Goal: Task Accomplishment & Management: Use online tool/utility

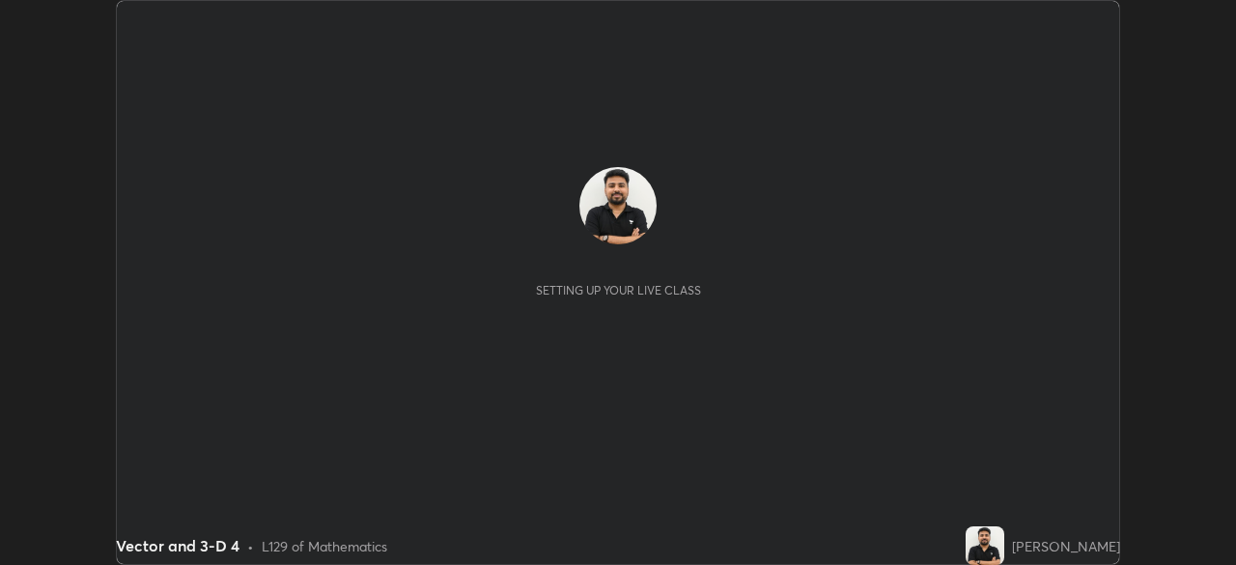
scroll to position [565, 1235]
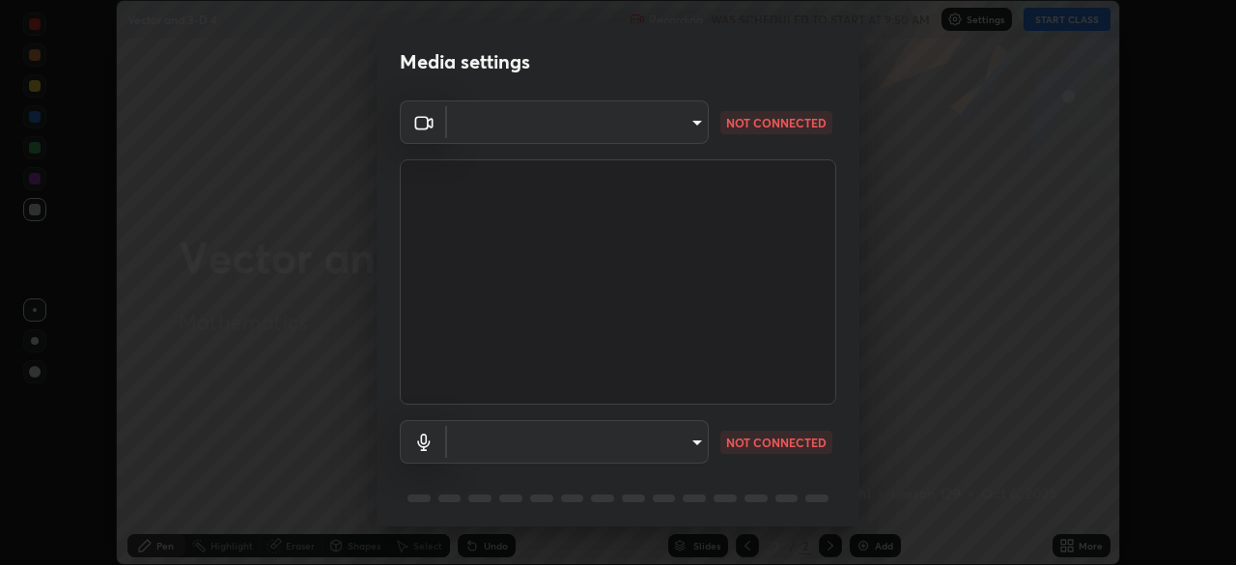
type input "68abbd0ba27f3b7b13d700706cc0a542acc53d6138fc99a51b3524be894f9c2a"
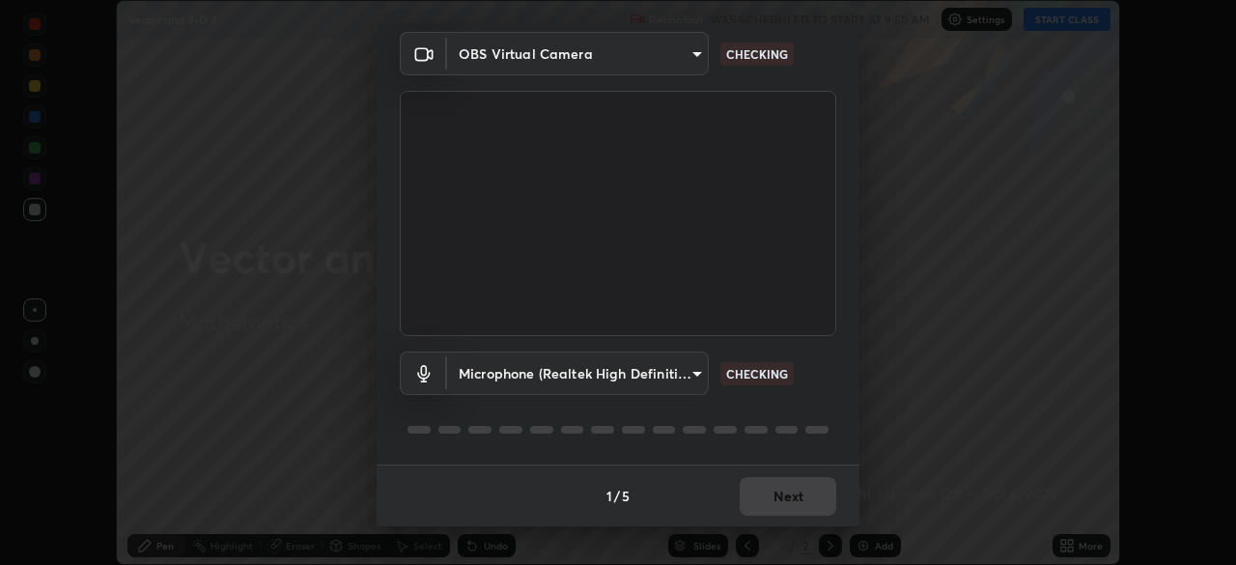
click at [819, 399] on div "Microphone (Realtek High Definition Audio) c17f179a27d05cb872b71612fb377ed1280e…" at bounding box center [618, 400] width 436 height 128
click at [799, 400] on div "Microphone (Realtek High Definition Audio) c17f179a27d05cb872b71612fb377ed1280e…" at bounding box center [618, 400] width 436 height 128
click at [792, 391] on div "Microphone (Realtek High Definition Audio) c17f179a27d05cb872b71612fb377ed1280e…" at bounding box center [618, 372] width 436 height 43
click at [796, 398] on div "Microphone (Realtek High Definition Audio) c17f179a27d05cb872b71612fb377ed1280e…" at bounding box center [618, 400] width 436 height 128
click at [807, 410] on div "Microphone (Realtek High Definition Audio) c17f179a27d05cb872b71612fb377ed1280e…" at bounding box center [618, 400] width 436 height 128
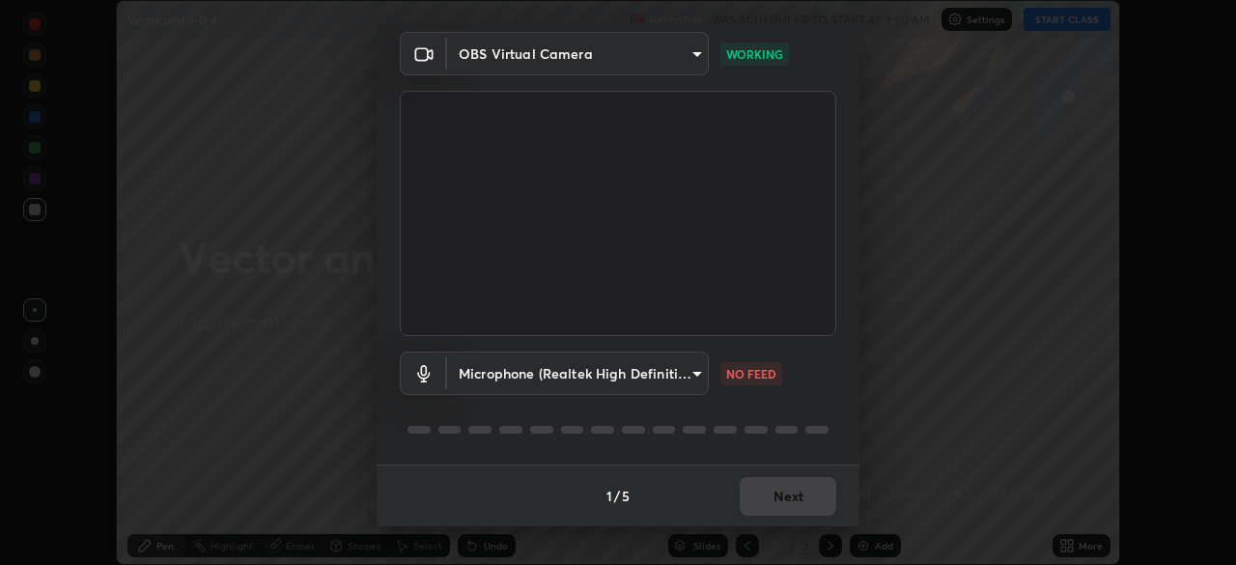
click at [664, 373] on body "Erase all Vector and 3-D 4 Recording WAS SCHEDULED TO START AT 9:50 AM Settings…" at bounding box center [618, 282] width 1236 height 565
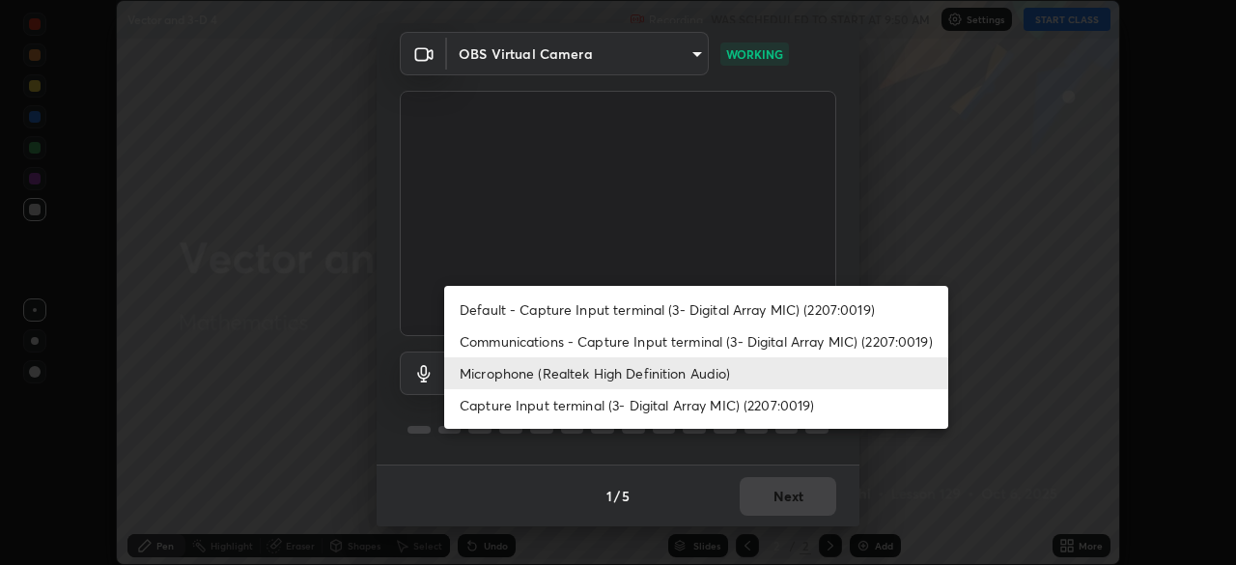
click at [687, 341] on li "Communications - Capture Input terminal (3- Digital Array MIC) (2207:0019)" at bounding box center [696, 341] width 504 height 32
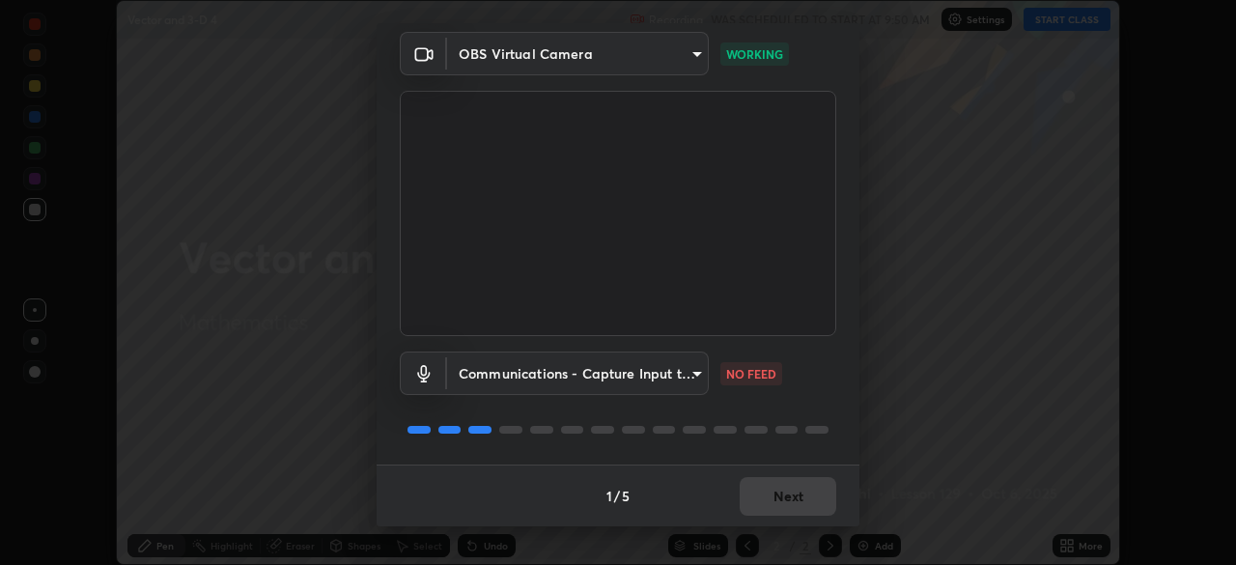
click at [657, 377] on body "Erase all Vector and 3-D 4 Recording WAS SCHEDULED TO START AT 9:50 AM Settings…" at bounding box center [618, 282] width 1236 height 565
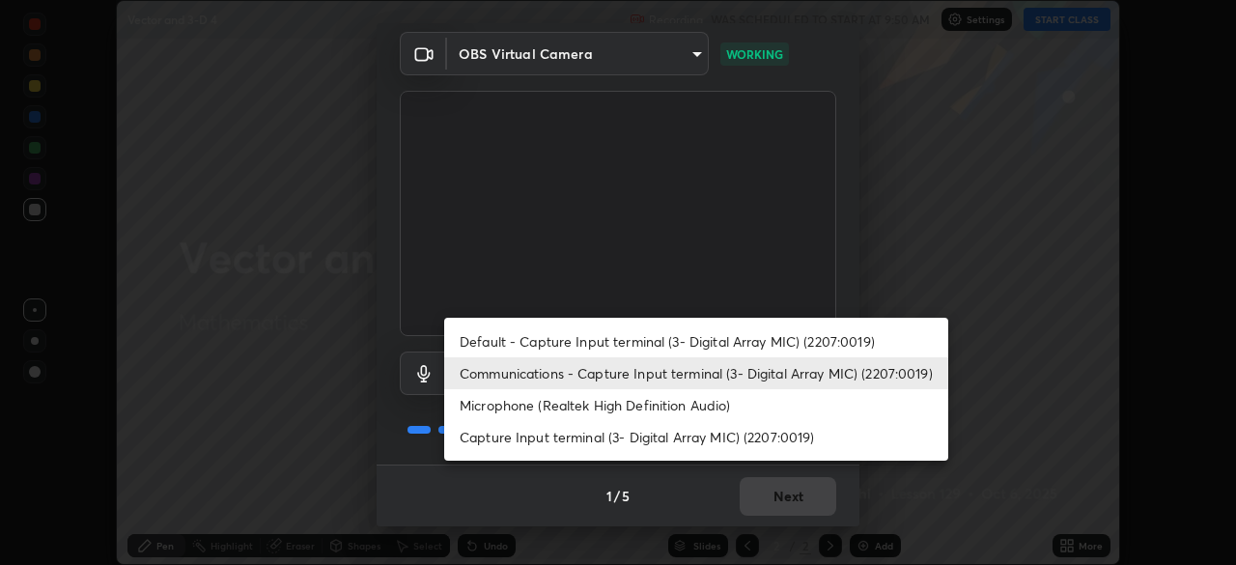
click at [669, 404] on li "Microphone (Realtek High Definition Audio)" at bounding box center [696, 405] width 504 height 32
type input "c17f179a27d05cb872b71612fb377ed1280ec24d62f50840e7cc5c1a7b87f1b0"
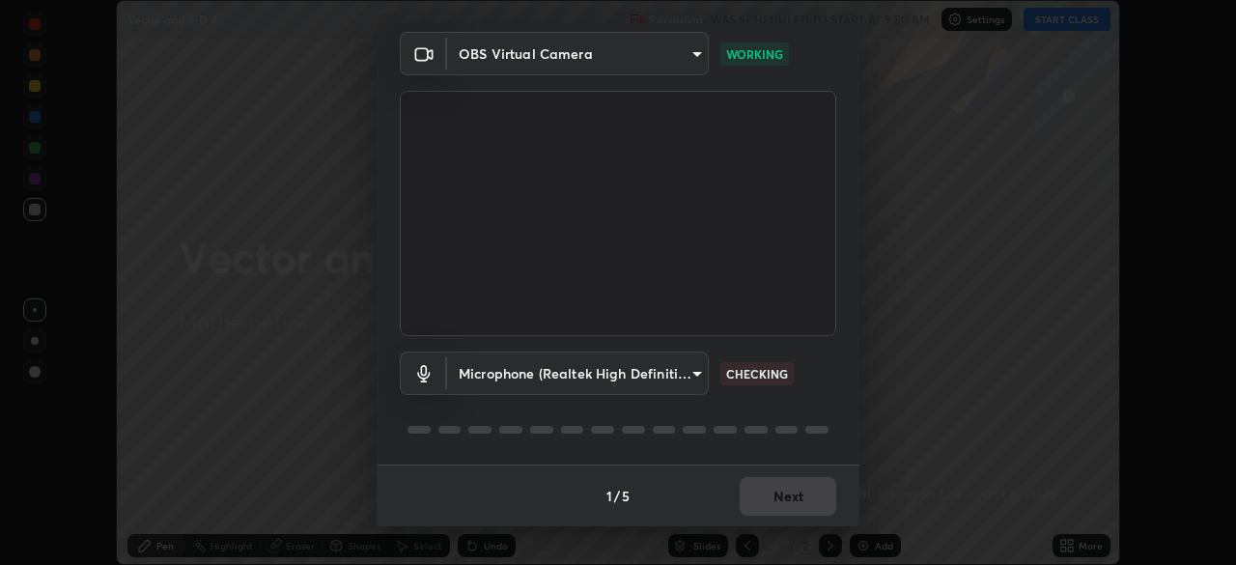
click at [801, 399] on div "Microphone (Realtek High Definition Audio) c17f179a27d05cb872b71612fb377ed1280e…" at bounding box center [618, 400] width 436 height 128
click at [801, 501] on button "Next" at bounding box center [788, 496] width 97 height 39
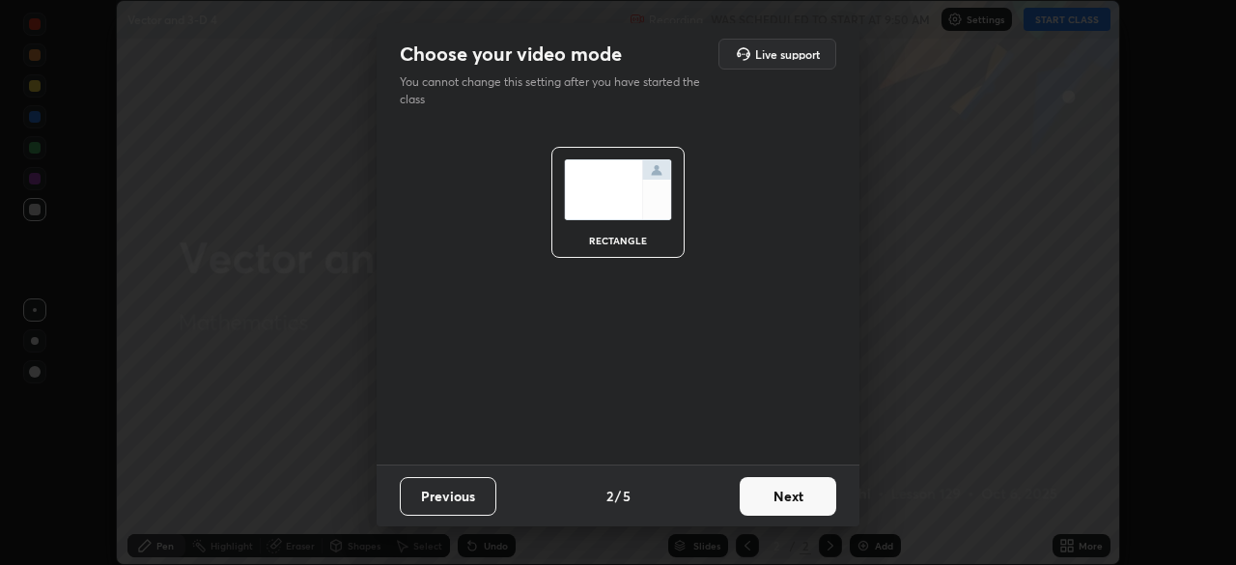
scroll to position [0, 0]
click at [794, 497] on button "Next" at bounding box center [788, 496] width 97 height 39
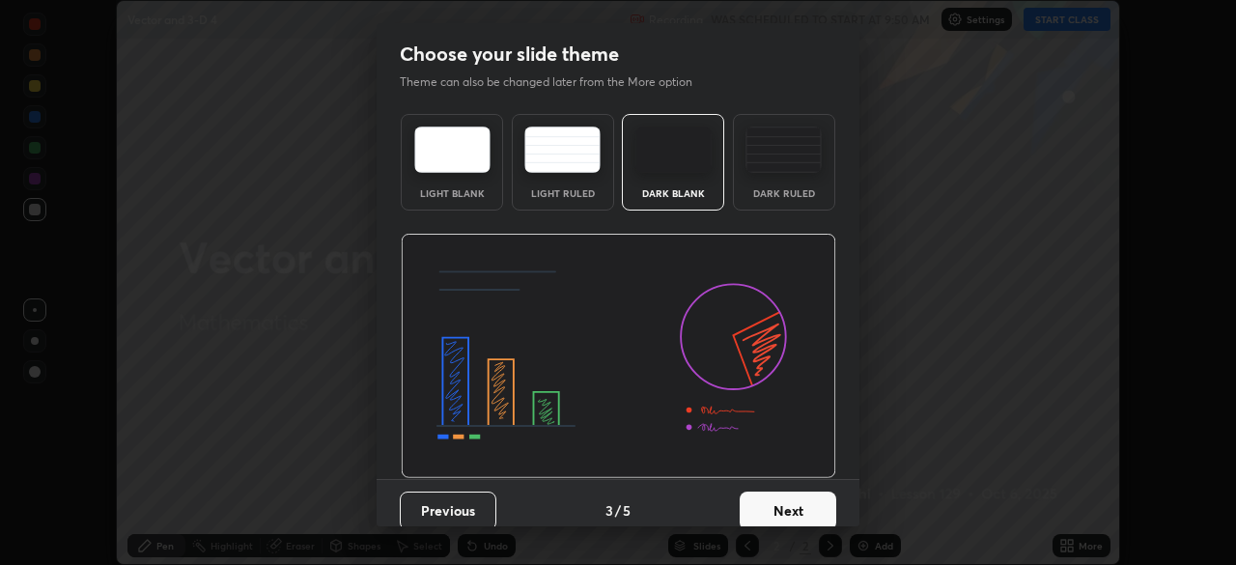
click at [794, 497] on button "Next" at bounding box center [788, 510] width 97 height 39
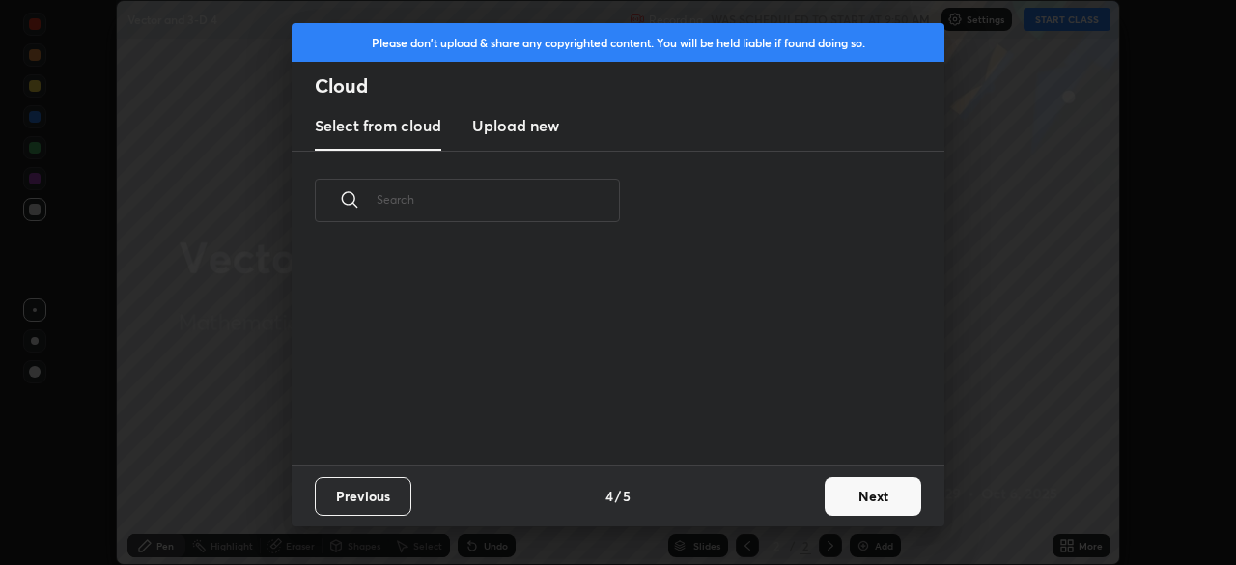
scroll to position [214, 620]
click at [832, 484] on button "Next" at bounding box center [873, 496] width 97 height 39
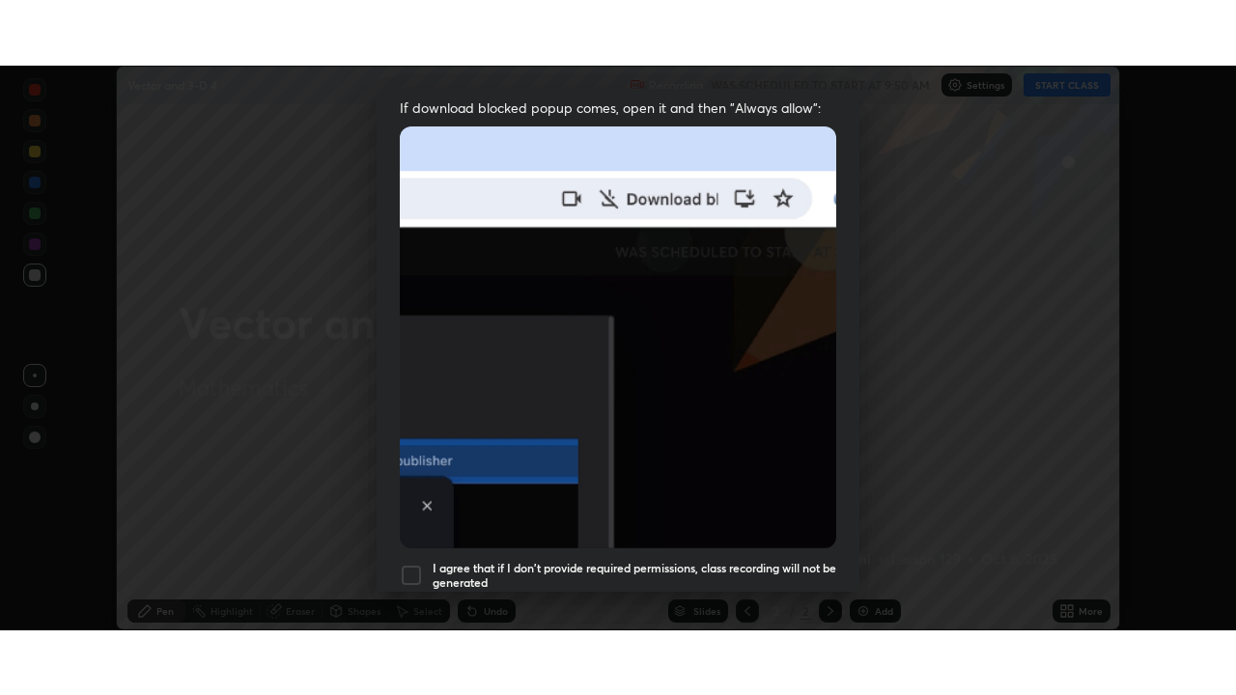
scroll to position [462, 0]
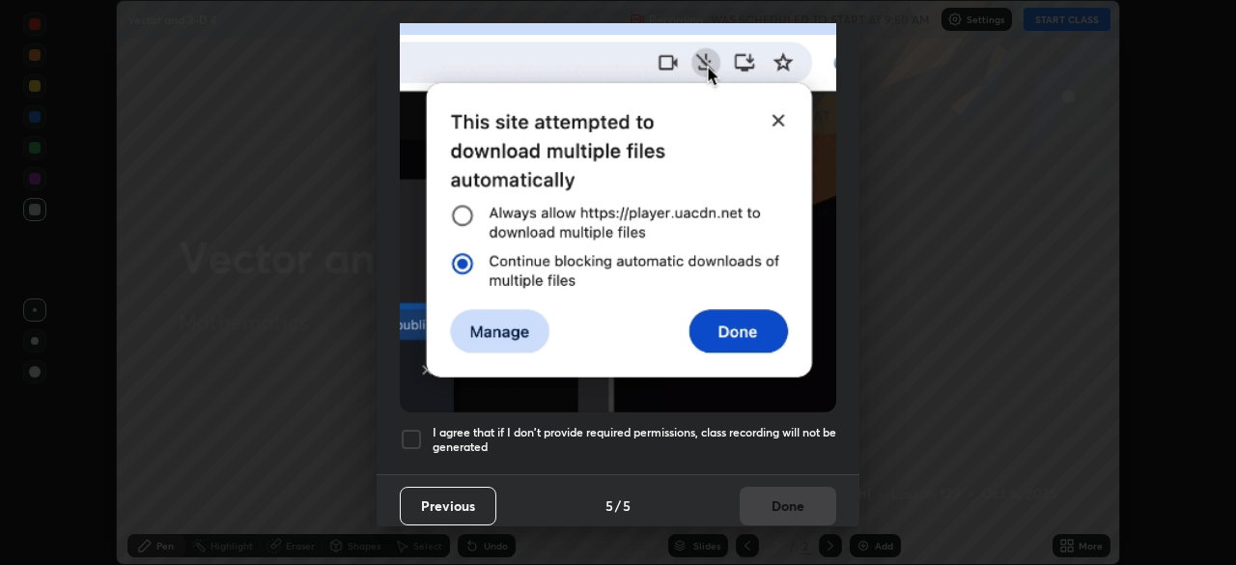
click at [414, 435] on div at bounding box center [411, 439] width 23 height 23
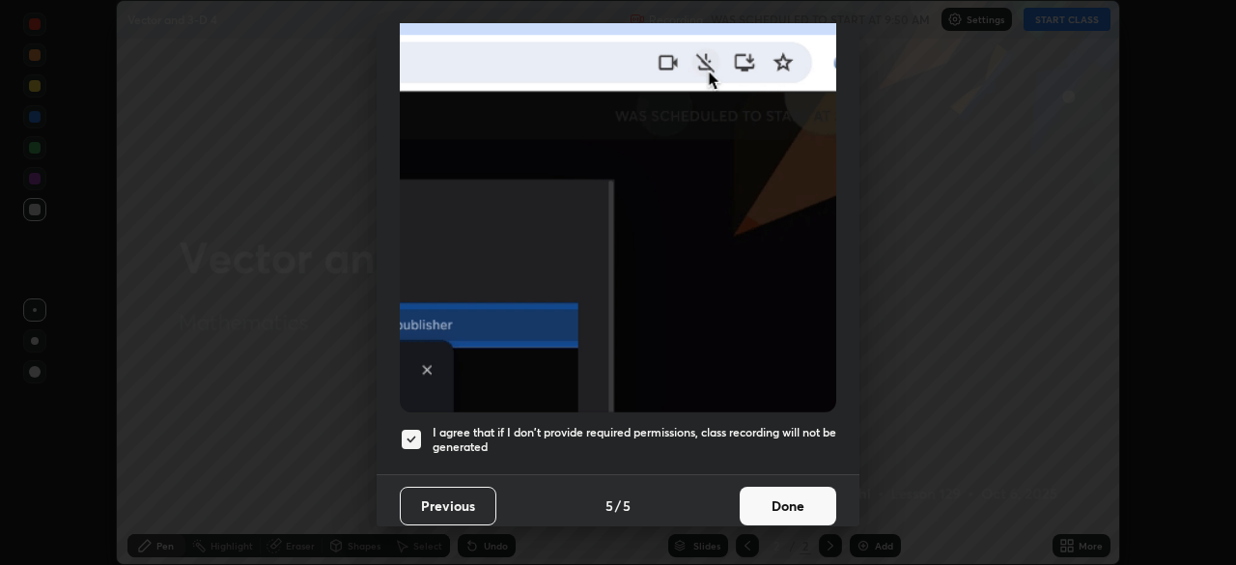
click at [742, 495] on button "Done" at bounding box center [788, 506] width 97 height 39
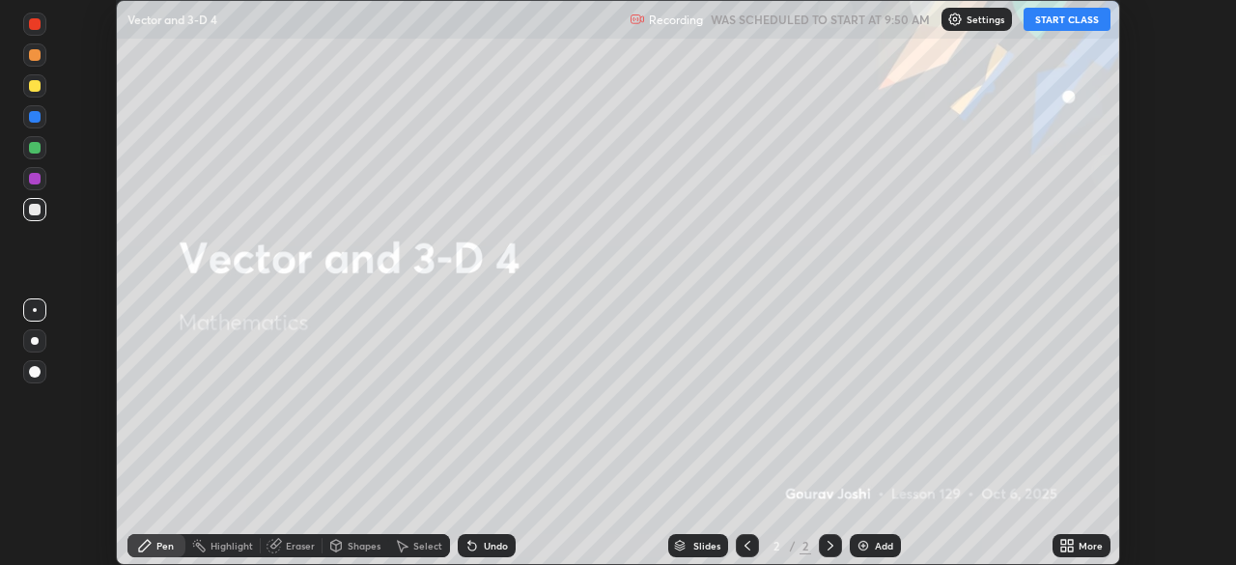
click at [1063, 17] on button "START CLASS" at bounding box center [1066, 19] width 87 height 23
click at [1070, 542] on icon at bounding box center [1070, 542] width 5 height 5
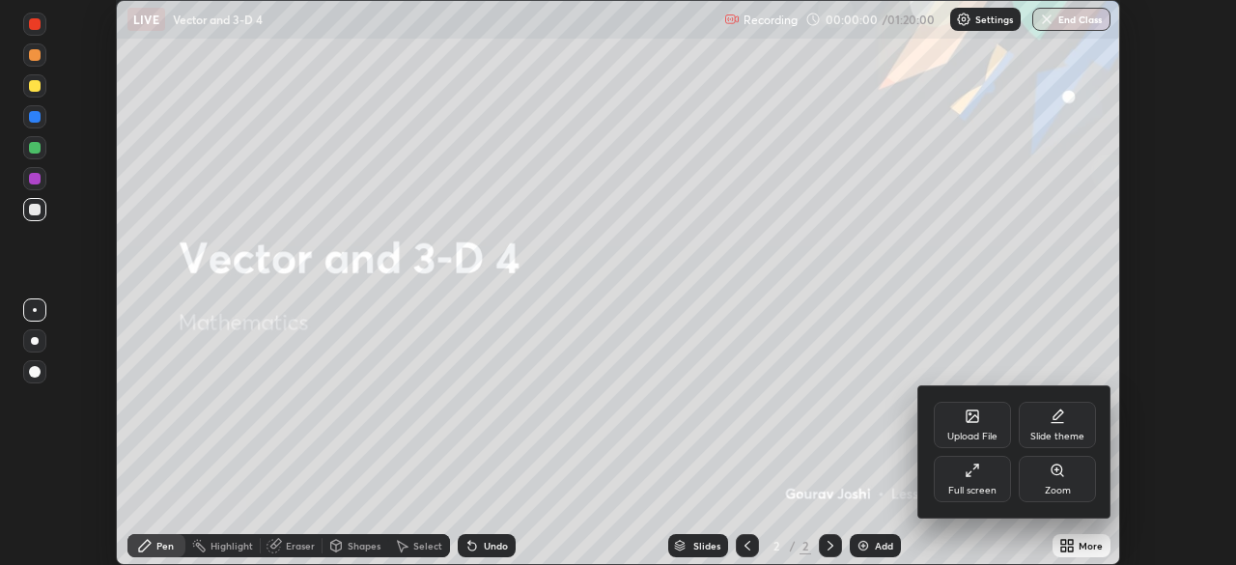
click at [978, 491] on div "Full screen" at bounding box center [972, 491] width 48 height 10
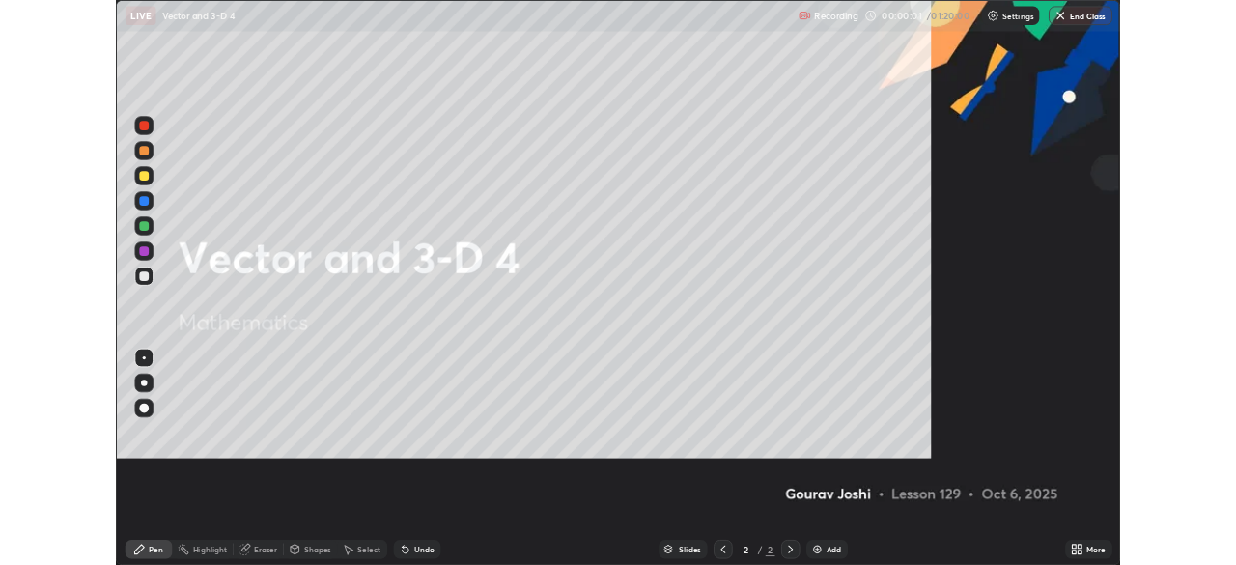
scroll to position [695, 1236]
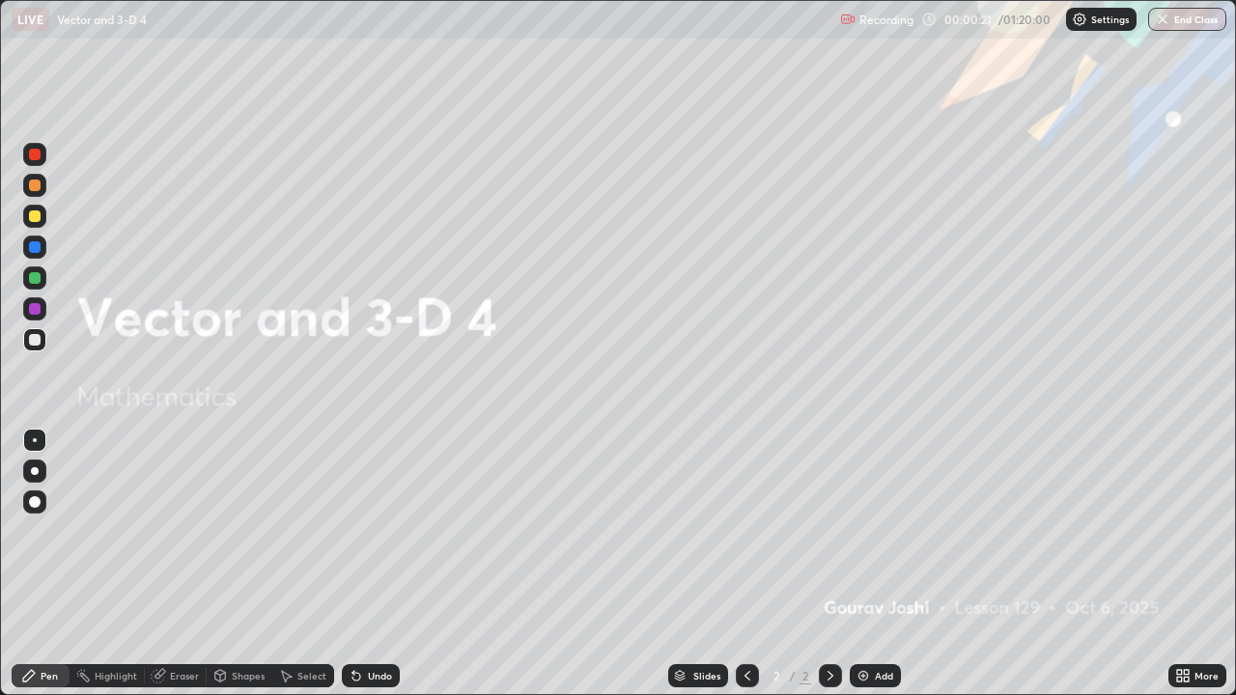
click at [870, 564] on div "Add" at bounding box center [875, 675] width 51 height 23
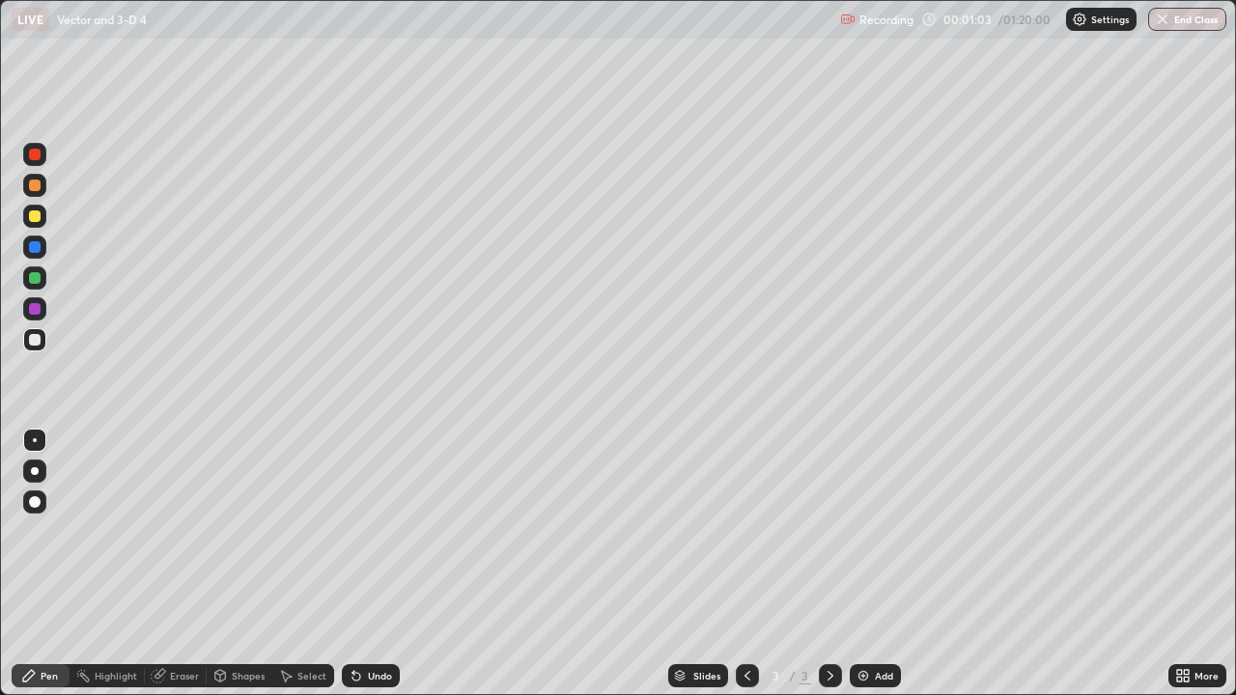
click at [40, 219] on div at bounding box center [35, 216] width 12 height 12
click at [349, 564] on icon at bounding box center [356, 675] width 15 height 15
click at [35, 248] on div at bounding box center [35, 247] width 12 height 12
click at [40, 221] on div at bounding box center [34, 216] width 23 height 23
click at [31, 277] on div at bounding box center [35, 278] width 12 height 12
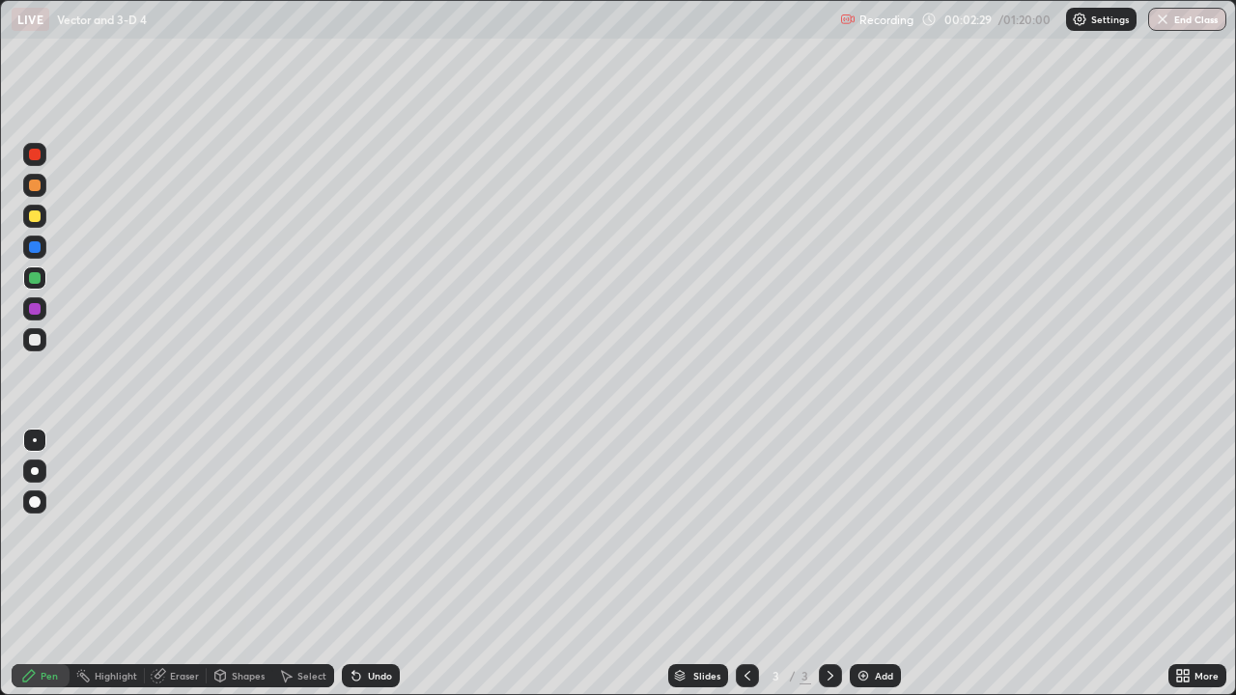
click at [38, 282] on div at bounding box center [35, 278] width 12 height 12
click at [883, 564] on div "Add" at bounding box center [884, 676] width 18 height 10
click at [36, 343] on div at bounding box center [35, 340] width 12 height 12
click at [304, 564] on div "Select" at bounding box center [303, 675] width 62 height 23
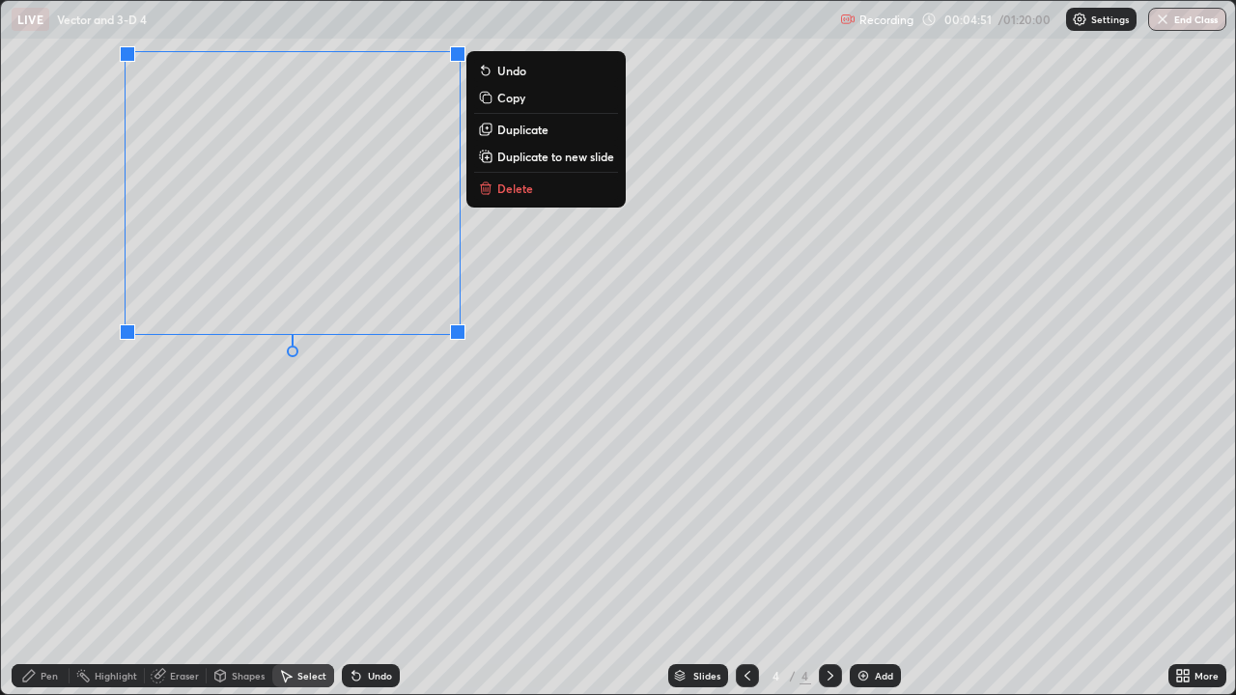
click at [226, 457] on div "0 ° Undo Copy Duplicate Duplicate to new slide Delete" at bounding box center [618, 347] width 1234 height 693
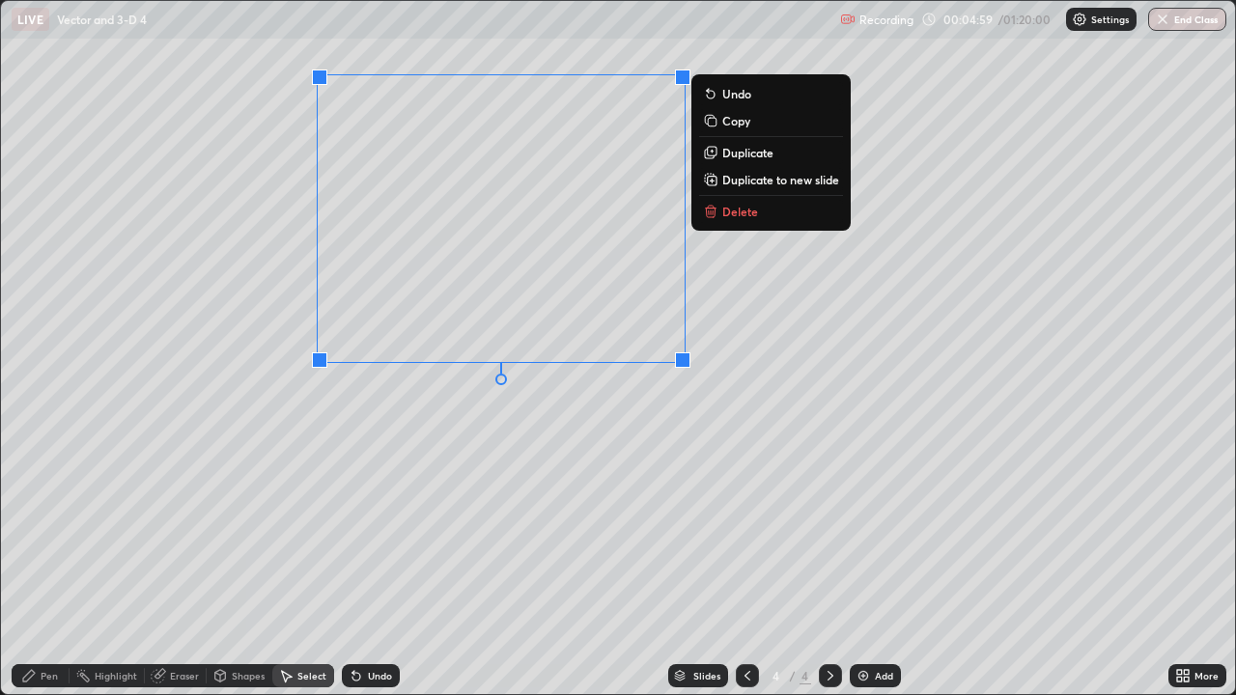
click at [57, 564] on div "Pen" at bounding box center [49, 676] width 17 height 10
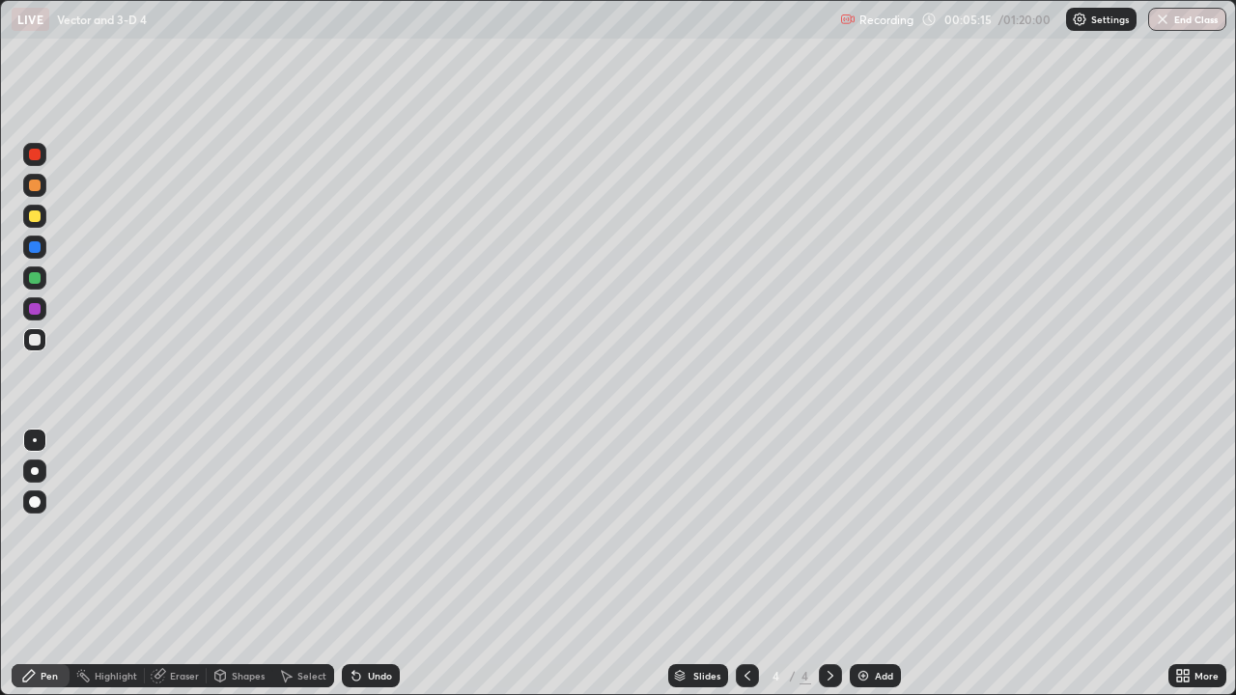
click at [164, 564] on icon at bounding box center [158, 675] width 15 height 15
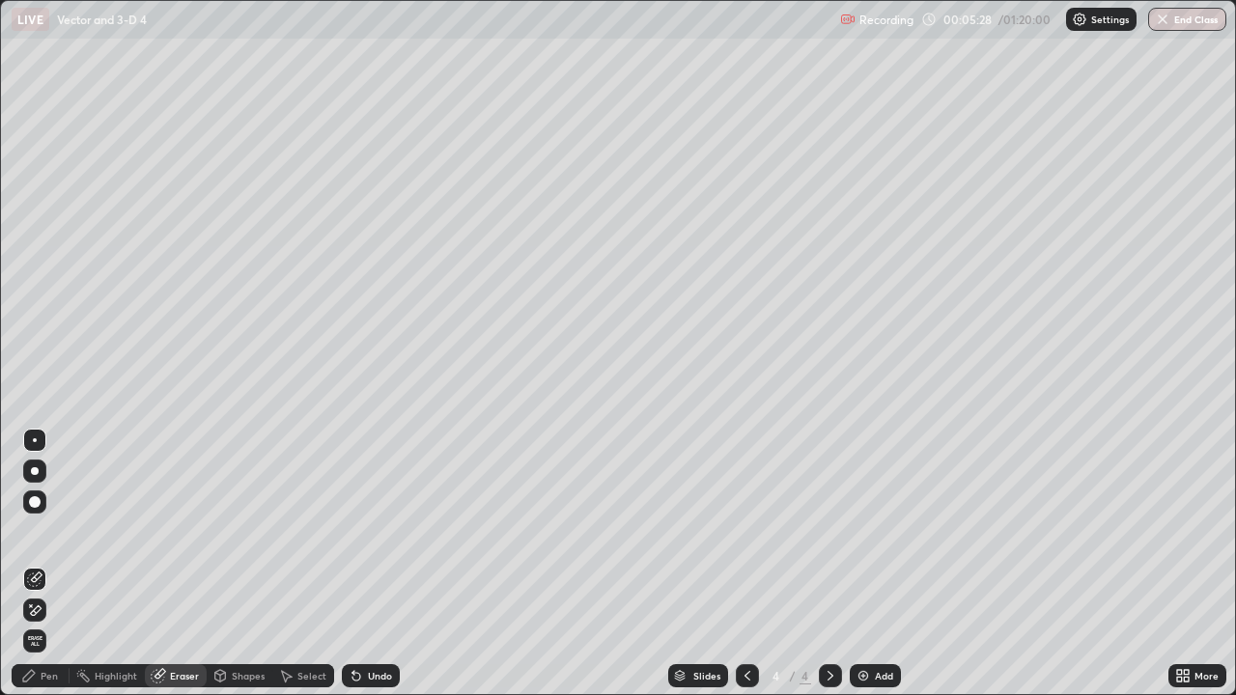
click at [54, 564] on div "Pen" at bounding box center [49, 676] width 17 height 10
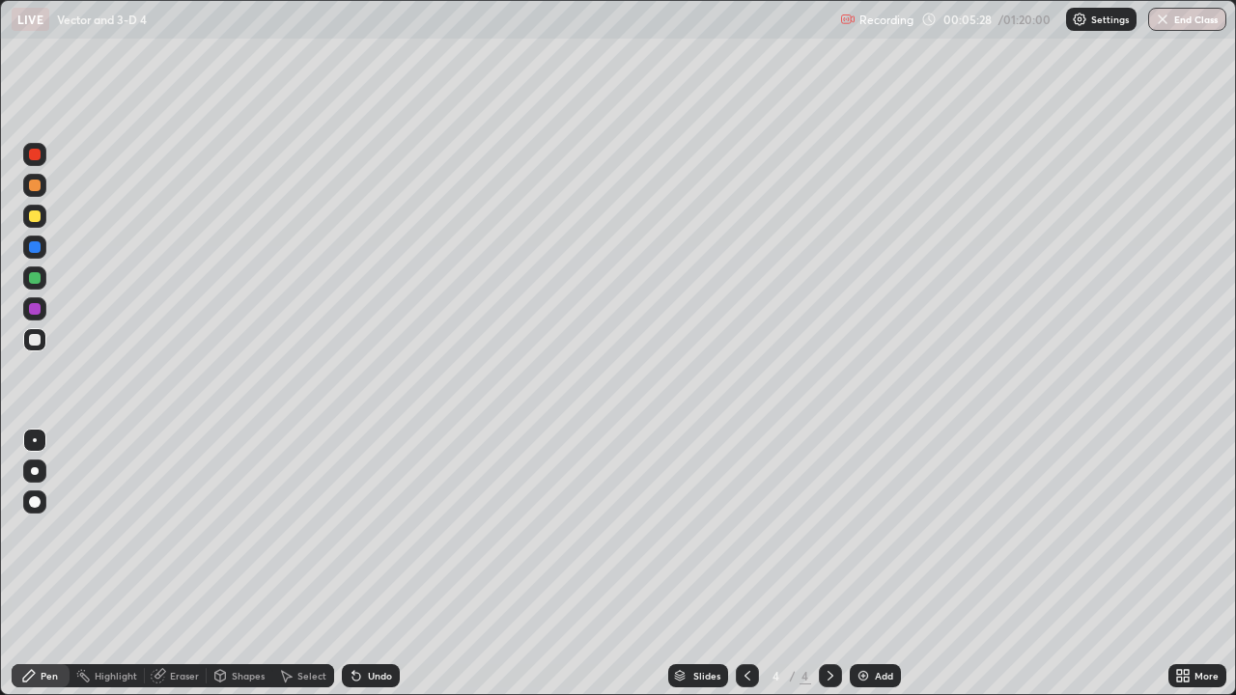
click at [35, 217] on div at bounding box center [35, 216] width 12 height 12
click at [370, 564] on div "Undo" at bounding box center [380, 676] width 24 height 10
click at [382, 564] on div "Undo" at bounding box center [380, 676] width 24 height 10
click at [32, 344] on div at bounding box center [35, 340] width 12 height 12
click at [34, 186] on div at bounding box center [35, 186] width 12 height 12
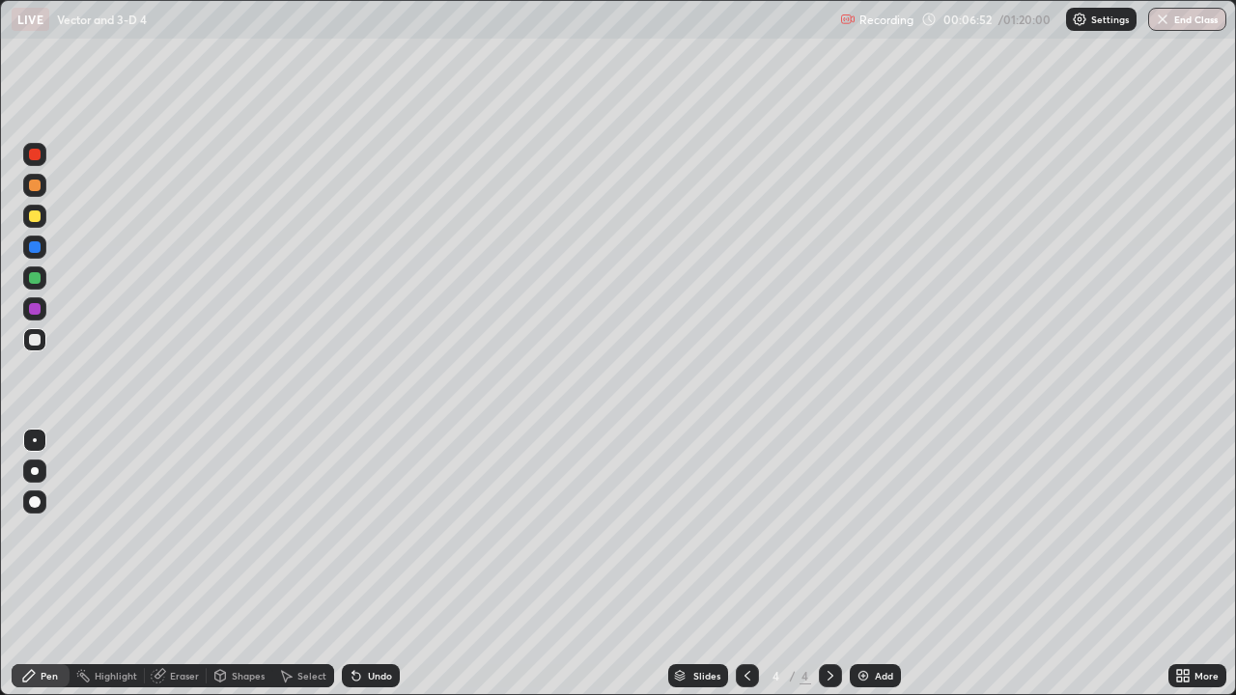
click at [30, 156] on div at bounding box center [35, 155] width 12 height 12
click at [34, 339] on div at bounding box center [35, 340] width 12 height 12
click at [395, 564] on div "Undo" at bounding box center [371, 675] width 58 height 23
click at [35, 220] on div at bounding box center [35, 216] width 12 height 12
click at [878, 564] on div "Add" at bounding box center [875, 675] width 51 height 23
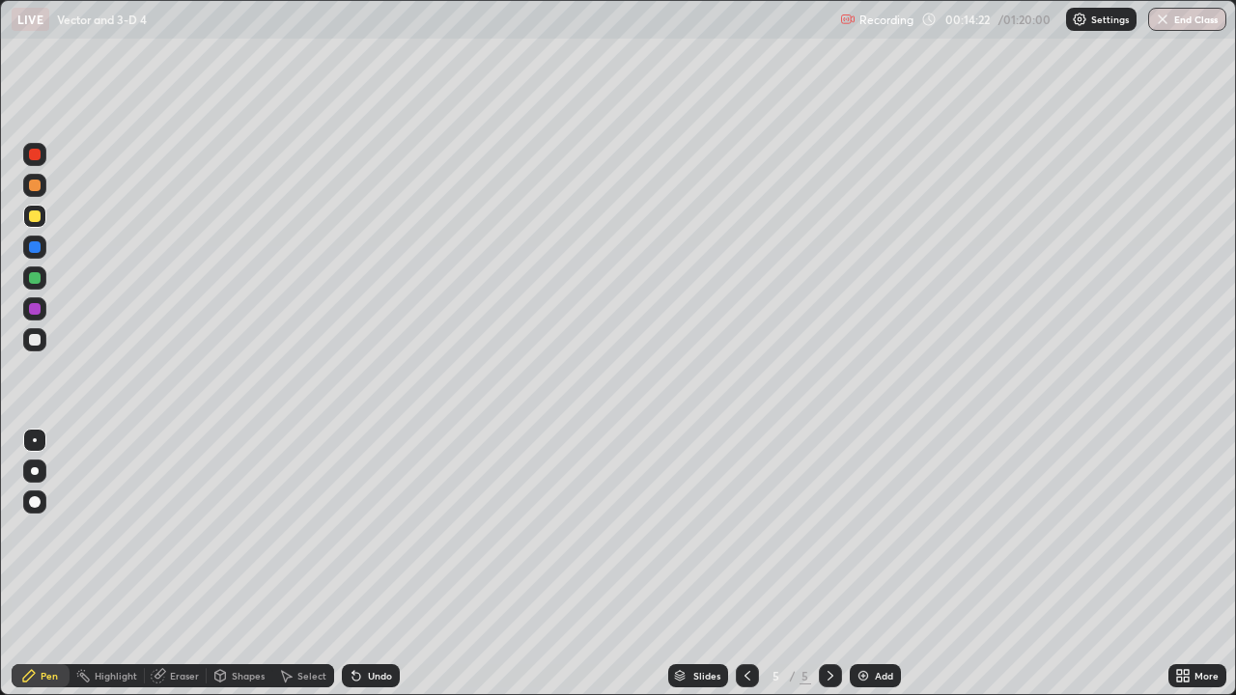
click at [35, 281] on div at bounding box center [35, 278] width 12 height 12
click at [33, 337] on div at bounding box center [35, 340] width 12 height 12
click at [32, 220] on div at bounding box center [35, 216] width 12 height 12
click at [34, 282] on div at bounding box center [35, 278] width 12 height 12
click at [866, 564] on img at bounding box center [862, 675] width 15 height 15
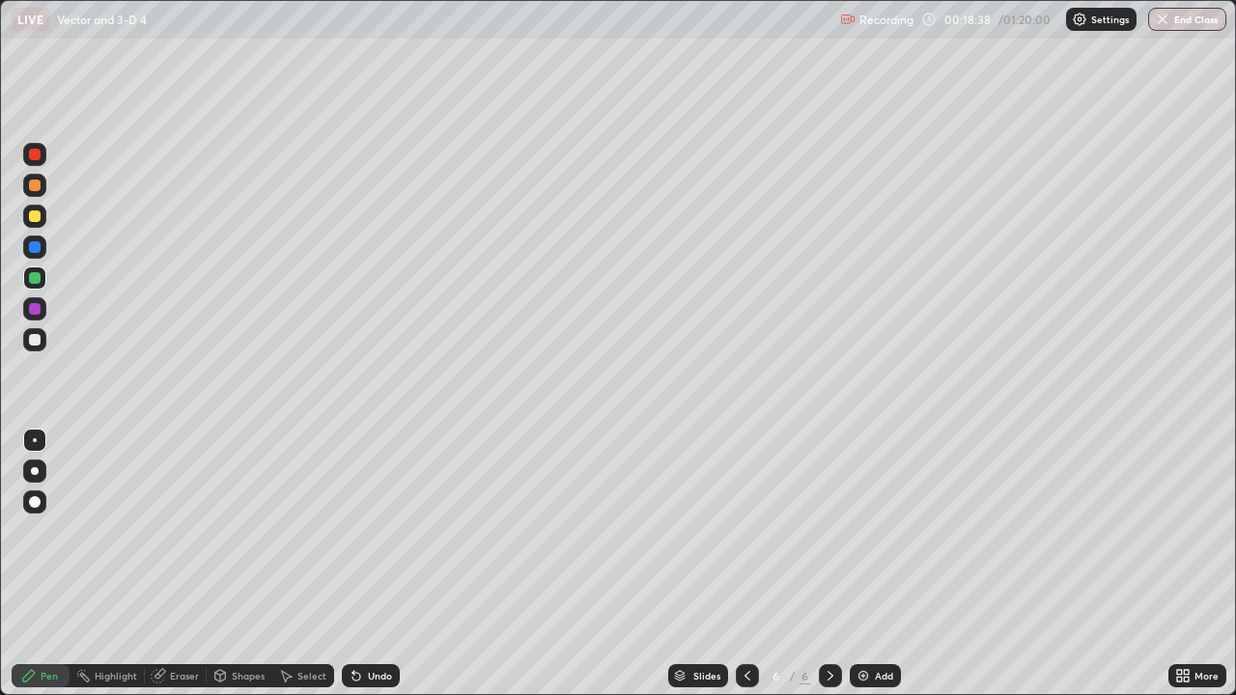
click at [36, 340] on div at bounding box center [35, 340] width 12 height 12
click at [36, 343] on div at bounding box center [35, 340] width 12 height 12
click at [374, 564] on div "Undo" at bounding box center [371, 675] width 58 height 23
click at [875, 564] on div "Add" at bounding box center [884, 676] width 18 height 10
click at [35, 341] on div at bounding box center [35, 340] width 12 height 12
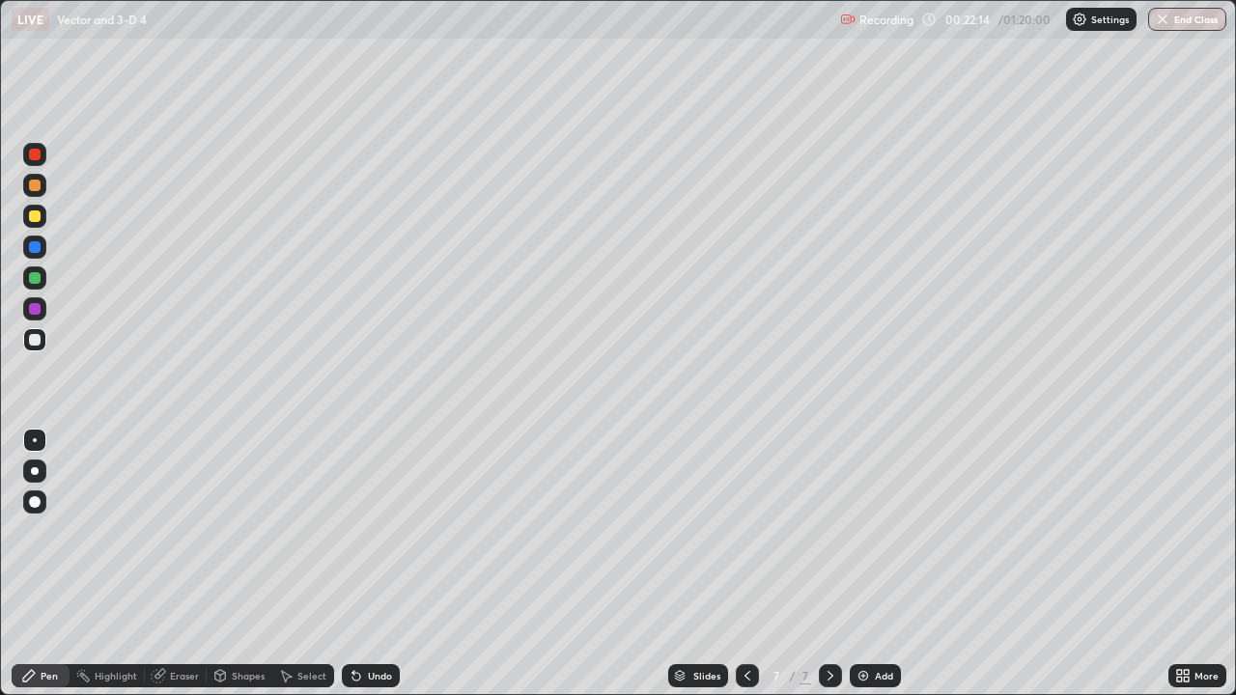
click at [35, 155] on div at bounding box center [35, 155] width 12 height 12
click at [28, 279] on div at bounding box center [34, 277] width 23 height 23
click at [33, 340] on div at bounding box center [35, 340] width 12 height 12
click at [38, 277] on div at bounding box center [35, 278] width 12 height 12
click at [36, 279] on div at bounding box center [35, 278] width 12 height 12
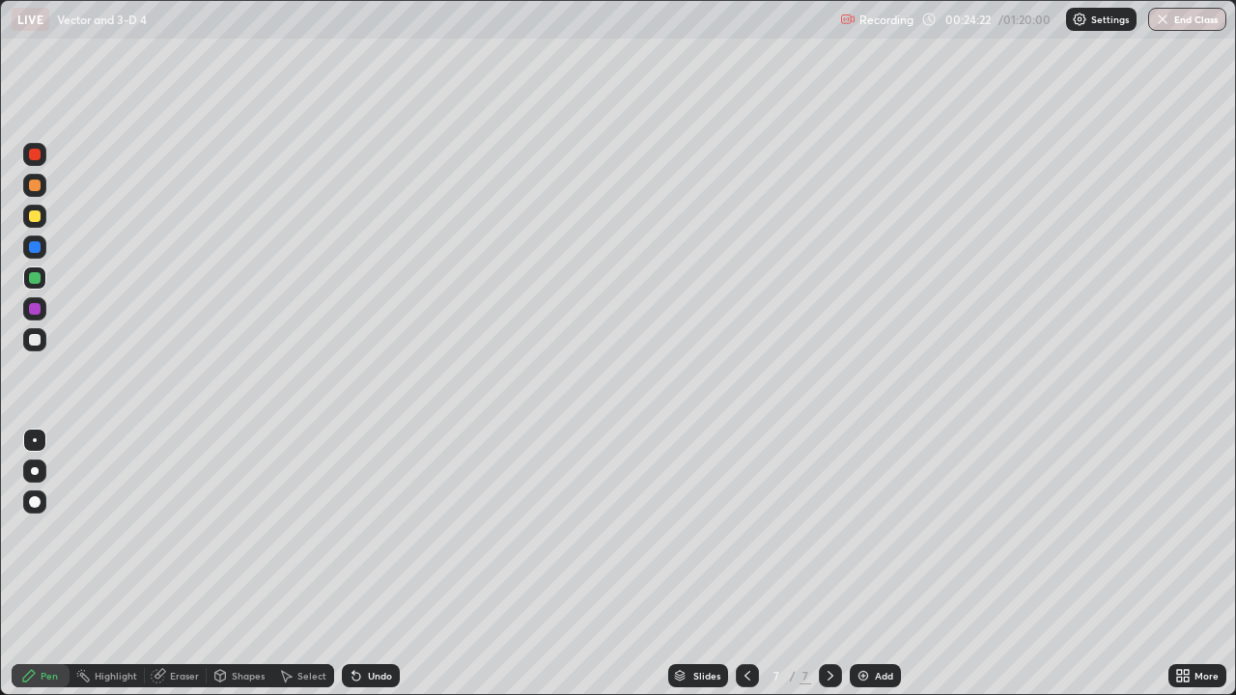
click at [875, 564] on div "Add" at bounding box center [875, 675] width 51 height 23
click at [40, 338] on div at bounding box center [35, 340] width 12 height 12
click at [866, 564] on img at bounding box center [862, 675] width 15 height 15
click at [35, 341] on div at bounding box center [35, 340] width 12 height 12
click at [34, 214] on div at bounding box center [35, 216] width 12 height 12
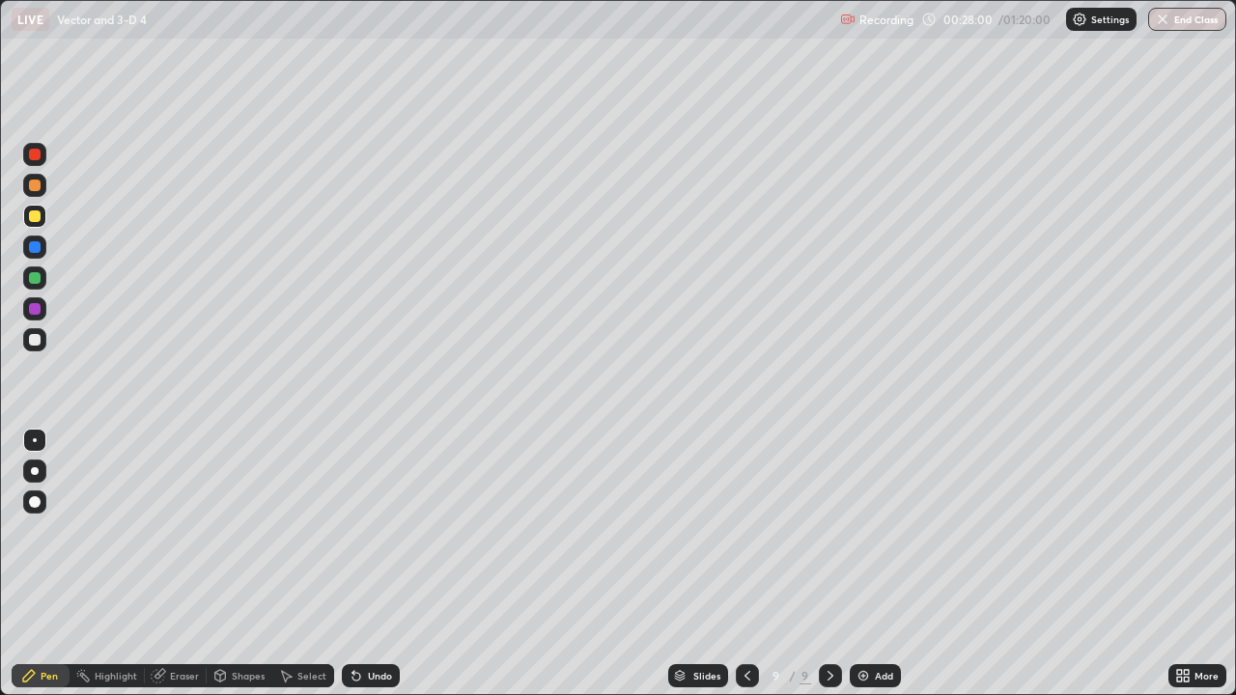
click at [33, 216] on div at bounding box center [35, 216] width 12 height 12
click at [26, 189] on div at bounding box center [34, 185] width 23 height 23
click at [43, 341] on div at bounding box center [34, 339] width 23 height 23
click at [869, 564] on img at bounding box center [862, 675] width 15 height 15
click at [33, 283] on div at bounding box center [35, 278] width 12 height 12
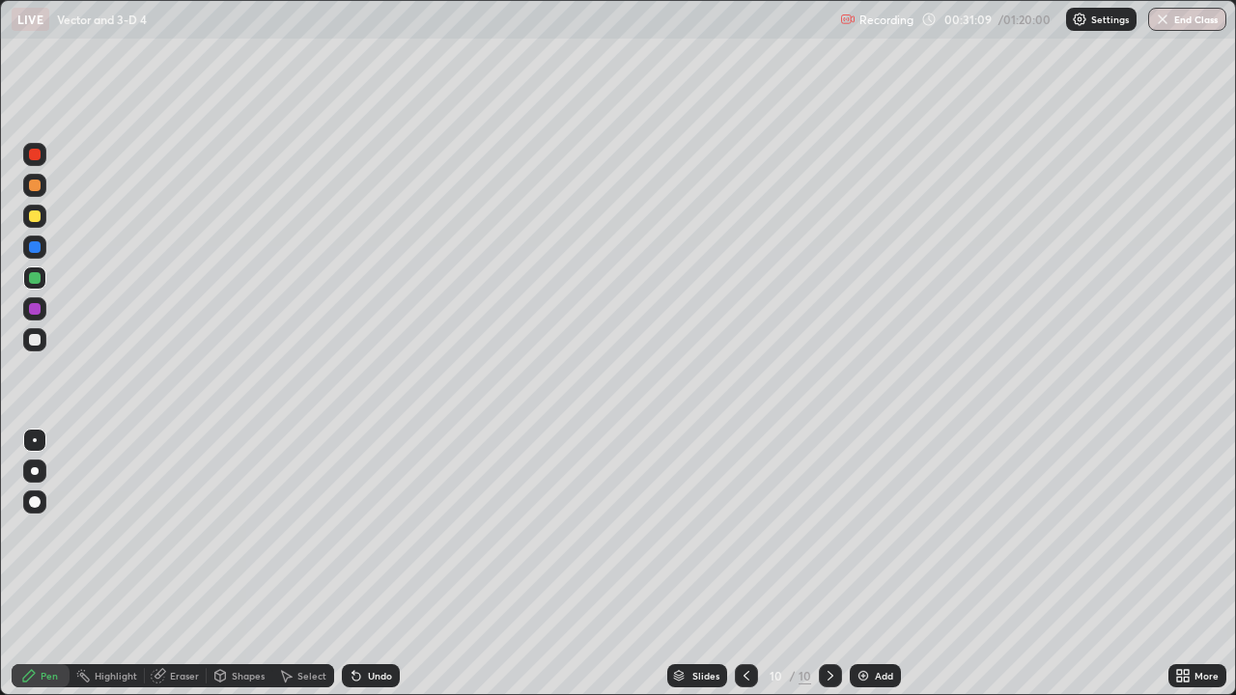
click at [40, 349] on div at bounding box center [34, 339] width 23 height 23
click at [163, 564] on icon at bounding box center [158, 675] width 15 height 15
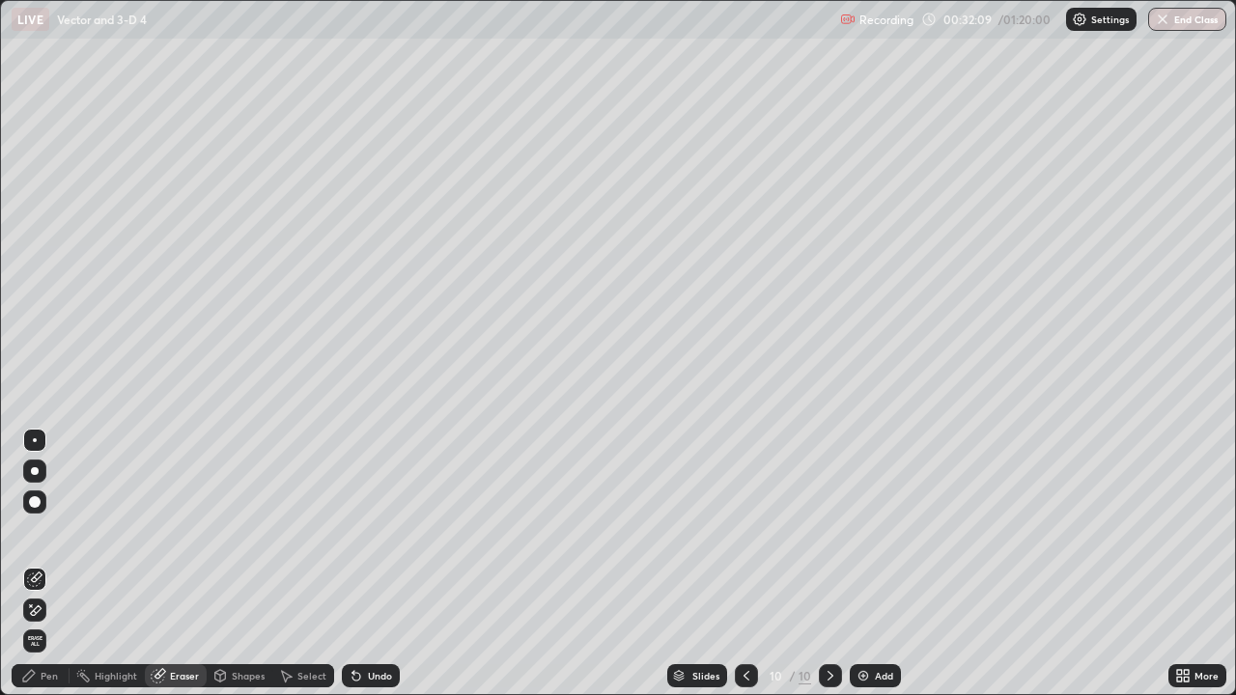
click at [42, 564] on div "Pen" at bounding box center [49, 676] width 17 height 10
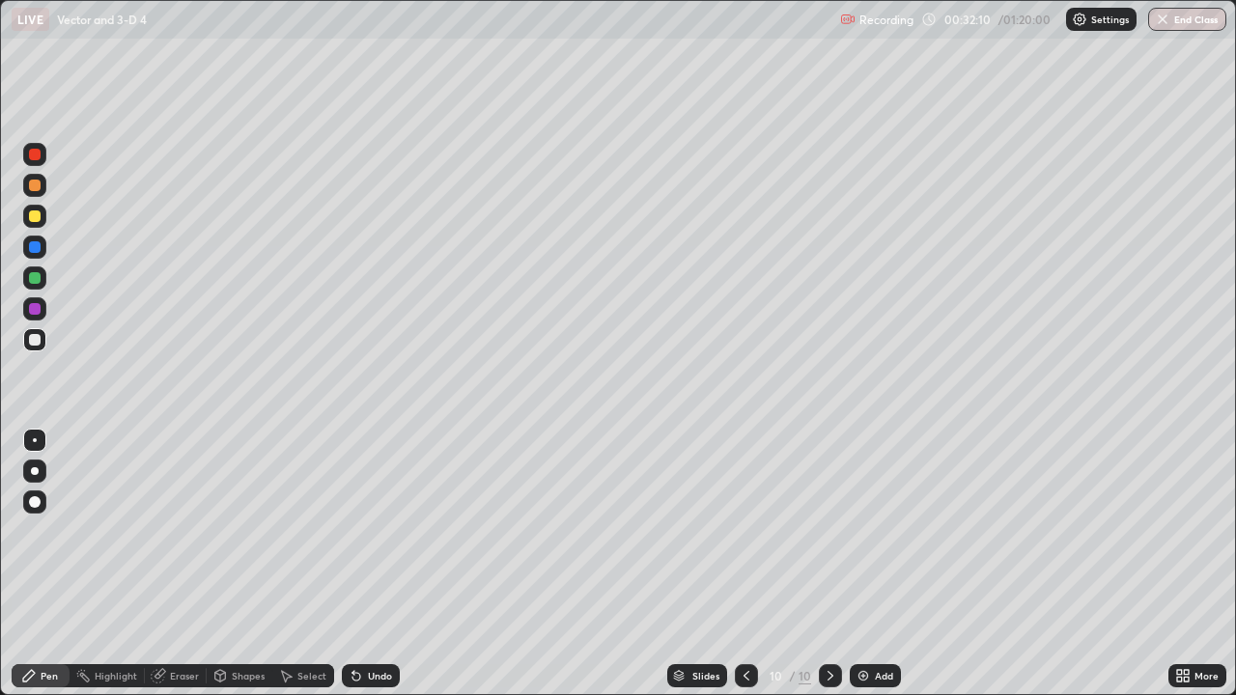
click at [187, 564] on div "Eraser" at bounding box center [184, 676] width 29 height 10
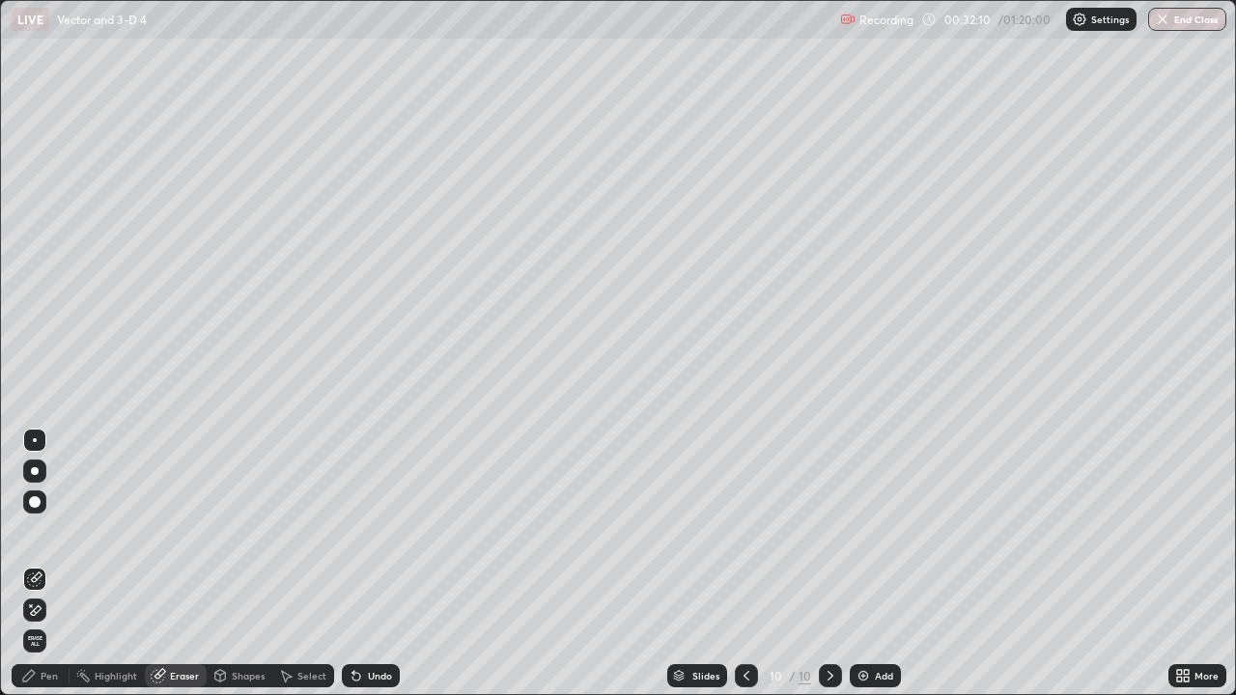
click at [179, 564] on div "Eraser" at bounding box center [184, 676] width 29 height 10
click at [37, 564] on icon at bounding box center [34, 610] width 15 height 16
click at [44, 564] on div "Pen" at bounding box center [49, 676] width 17 height 10
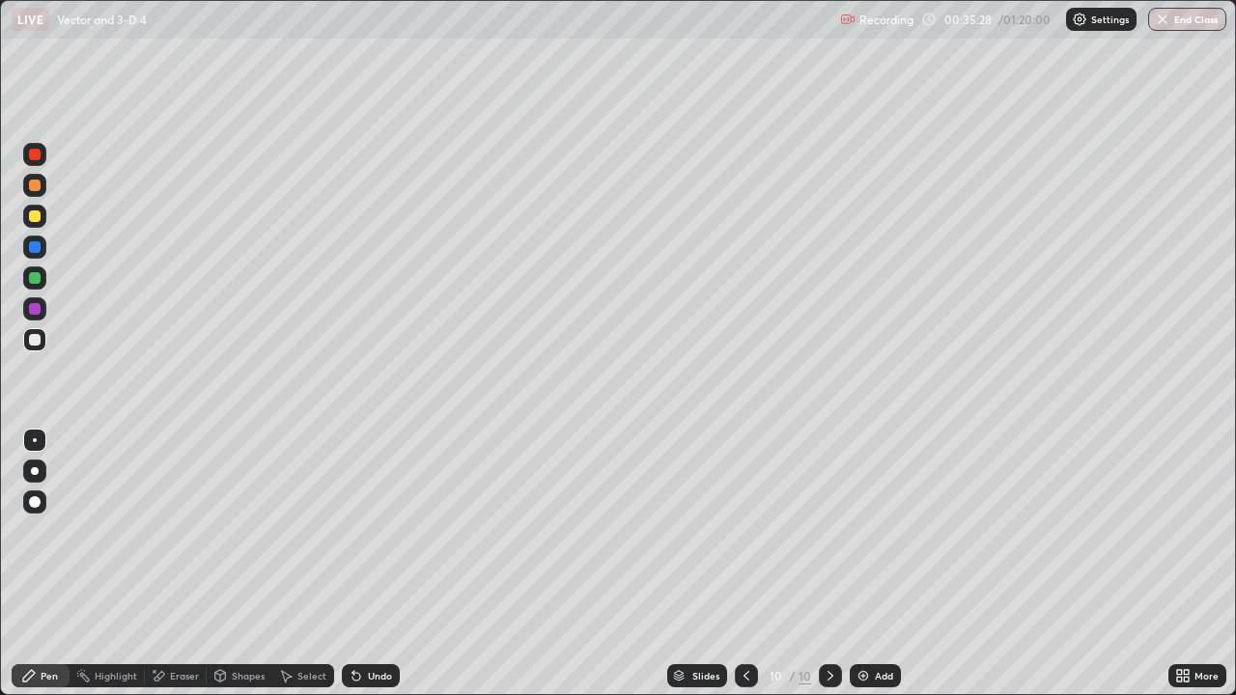
click at [859, 564] on img at bounding box center [862, 675] width 15 height 15
click at [35, 217] on div at bounding box center [35, 216] width 12 height 12
click at [38, 304] on div at bounding box center [35, 309] width 12 height 12
click at [38, 335] on div at bounding box center [35, 340] width 12 height 12
click at [378, 564] on div "Undo" at bounding box center [371, 675] width 58 height 23
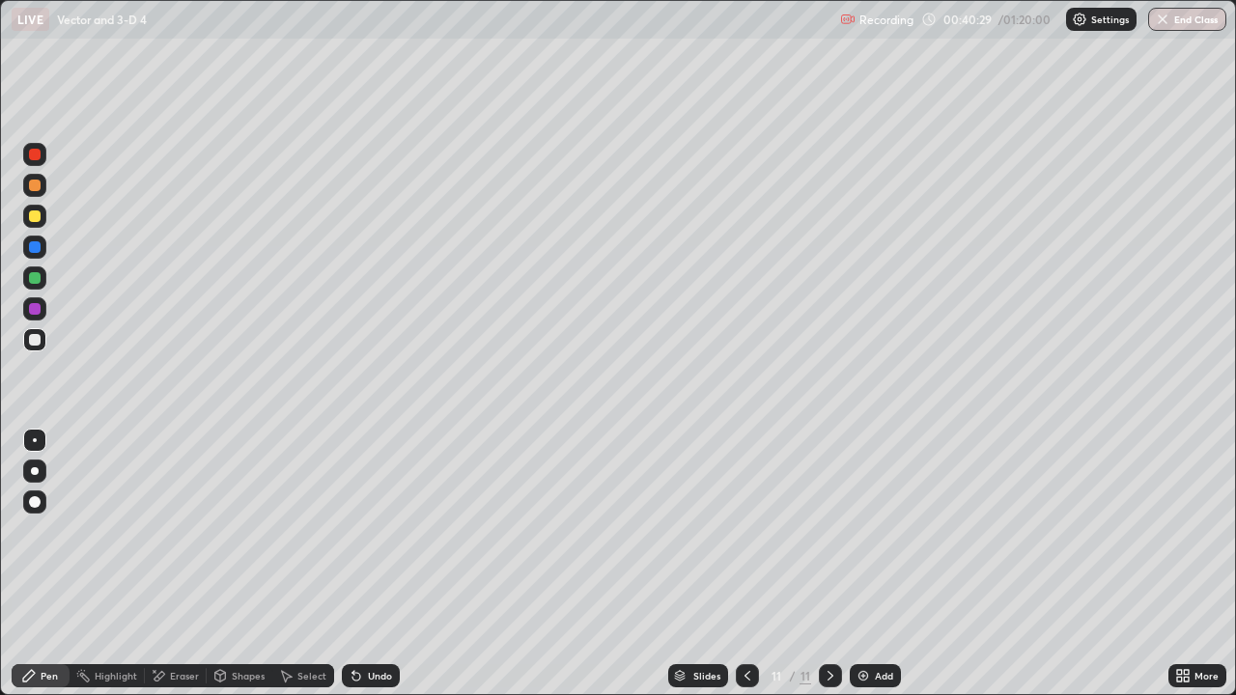
click at [374, 564] on div "Undo" at bounding box center [380, 676] width 24 height 10
click at [30, 256] on div at bounding box center [34, 247] width 23 height 23
click at [33, 225] on div at bounding box center [34, 216] width 23 height 23
click at [362, 564] on div "Undo" at bounding box center [371, 675] width 58 height 23
click at [33, 340] on div at bounding box center [35, 340] width 12 height 12
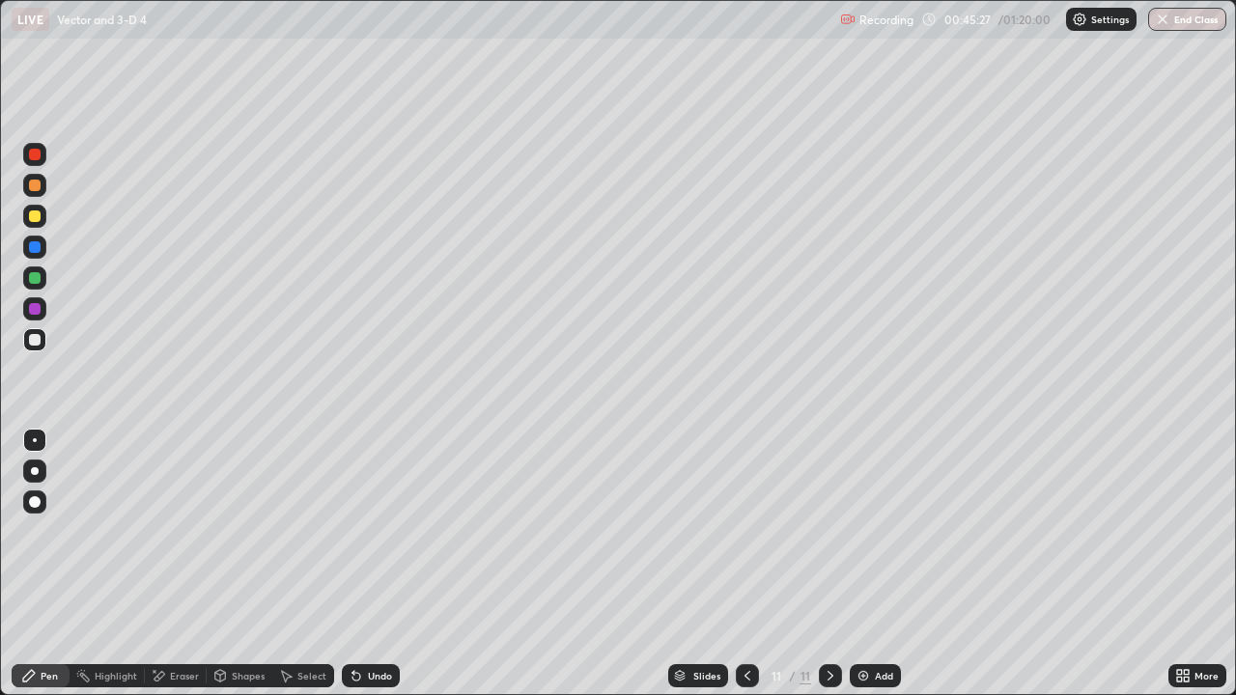
click at [867, 564] on img at bounding box center [862, 675] width 15 height 15
click at [38, 276] on div at bounding box center [35, 278] width 12 height 12
click at [39, 339] on div at bounding box center [35, 340] width 12 height 12
click at [34, 280] on div at bounding box center [35, 278] width 12 height 12
click at [30, 225] on div at bounding box center [34, 216] width 23 height 23
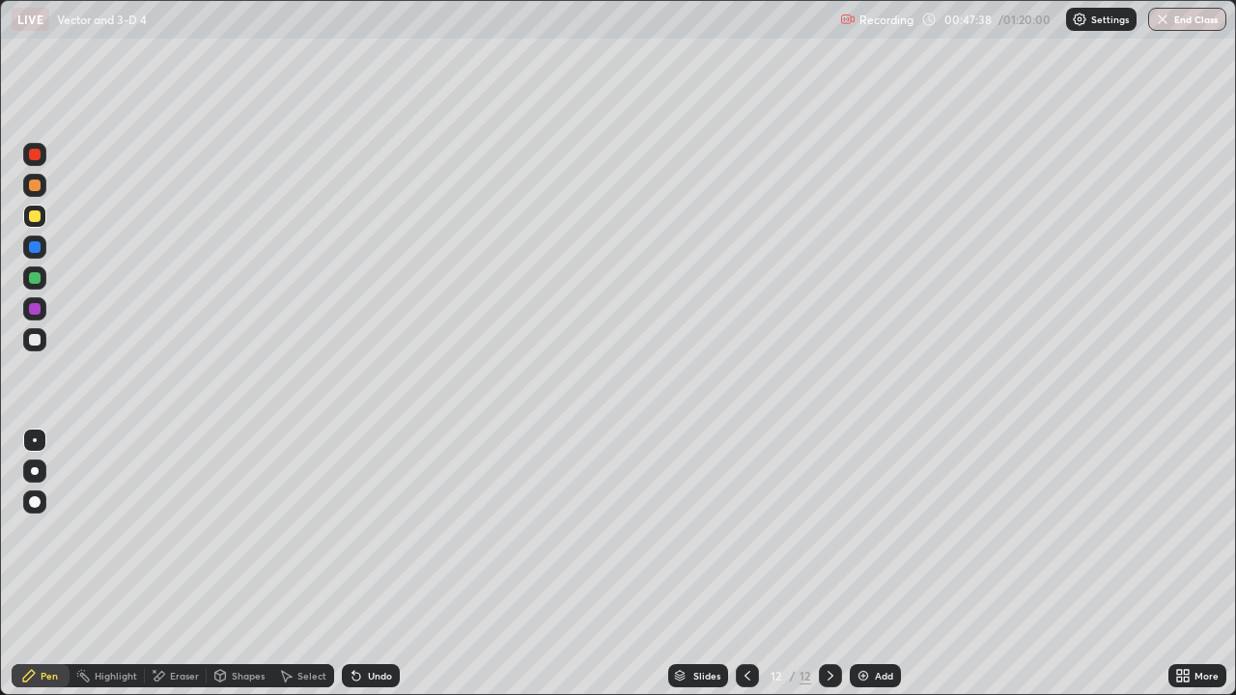
click at [40, 155] on div at bounding box center [35, 155] width 12 height 12
click at [379, 564] on div "Undo" at bounding box center [380, 676] width 24 height 10
click at [380, 564] on div "Undo" at bounding box center [380, 676] width 24 height 10
click at [373, 564] on div "Undo" at bounding box center [380, 676] width 24 height 10
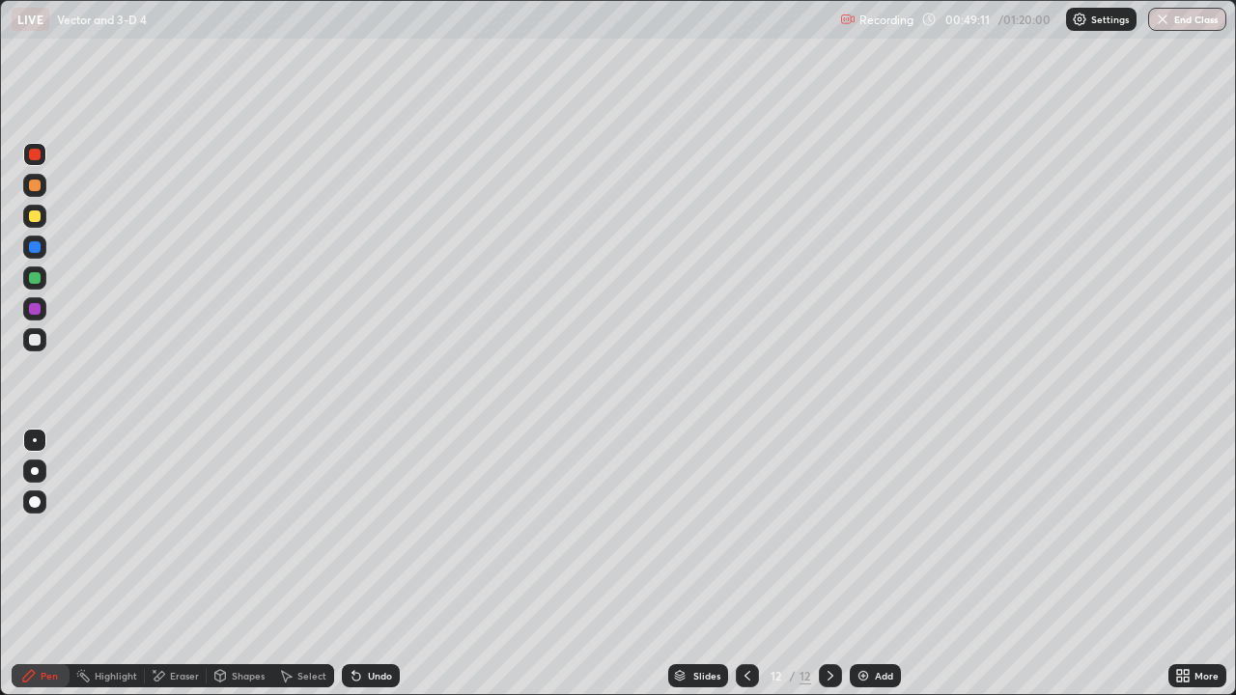
click at [372, 564] on div "Undo" at bounding box center [380, 676] width 24 height 10
click at [369, 564] on div "Undo" at bounding box center [380, 676] width 24 height 10
click at [368, 564] on div "Undo" at bounding box center [380, 676] width 24 height 10
click at [35, 307] on div at bounding box center [35, 309] width 12 height 12
click at [375, 564] on div "Undo" at bounding box center [380, 676] width 24 height 10
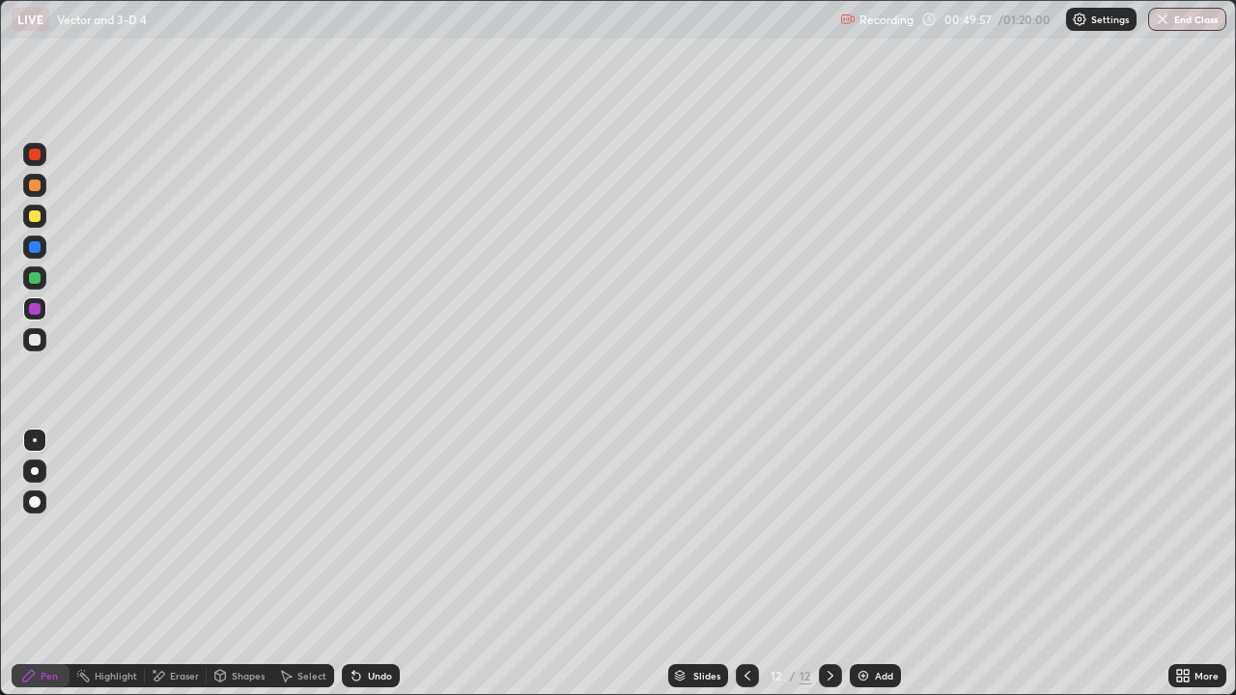
click at [372, 564] on div "Undo" at bounding box center [380, 676] width 24 height 10
click at [853, 564] on div "Add" at bounding box center [875, 675] width 51 height 23
click at [34, 347] on div at bounding box center [34, 339] width 23 height 23
click at [33, 347] on div at bounding box center [34, 339] width 23 height 23
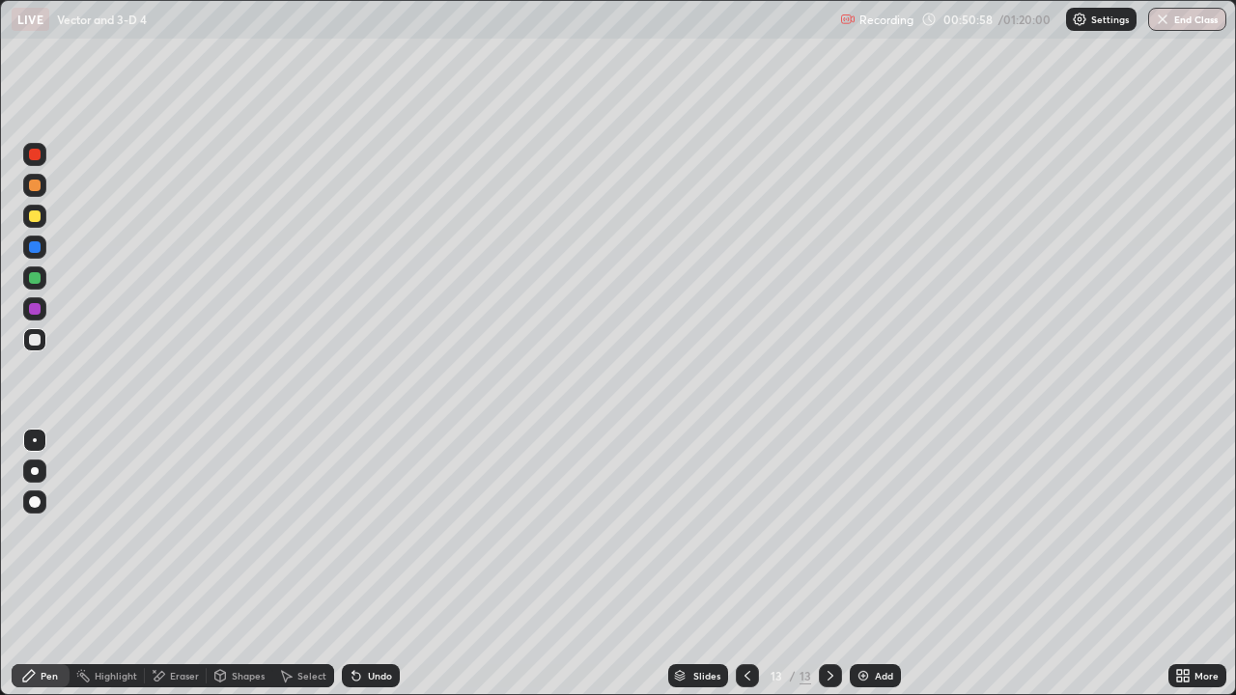
click at [376, 564] on div "Undo" at bounding box center [371, 675] width 58 height 23
click at [373, 564] on div "Undo" at bounding box center [380, 676] width 24 height 10
click at [358, 564] on icon at bounding box center [356, 675] width 15 height 15
click at [29, 347] on div at bounding box center [34, 339] width 23 height 23
click at [31, 283] on div at bounding box center [35, 278] width 12 height 12
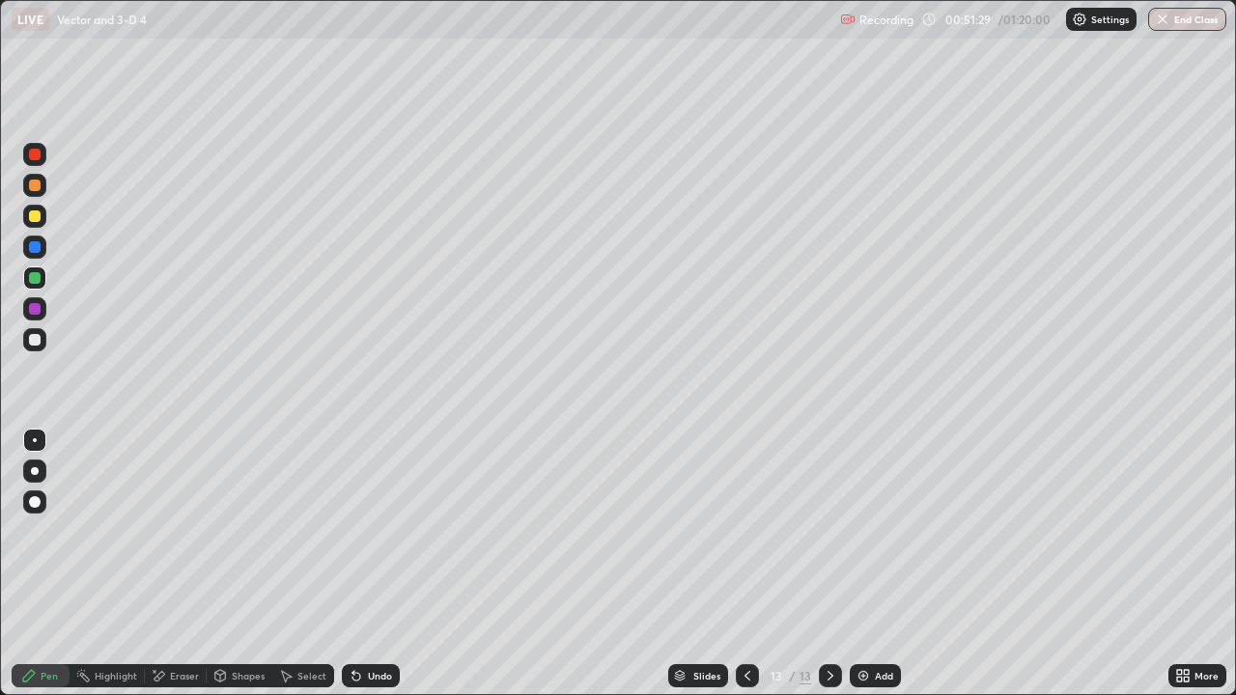
click at [35, 342] on div at bounding box center [35, 340] width 12 height 12
click at [40, 258] on div at bounding box center [34, 247] width 23 height 23
click at [29, 221] on div at bounding box center [34, 216] width 23 height 23
click at [752, 564] on icon at bounding box center [747, 675] width 15 height 15
click at [829, 564] on icon at bounding box center [830, 675] width 15 height 15
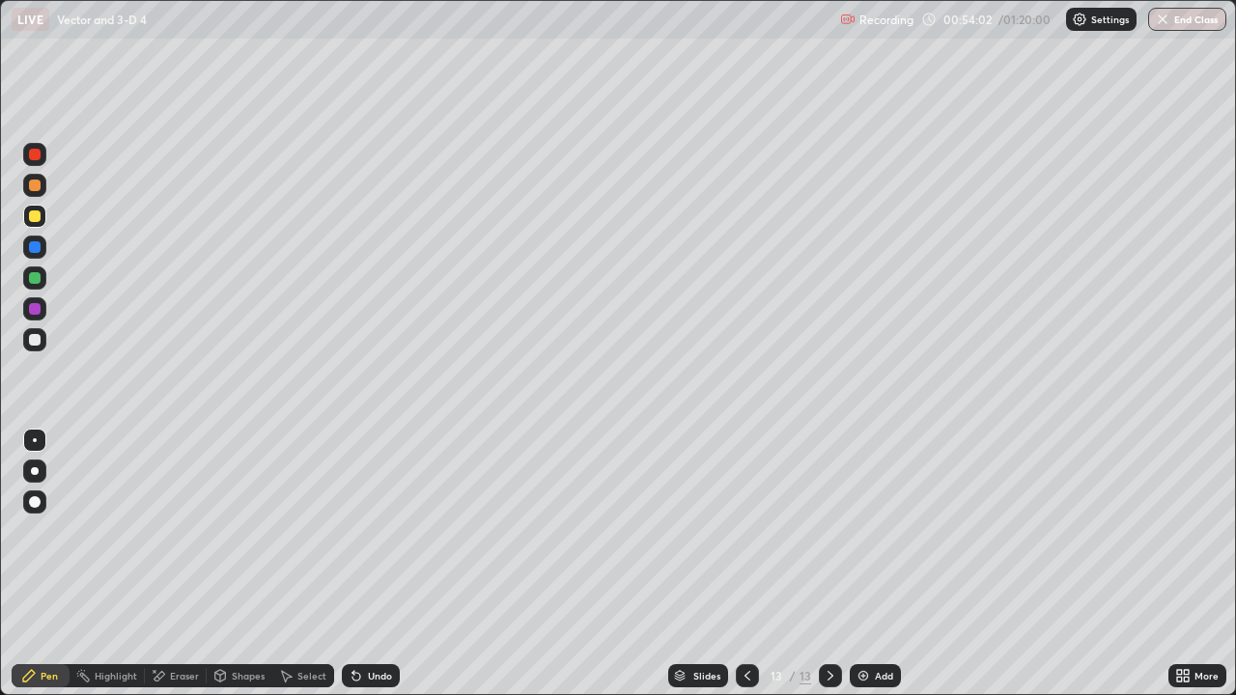
click at [44, 342] on div at bounding box center [34, 339] width 23 height 23
click at [867, 564] on div "Add" at bounding box center [875, 675] width 51 height 23
click at [44, 345] on div at bounding box center [34, 339] width 23 height 23
click at [32, 224] on div at bounding box center [34, 216] width 23 height 23
click at [40, 156] on div at bounding box center [35, 155] width 12 height 12
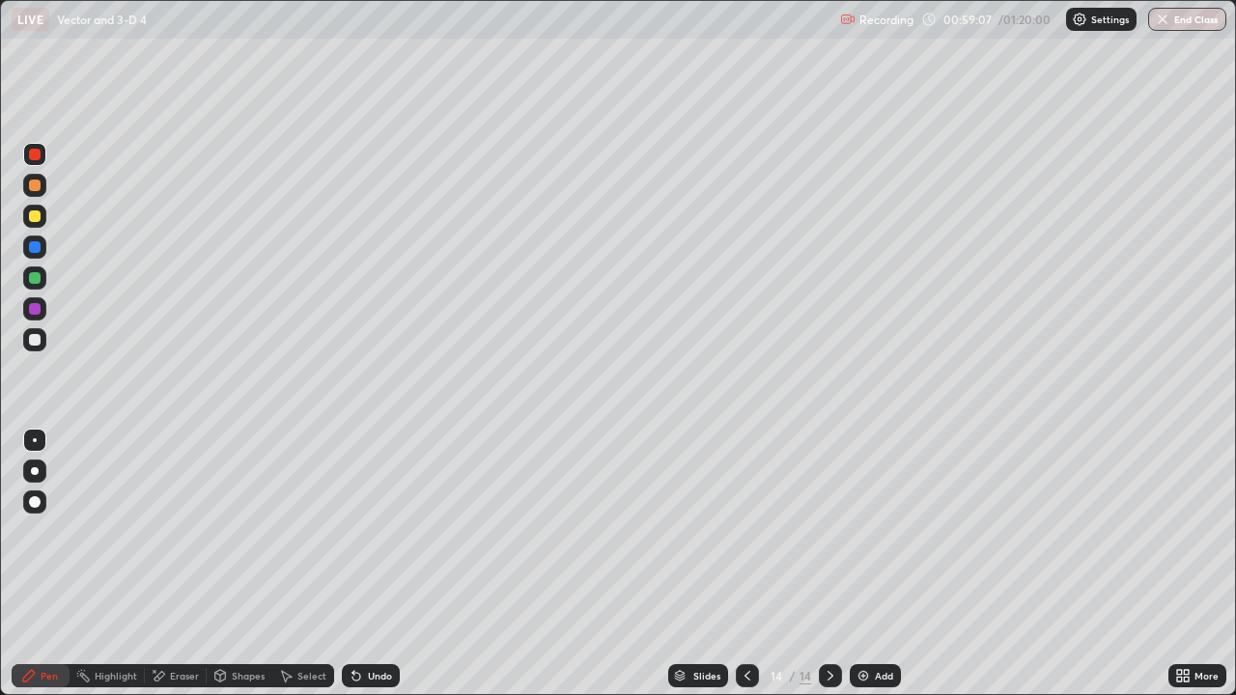
click at [35, 348] on div at bounding box center [34, 339] width 23 height 23
click at [34, 340] on div at bounding box center [35, 340] width 12 height 12
click at [35, 310] on div at bounding box center [35, 309] width 12 height 12
click at [31, 281] on div at bounding box center [35, 278] width 12 height 12
click at [33, 345] on div at bounding box center [35, 340] width 12 height 12
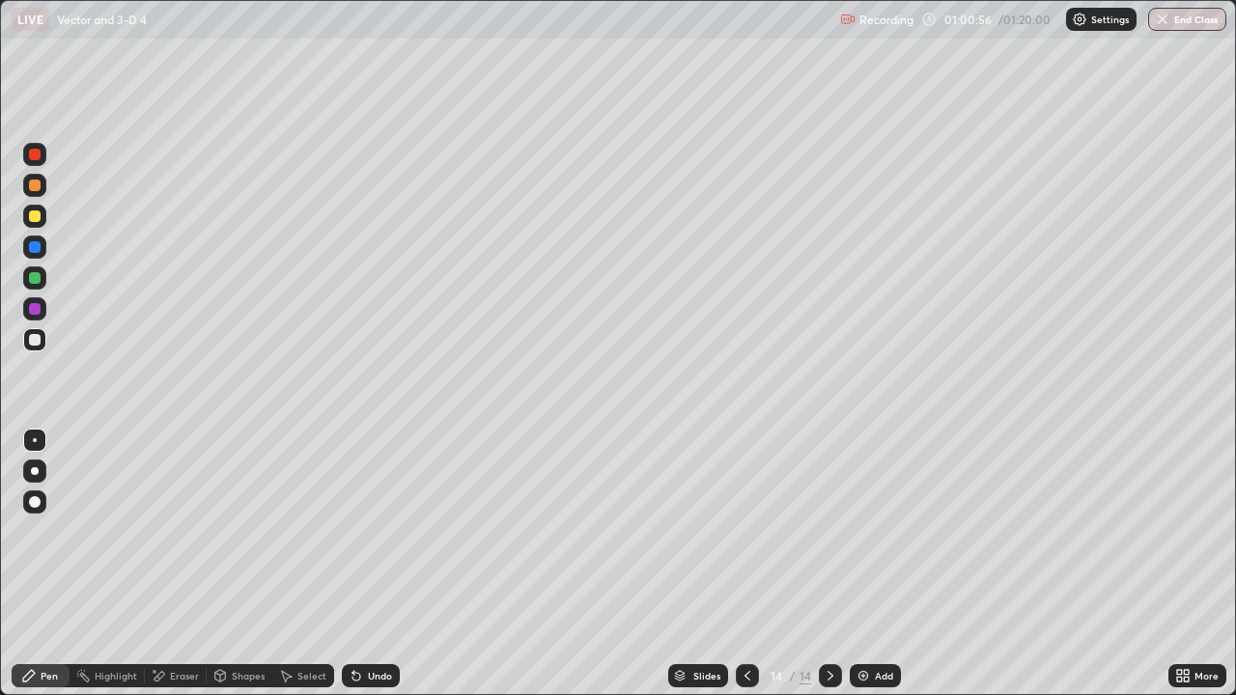
click at [745, 564] on icon at bounding box center [747, 675] width 15 height 15
click at [829, 564] on div at bounding box center [830, 675] width 23 height 23
click at [188, 564] on div "Eraser" at bounding box center [184, 676] width 29 height 10
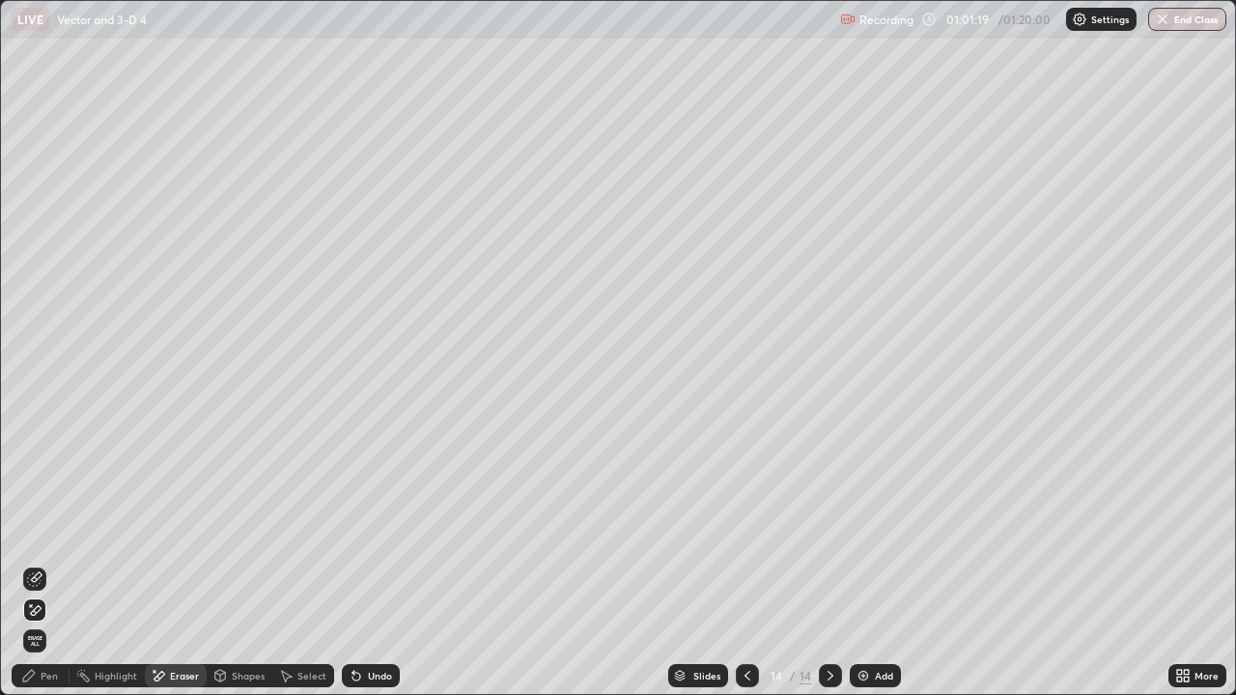
click at [50, 564] on div "Pen" at bounding box center [49, 676] width 17 height 10
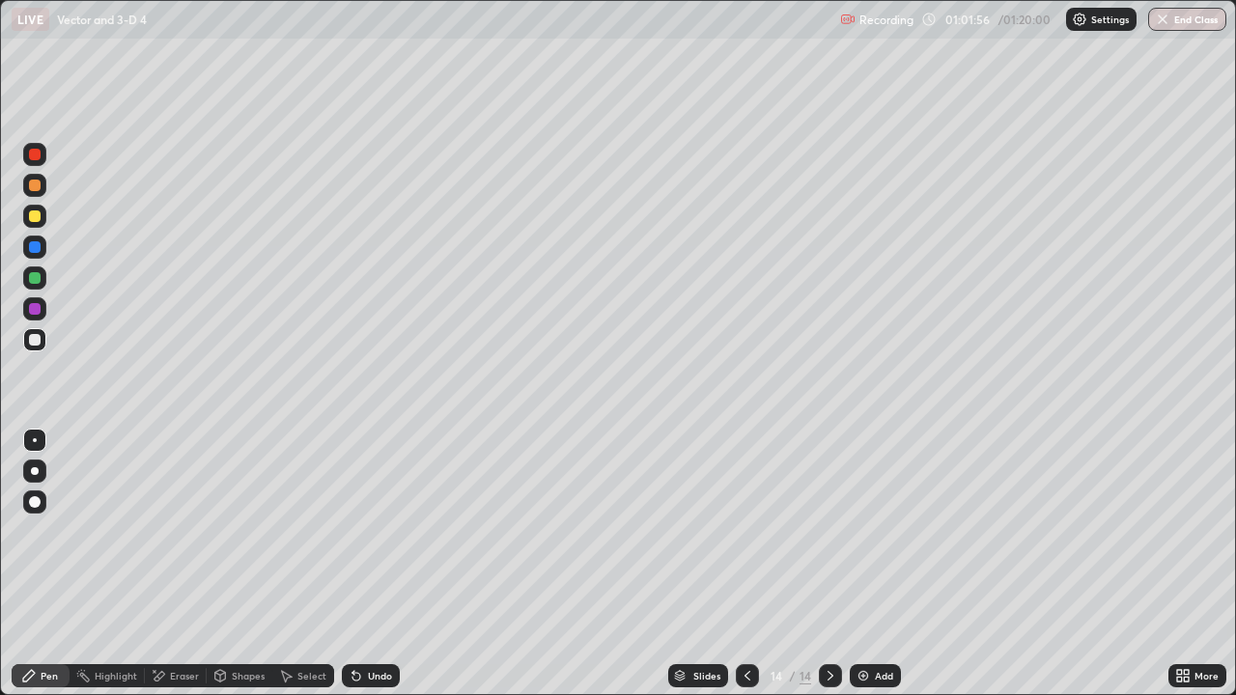
click at [38, 278] on div at bounding box center [35, 278] width 12 height 12
click at [34, 224] on div at bounding box center [34, 216] width 23 height 23
click at [33, 341] on div at bounding box center [35, 340] width 12 height 12
click at [308, 564] on div "Select" at bounding box center [311, 676] width 29 height 10
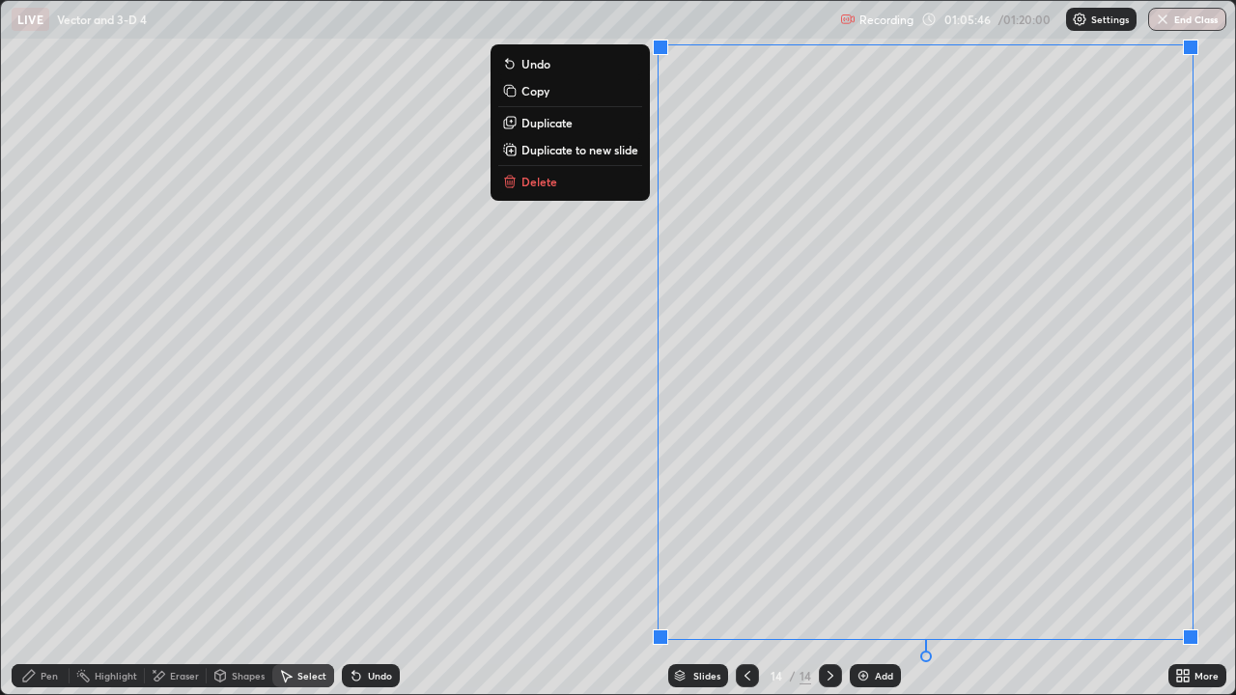
click at [543, 94] on p "Copy" at bounding box center [535, 90] width 28 height 15
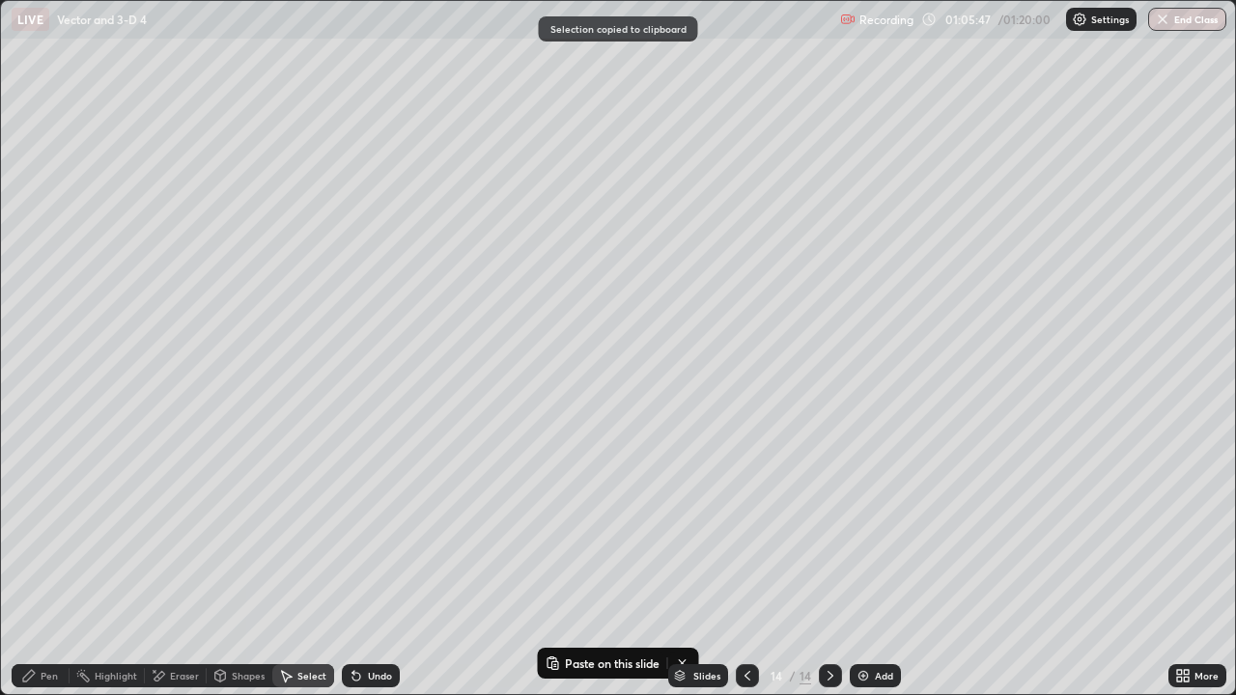
click at [860, 564] on img at bounding box center [862, 675] width 15 height 15
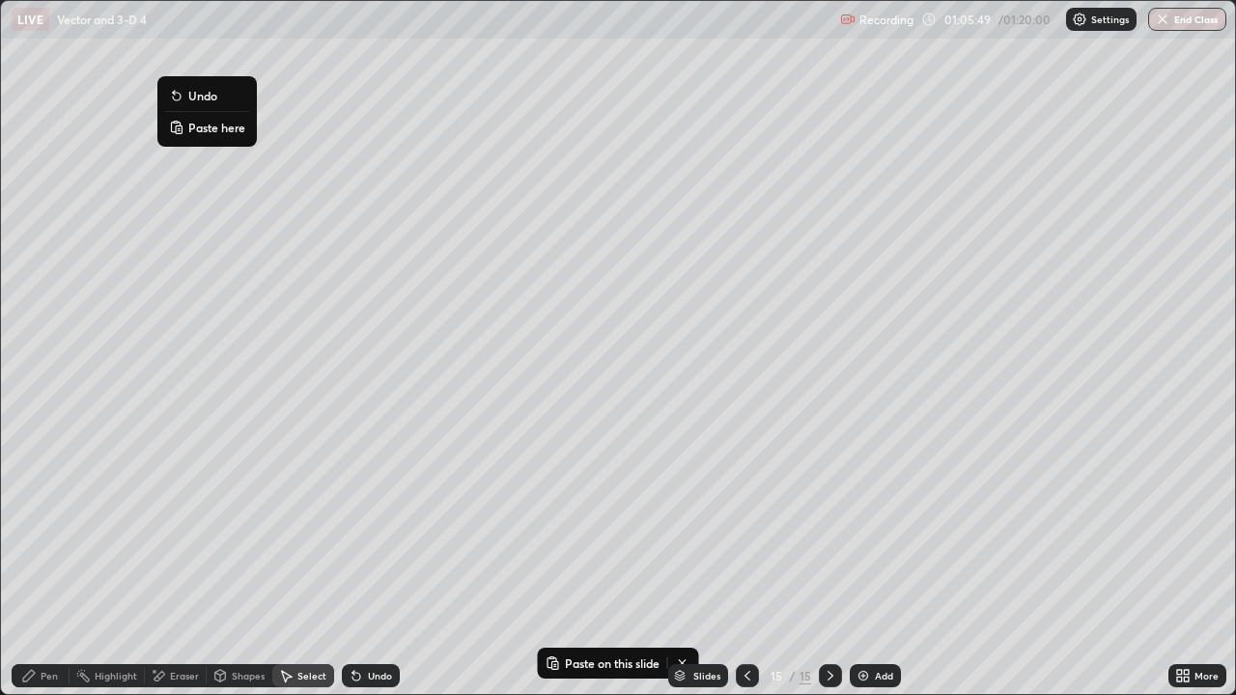
click at [202, 130] on p "Paste here" at bounding box center [216, 127] width 57 height 15
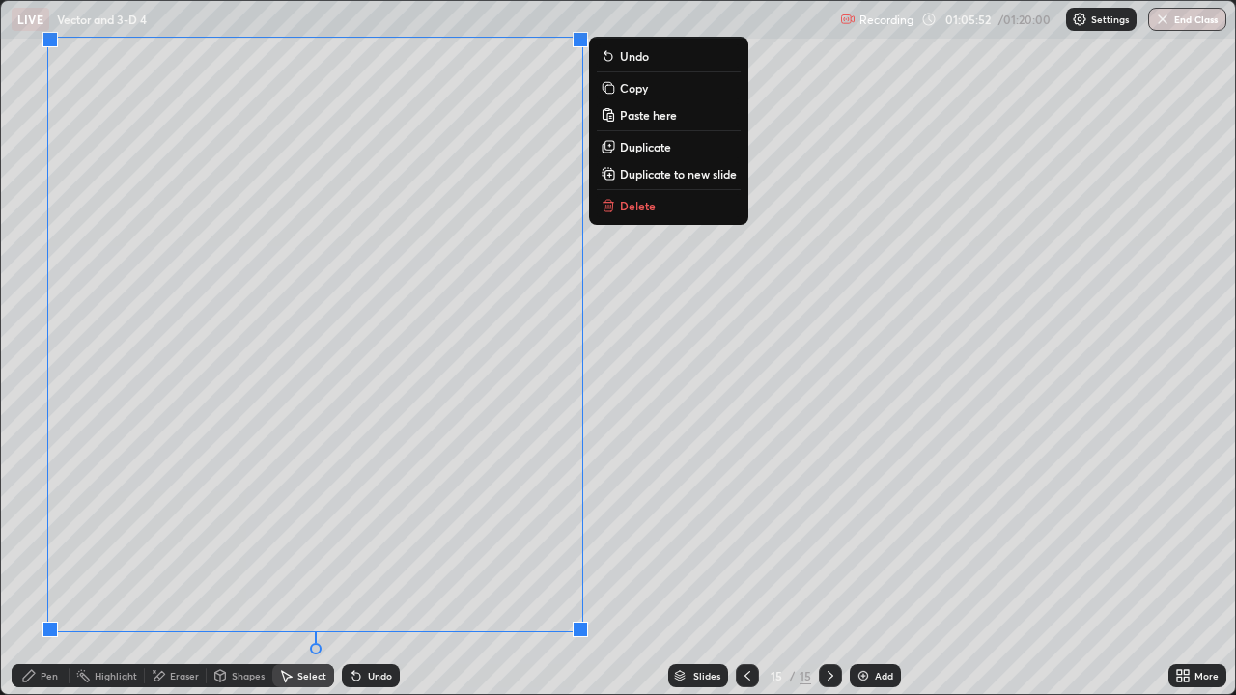
click at [633, 443] on div "0 ° Undo Copy Paste here Duplicate Duplicate to new slide Delete" at bounding box center [618, 347] width 1234 height 693
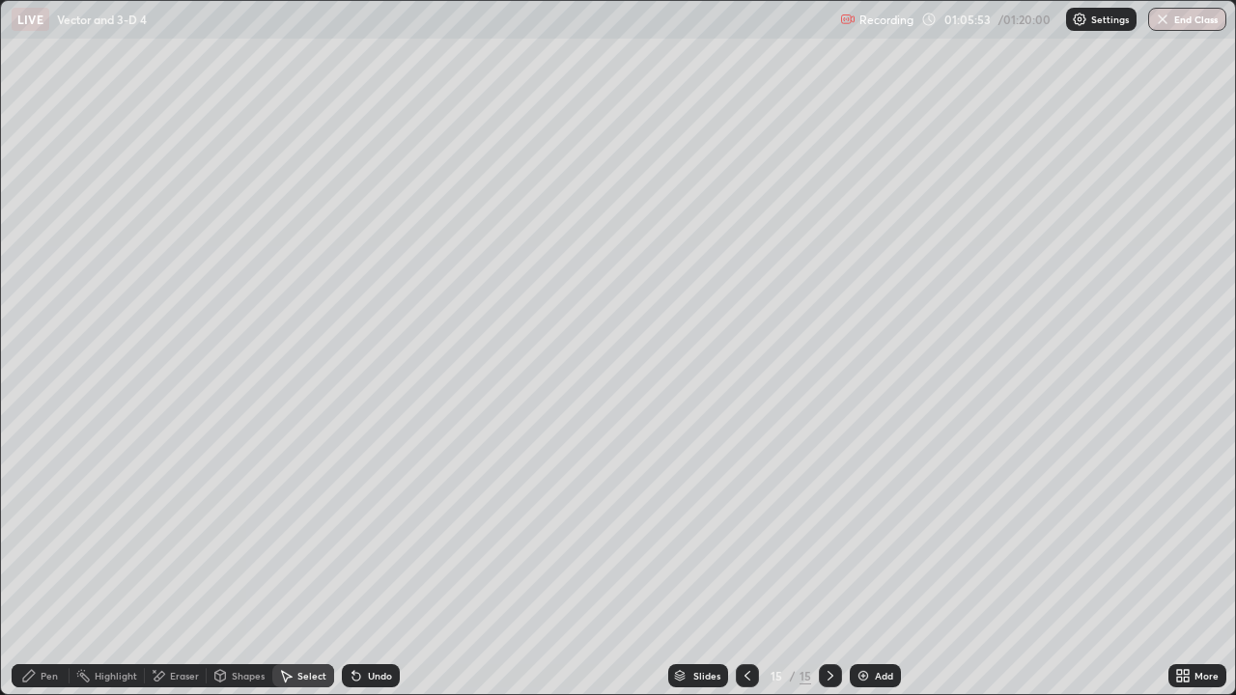
click at [49, 564] on div "Pen" at bounding box center [49, 676] width 17 height 10
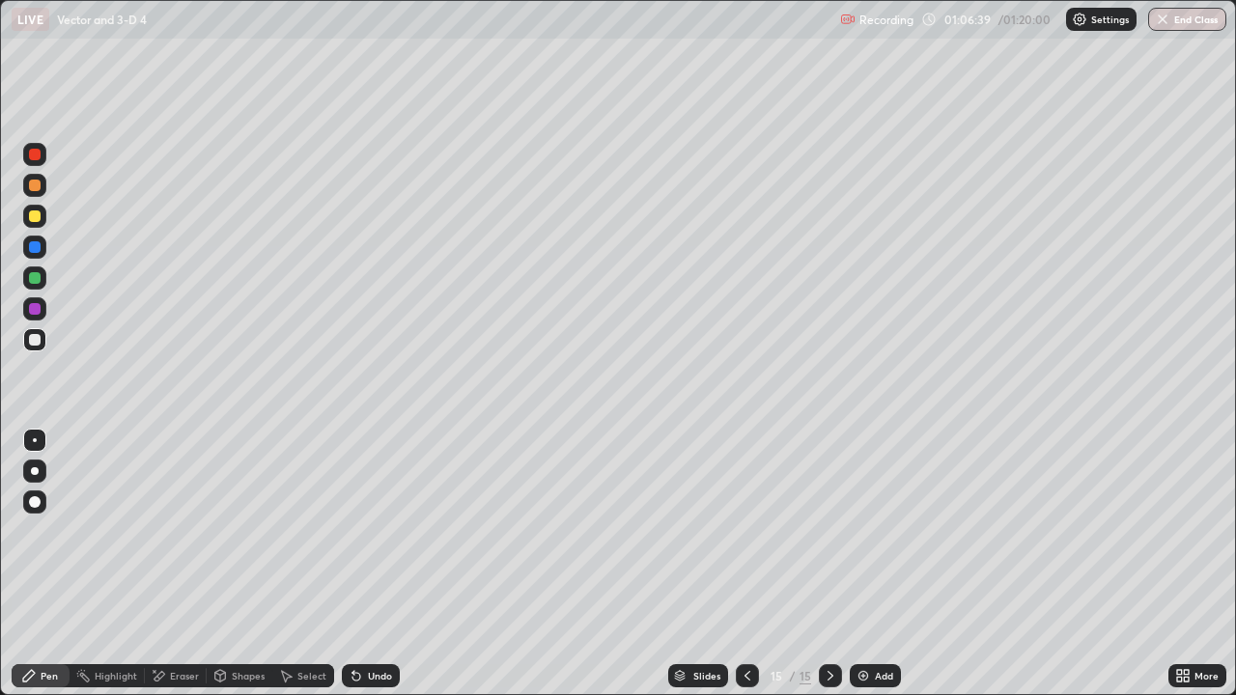
click at [181, 564] on div "Eraser" at bounding box center [184, 676] width 29 height 10
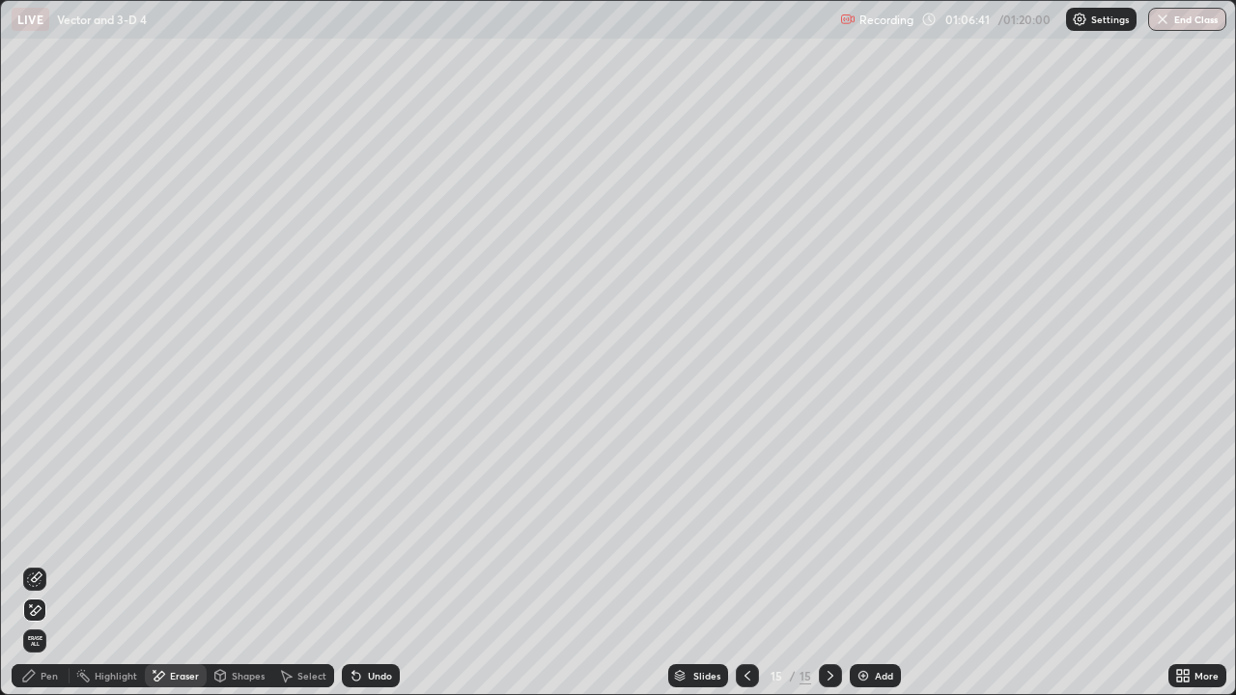
click at [59, 564] on div "Pen" at bounding box center [41, 675] width 58 height 23
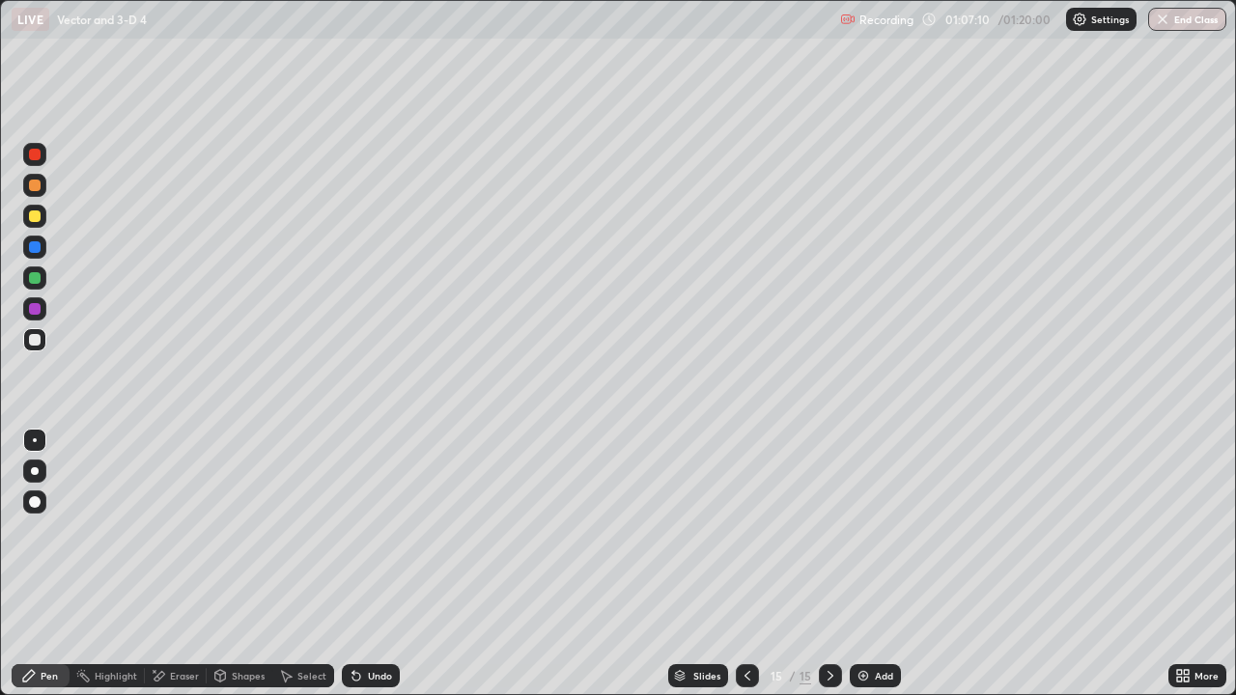
click at [187, 564] on div "Eraser" at bounding box center [176, 675] width 62 height 23
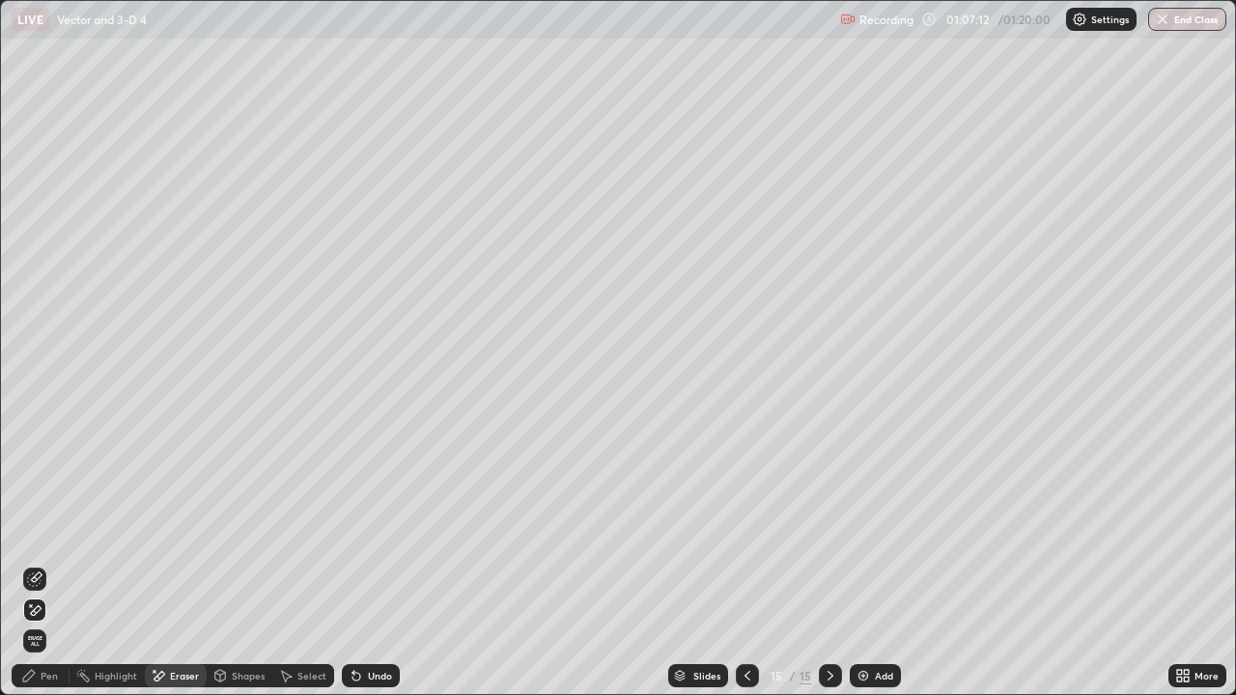
click at [40, 564] on div "Pen" at bounding box center [41, 675] width 58 height 23
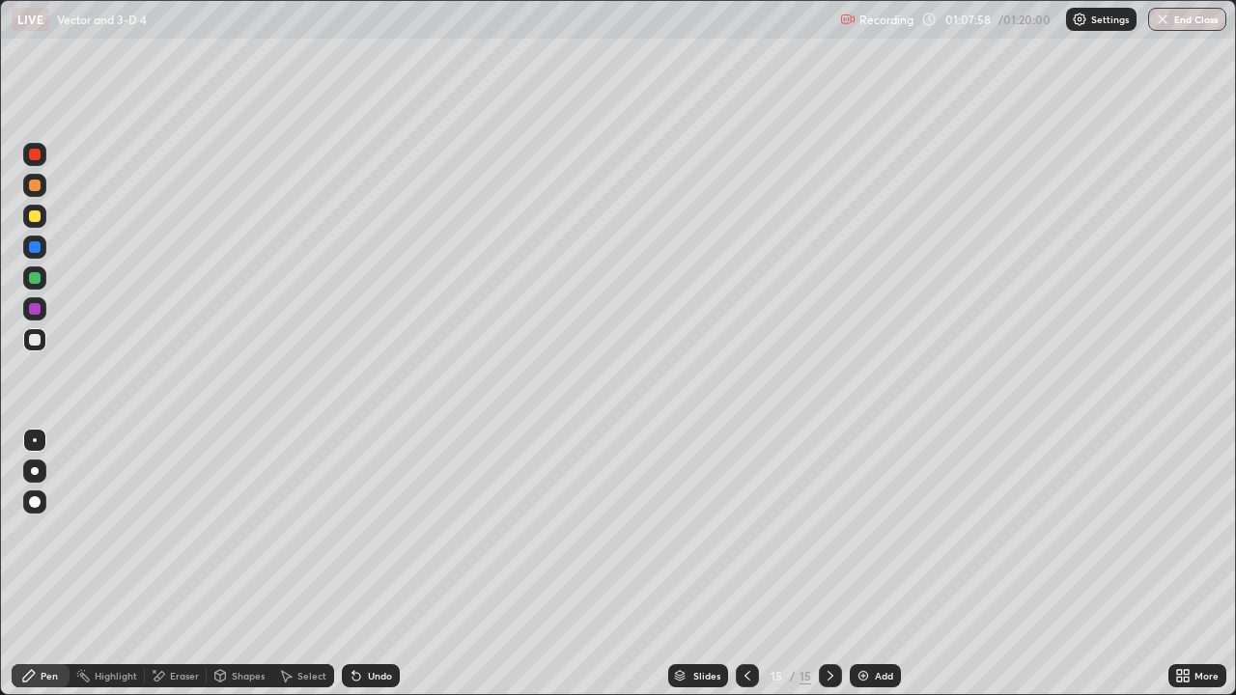
click at [869, 564] on img at bounding box center [862, 675] width 15 height 15
click at [34, 339] on div at bounding box center [35, 340] width 12 height 12
click at [40, 278] on div at bounding box center [35, 278] width 12 height 12
click at [352, 564] on icon at bounding box center [353, 672] width 2 height 2
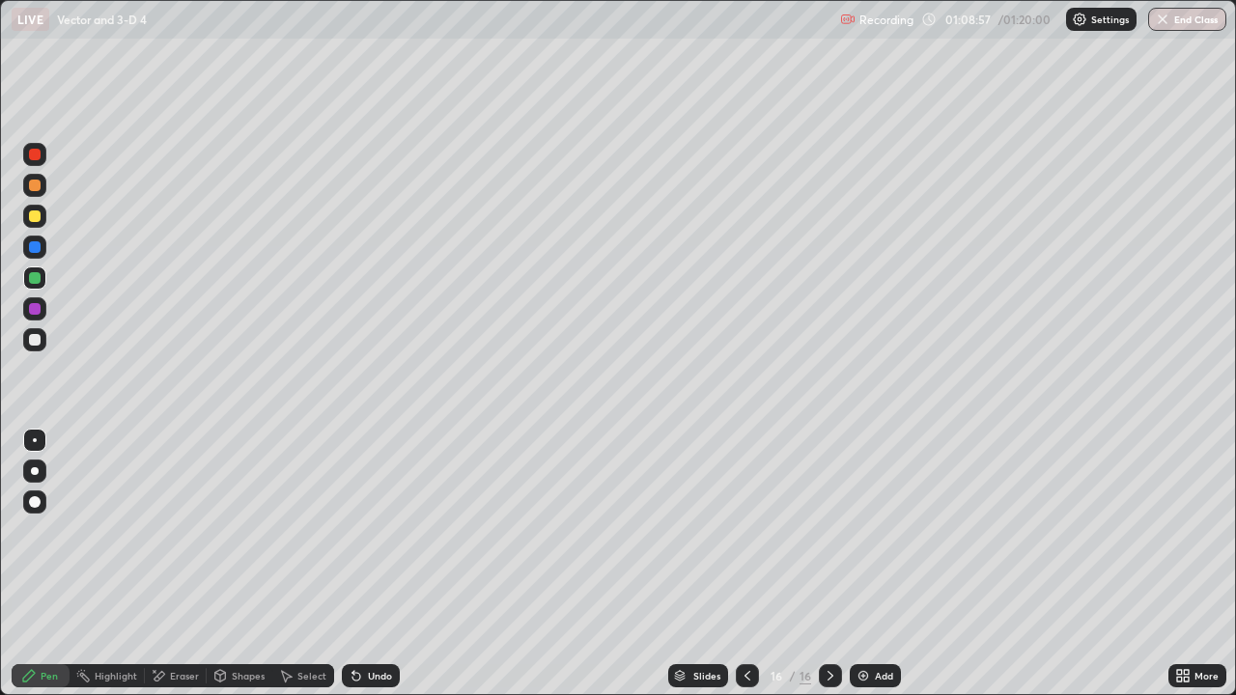
click at [37, 342] on div at bounding box center [35, 340] width 12 height 12
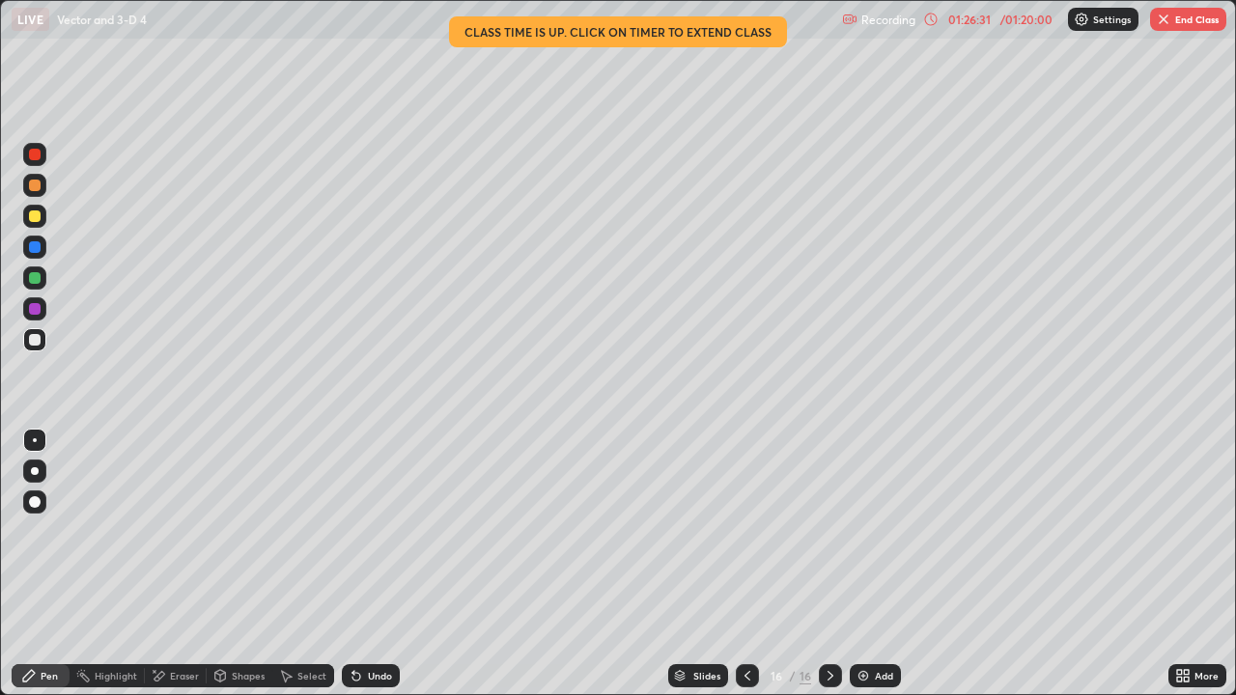
click at [1082, 21] on img at bounding box center [1081, 19] width 15 height 15
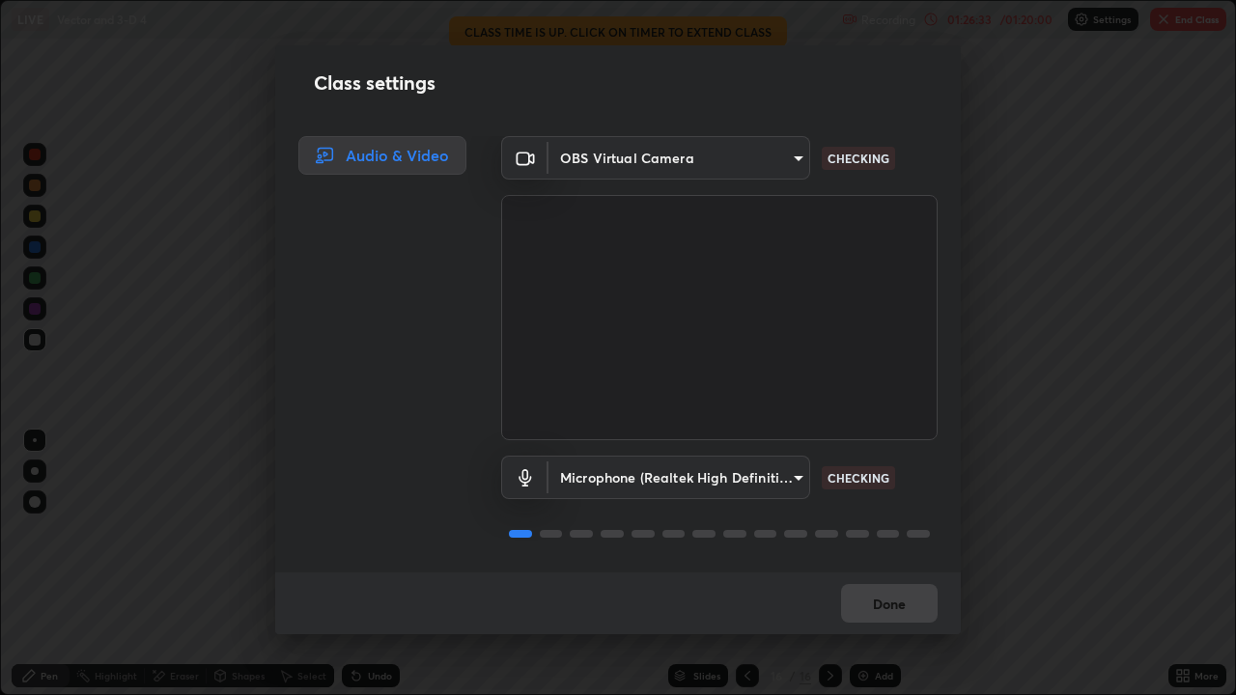
click at [1029, 456] on div "Class settings Audio & Video OBS Virtual Camera 68abbd0ba27f3b7b13d700706cc0a54…" at bounding box center [618, 347] width 1236 height 695
click at [907, 564] on div "Done" at bounding box center [618, 604] width 686 height 62
click at [791, 162] on body "Erase all LIVE Vector and 3-D 4 Recording 01:27:33 / 01:20:00 Settings End Clas…" at bounding box center [618, 347] width 1236 height 695
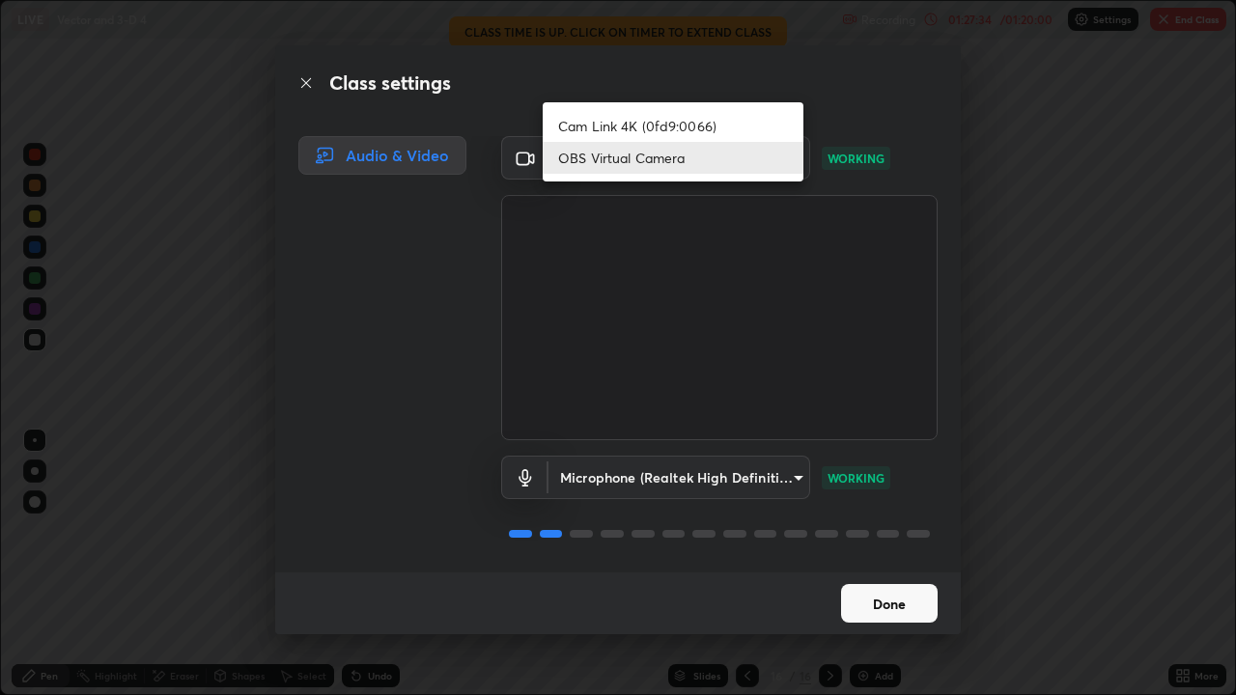
click at [752, 133] on li "Cam Link 4K (0fd9:0066)" at bounding box center [673, 126] width 261 height 32
type input "6a1d7fb711b4dc05844c52b0c96a01a27af57112828a02ca503f50d2ac5fce4d"
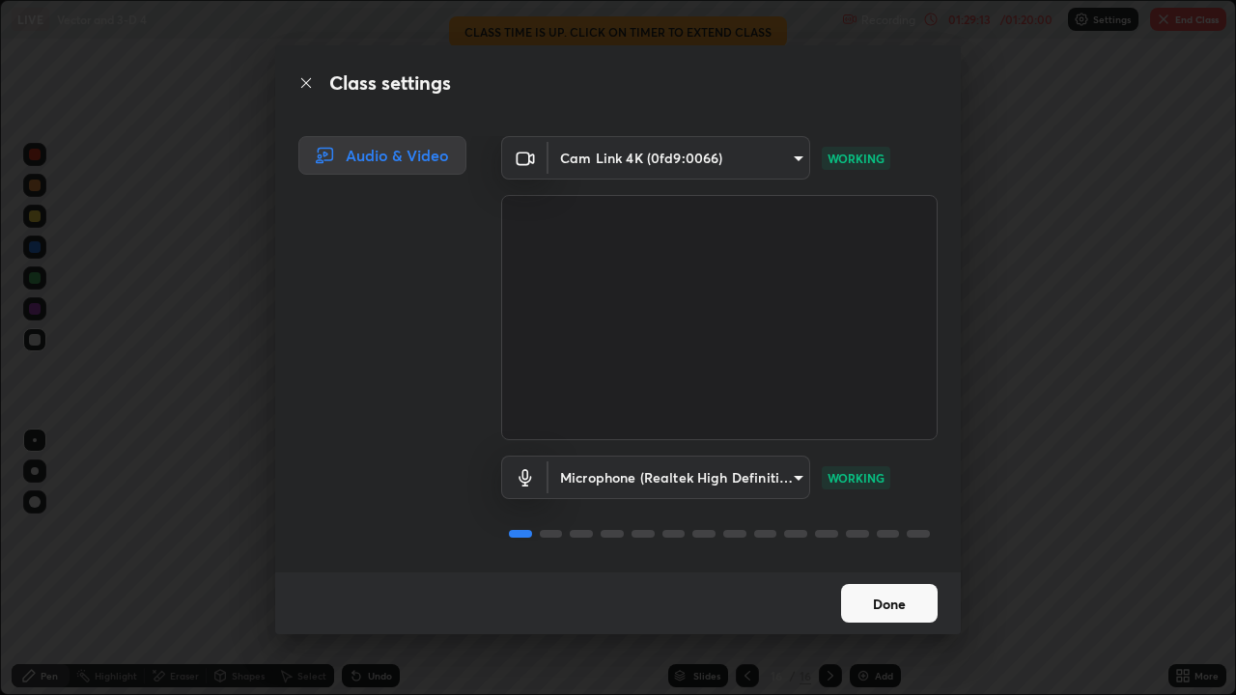
click at [874, 564] on button "Done" at bounding box center [889, 603] width 97 height 39
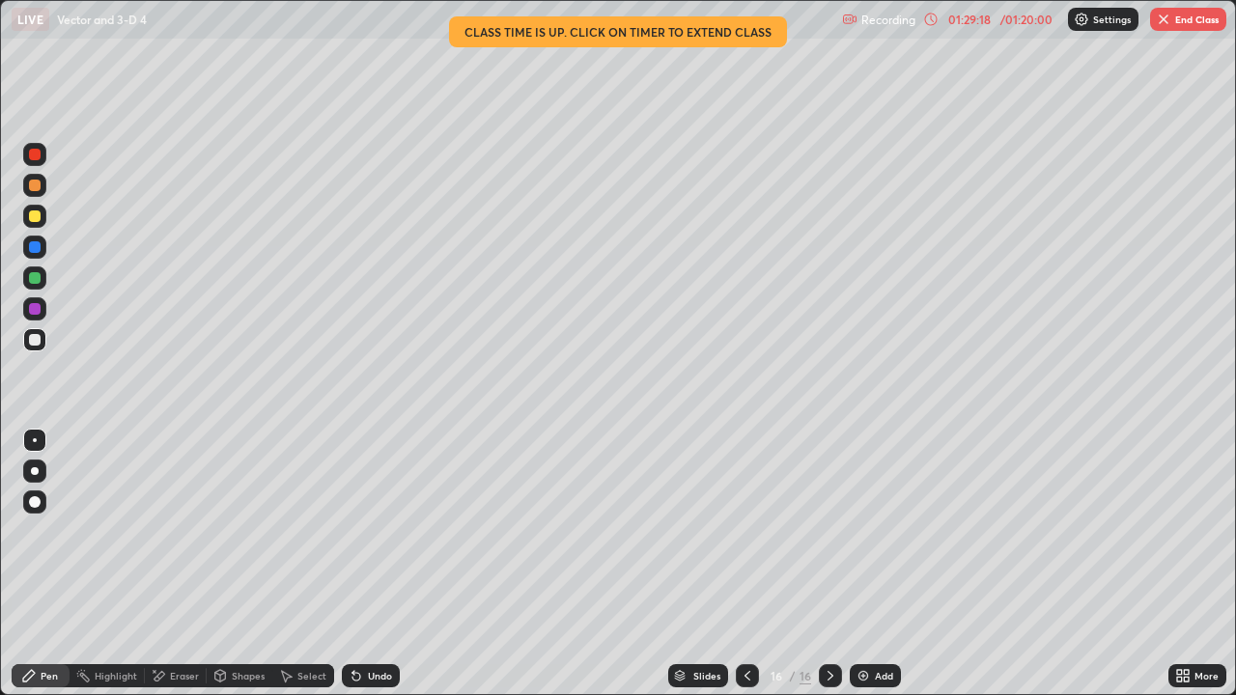
click at [1172, 18] on button "End Class" at bounding box center [1188, 19] width 76 height 23
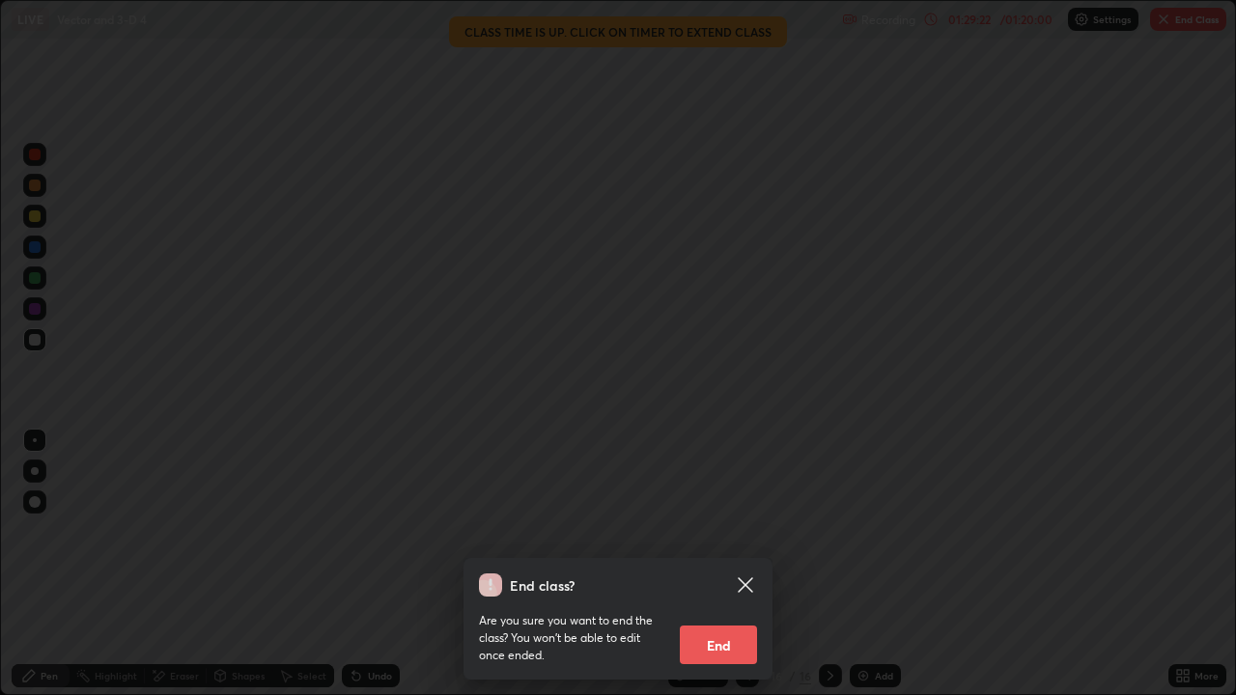
click at [744, 564] on icon at bounding box center [745, 585] width 23 height 23
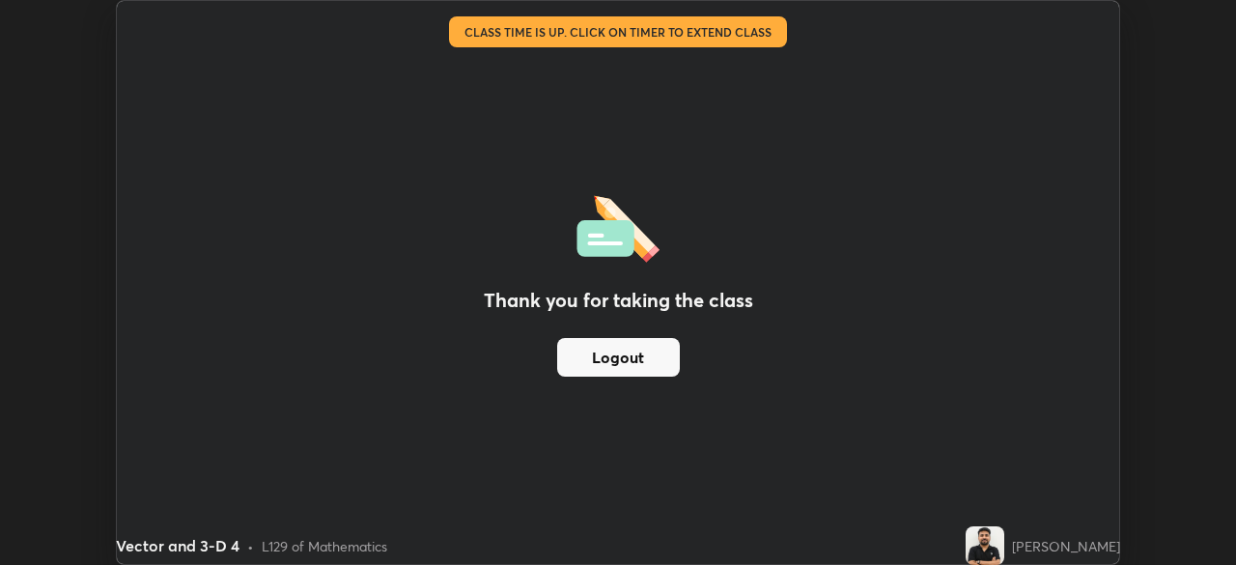
scroll to position [95990, 95319]
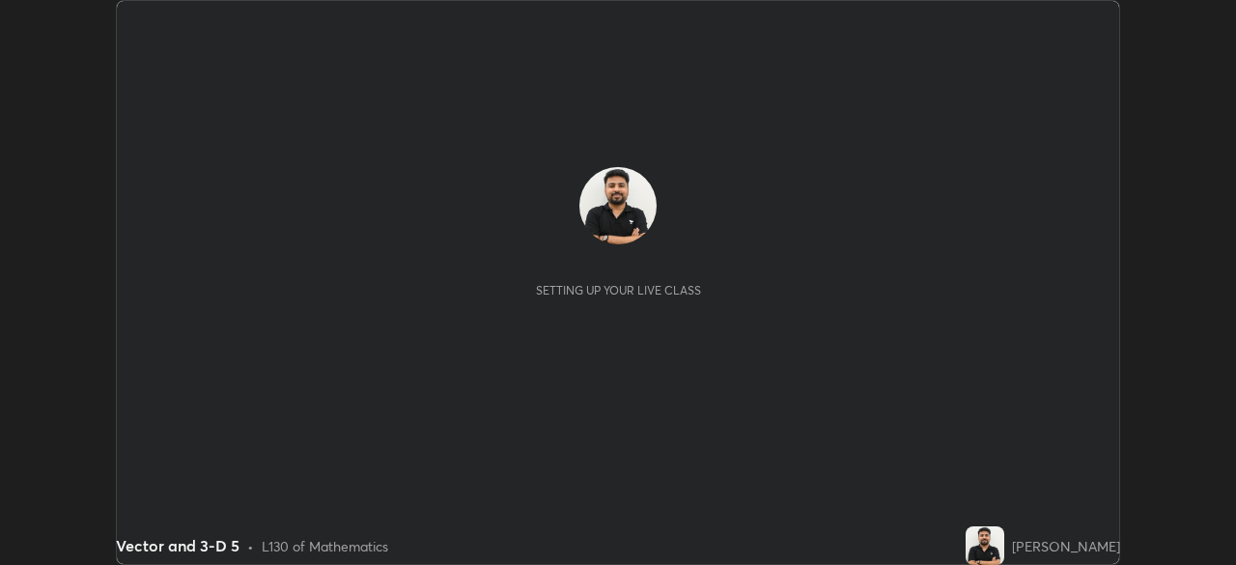
scroll to position [565, 1235]
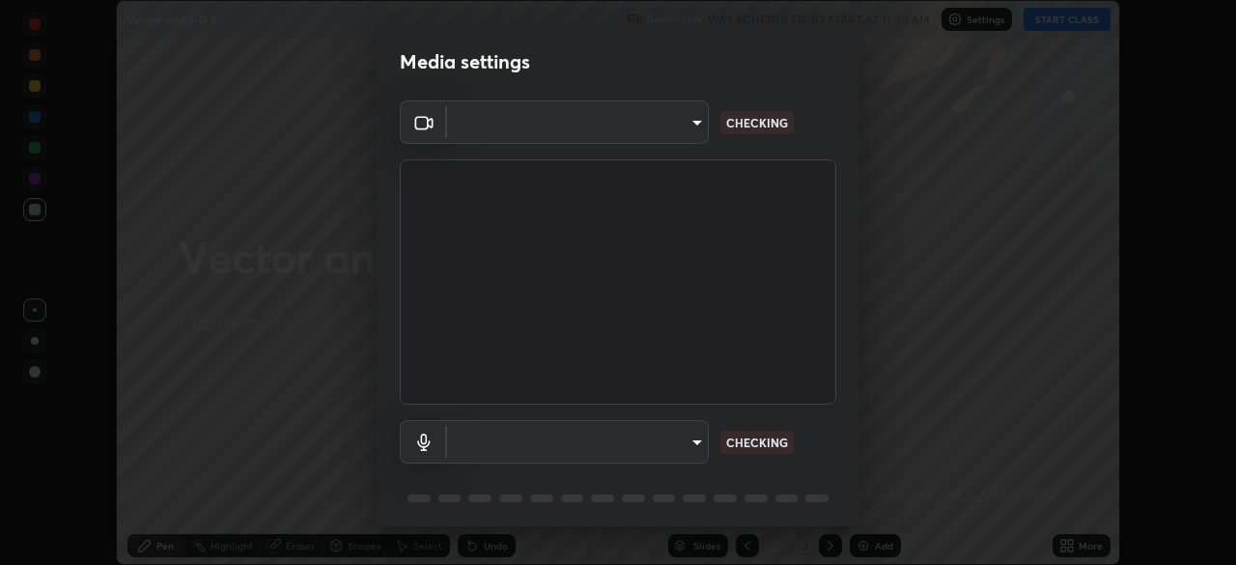
type input "6a1d7fb711b4dc05844c52b0c96a01a27af57112828a02ca503f50d2ac5fce4d"
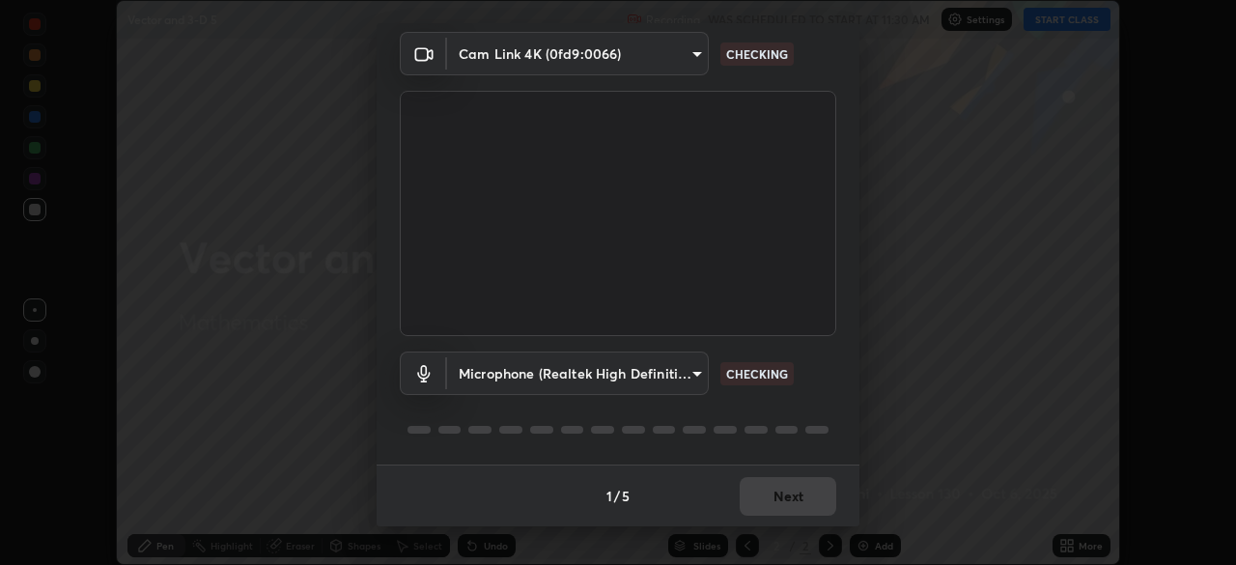
click at [665, 374] on body "Erase all Vector and 3-D 5 Recording WAS SCHEDULED TO START AT 11:30 AM Setting…" at bounding box center [618, 282] width 1236 height 565
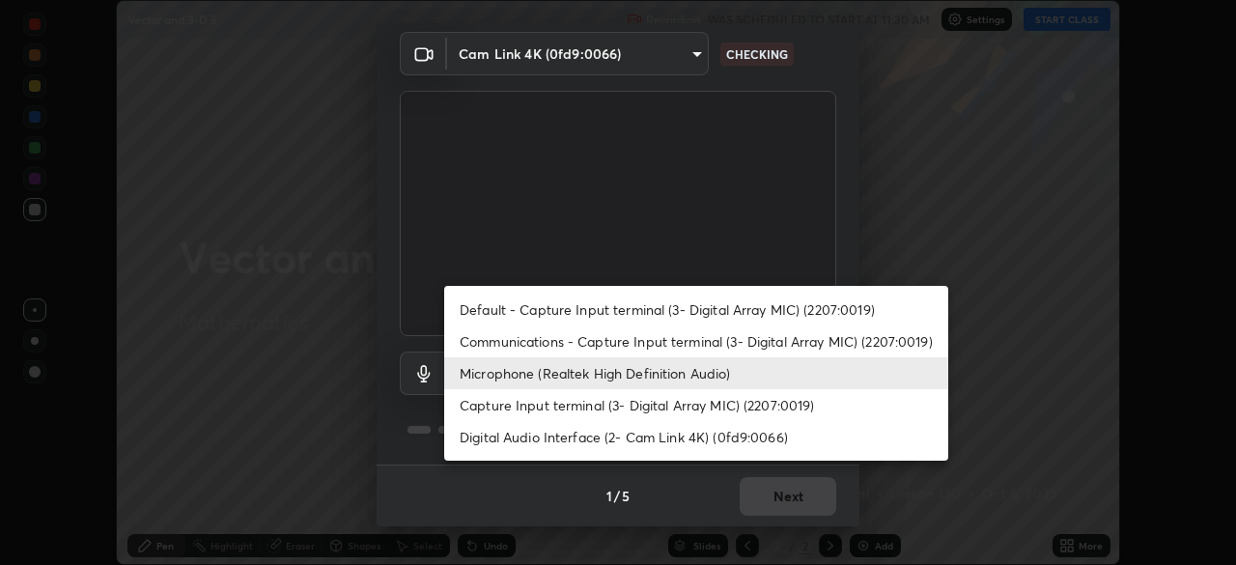
click at [659, 344] on li "Communications - Capture Input terminal (3- Digital Array MIC) (2207:0019)" at bounding box center [696, 341] width 504 height 32
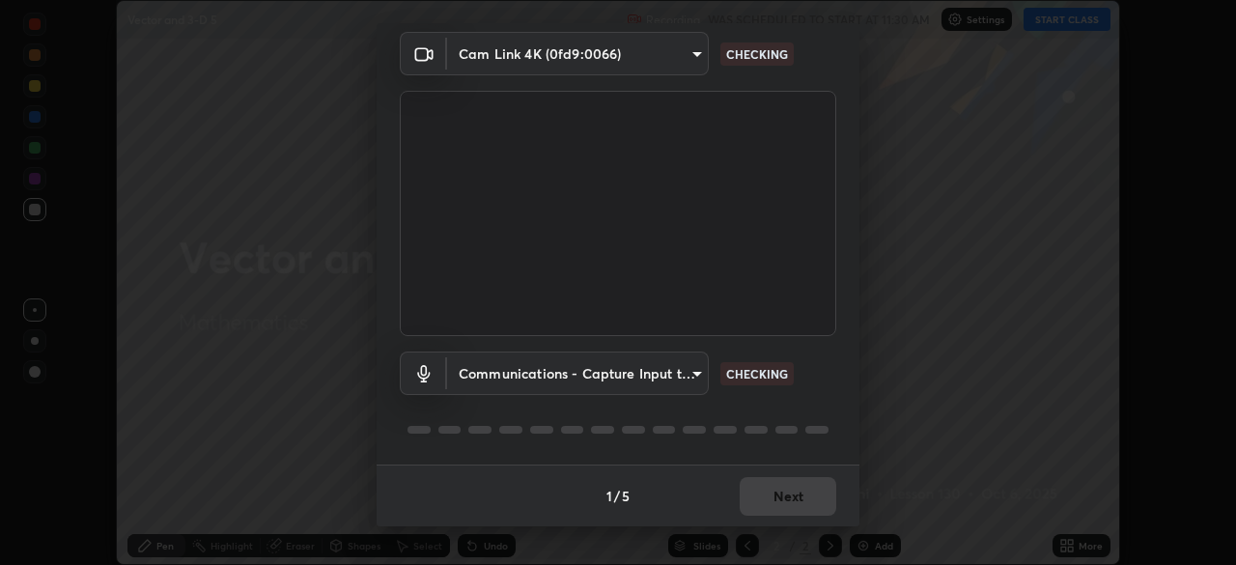
click at [655, 389] on body "Erase all Vector and 3-D 5 Recording WAS SCHEDULED TO START AT 11:30 AM Setting…" at bounding box center [618, 282] width 1236 height 565
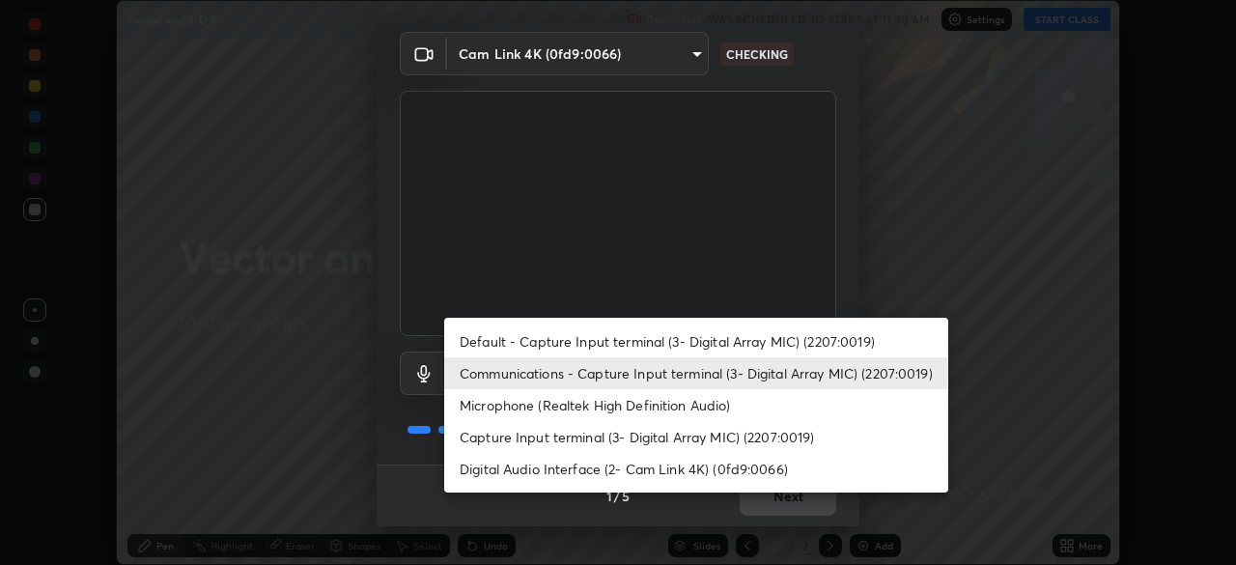
click at [650, 409] on li "Microphone (Realtek High Definition Audio)" at bounding box center [696, 405] width 504 height 32
type input "c17f179a27d05cb872b71612fb377ed1280ec24d62f50840e7cc5c1a7b87f1b0"
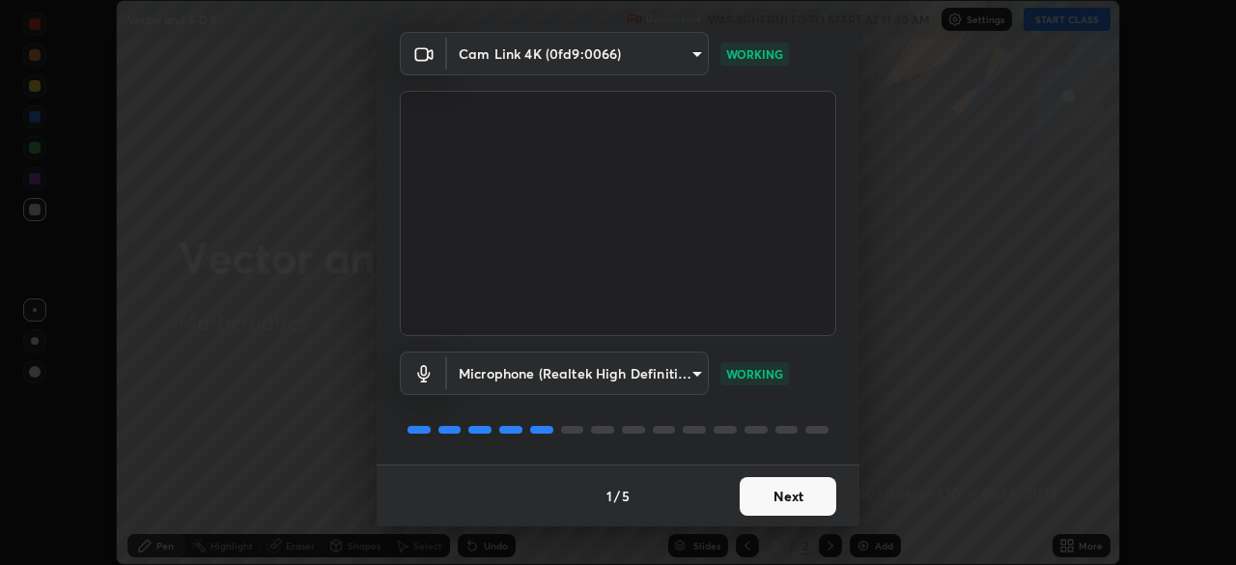
click at [782, 492] on button "Next" at bounding box center [788, 496] width 97 height 39
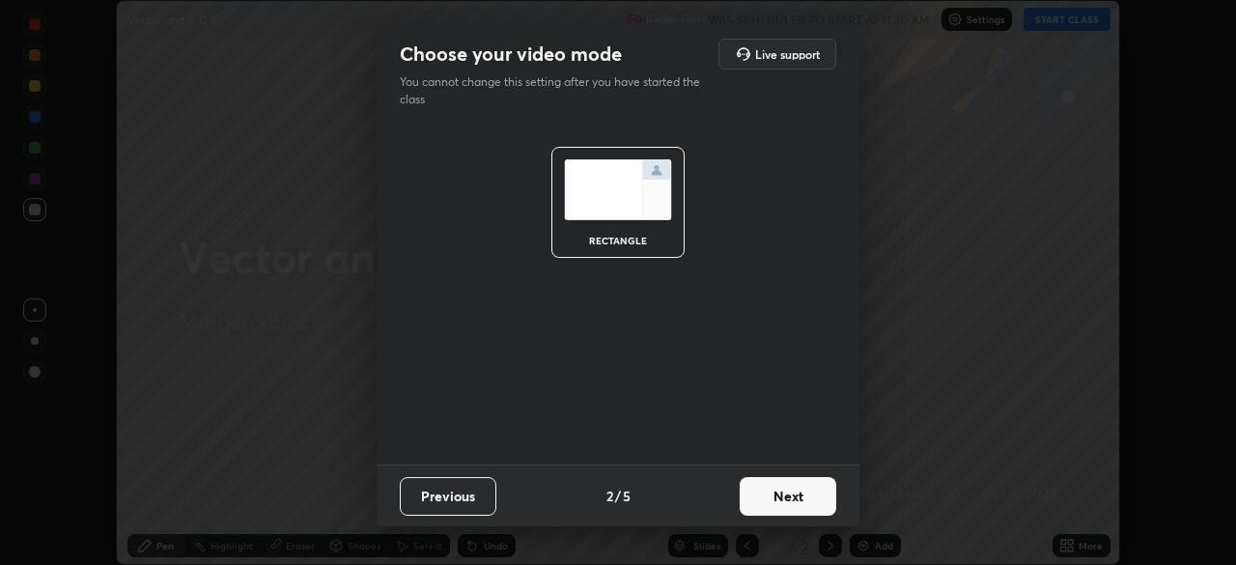
scroll to position [0, 0]
click at [786, 493] on button "Next" at bounding box center [788, 496] width 97 height 39
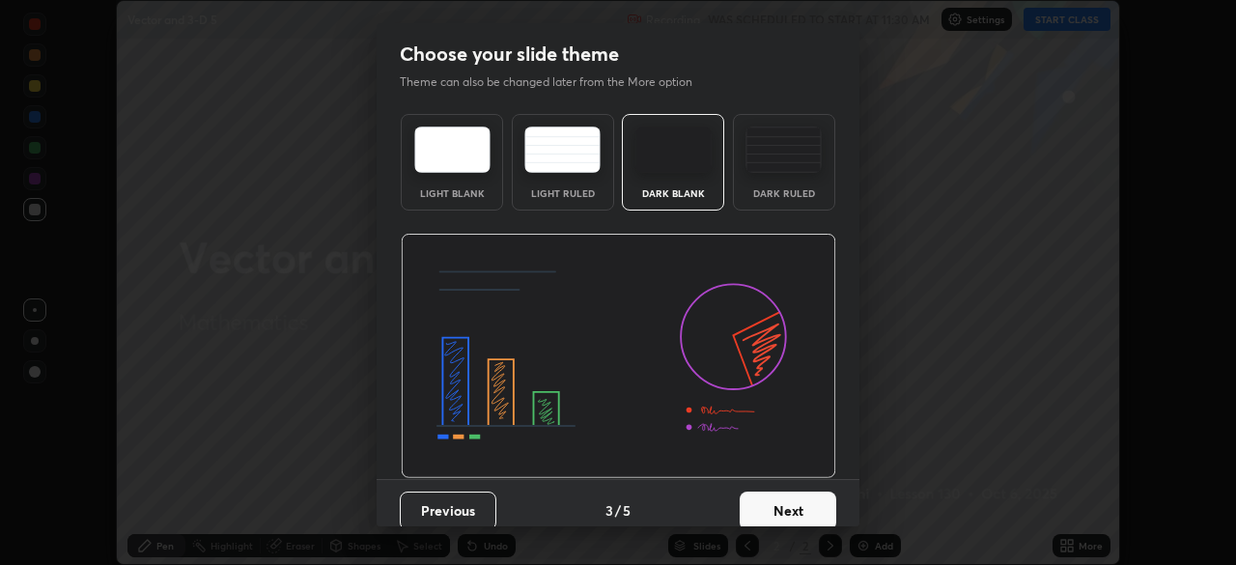
click at [790, 502] on button "Next" at bounding box center [788, 510] width 97 height 39
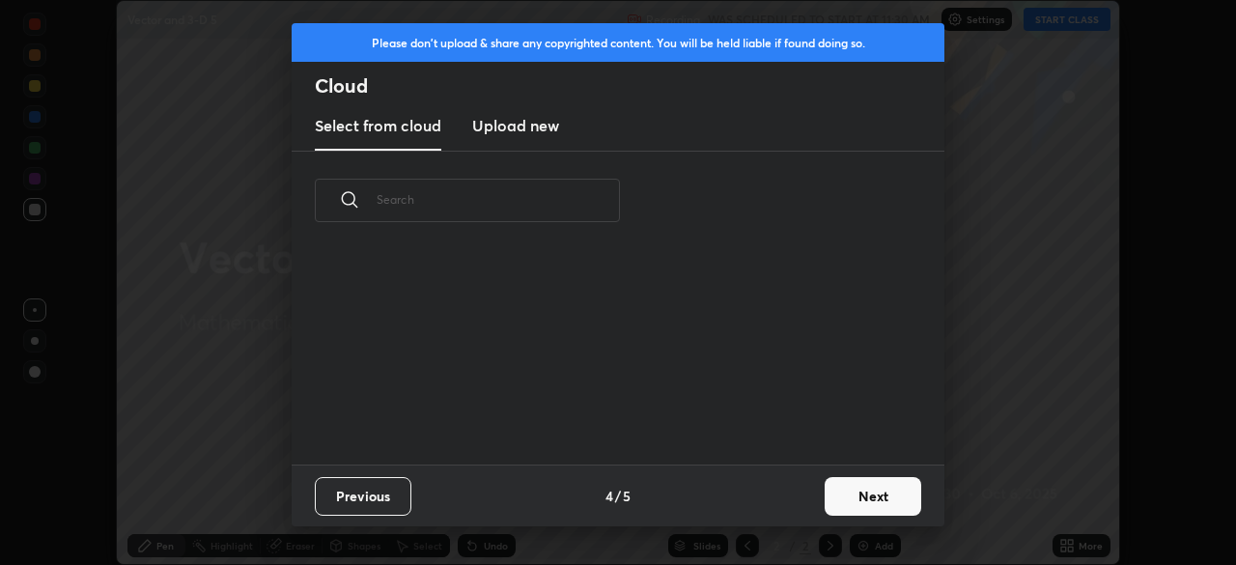
click at [797, 504] on div "Previous 4 / 5 Next" at bounding box center [618, 495] width 653 height 62
click at [842, 495] on button "Next" at bounding box center [873, 496] width 97 height 39
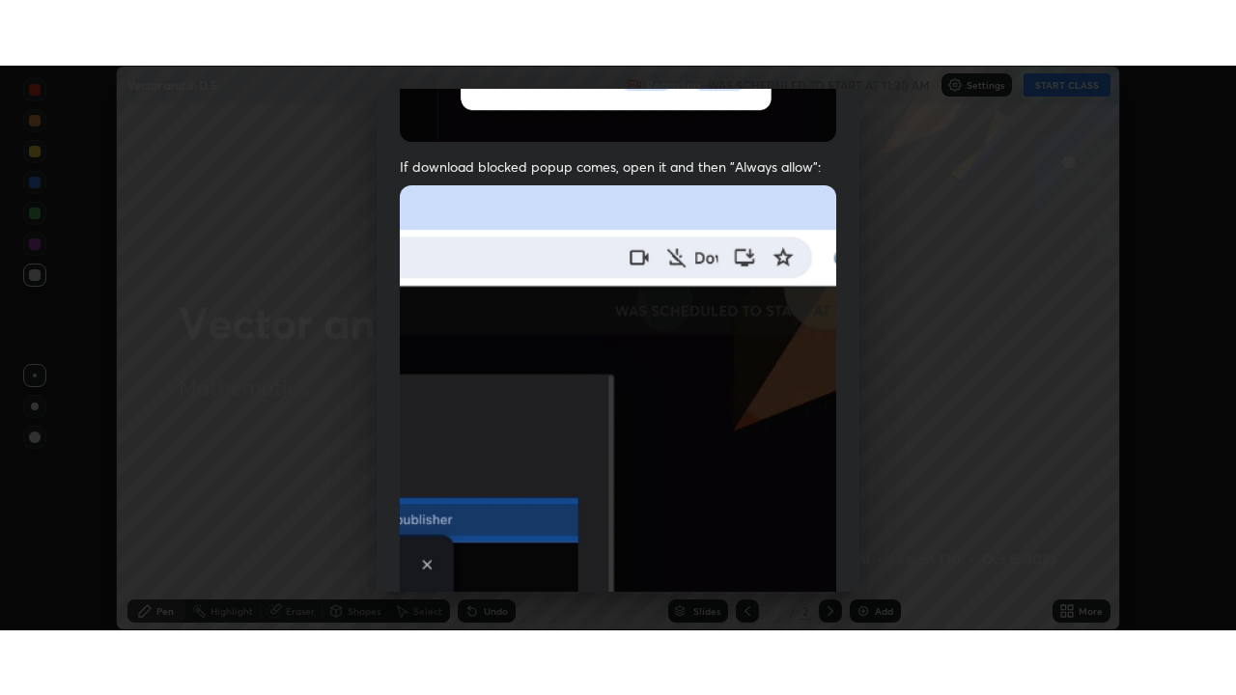
scroll to position [462, 0]
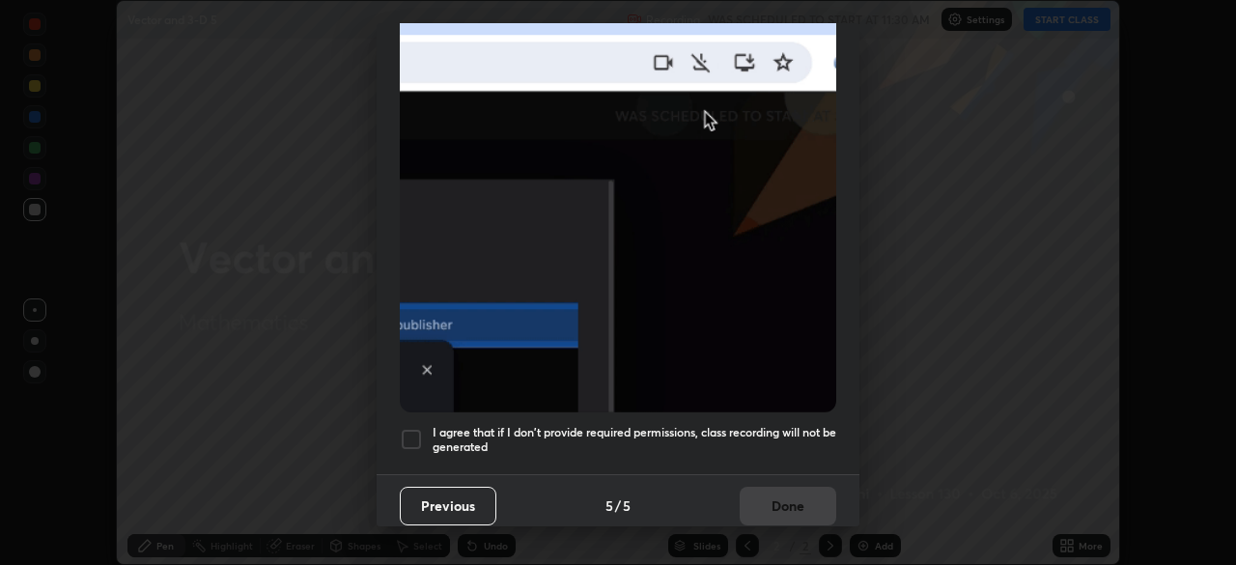
click at [408, 428] on div at bounding box center [411, 439] width 23 height 23
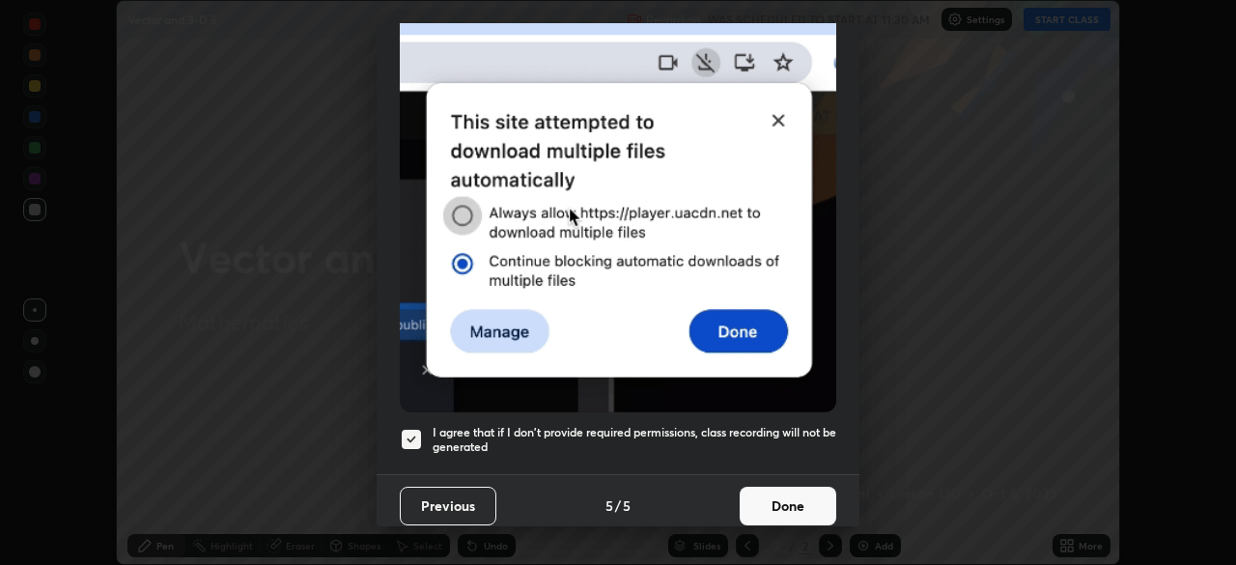
click at [756, 506] on button "Done" at bounding box center [788, 506] width 97 height 39
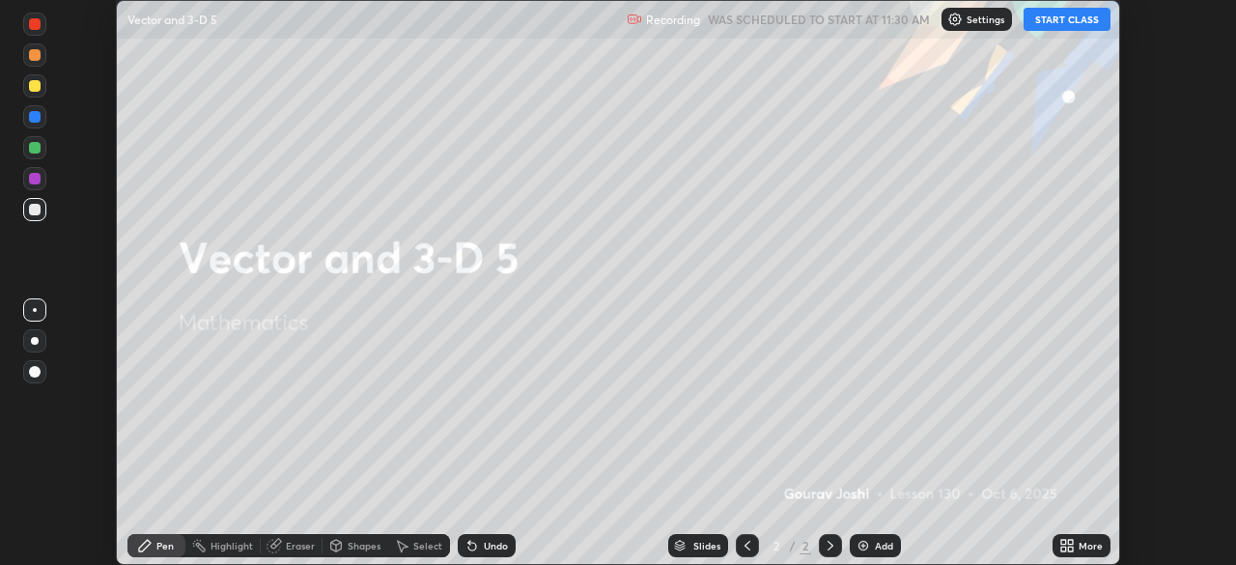
click at [1049, 25] on button "START CLASS" at bounding box center [1066, 19] width 87 height 23
click at [1070, 542] on icon at bounding box center [1070, 542] width 5 height 5
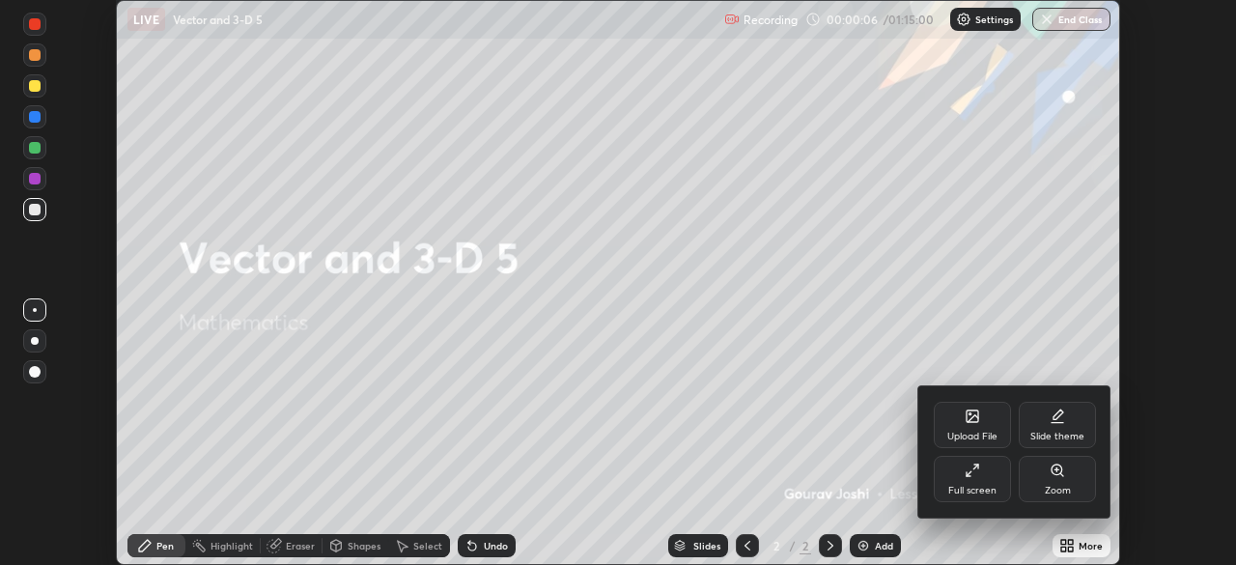
click at [983, 492] on div "Full screen" at bounding box center [972, 491] width 48 height 10
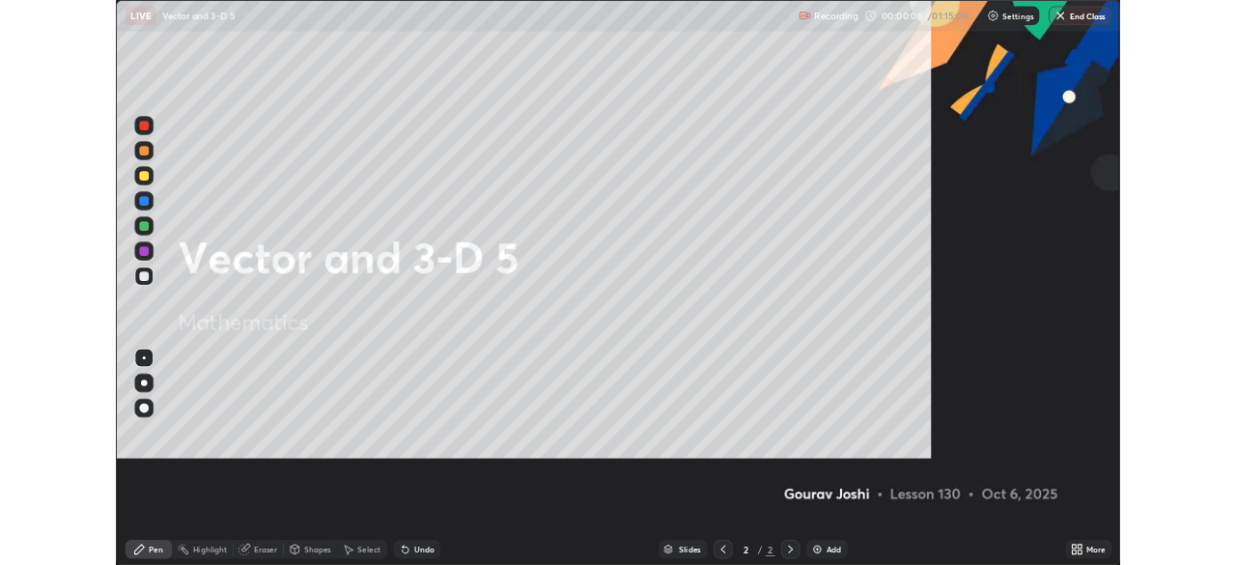
scroll to position [695, 1236]
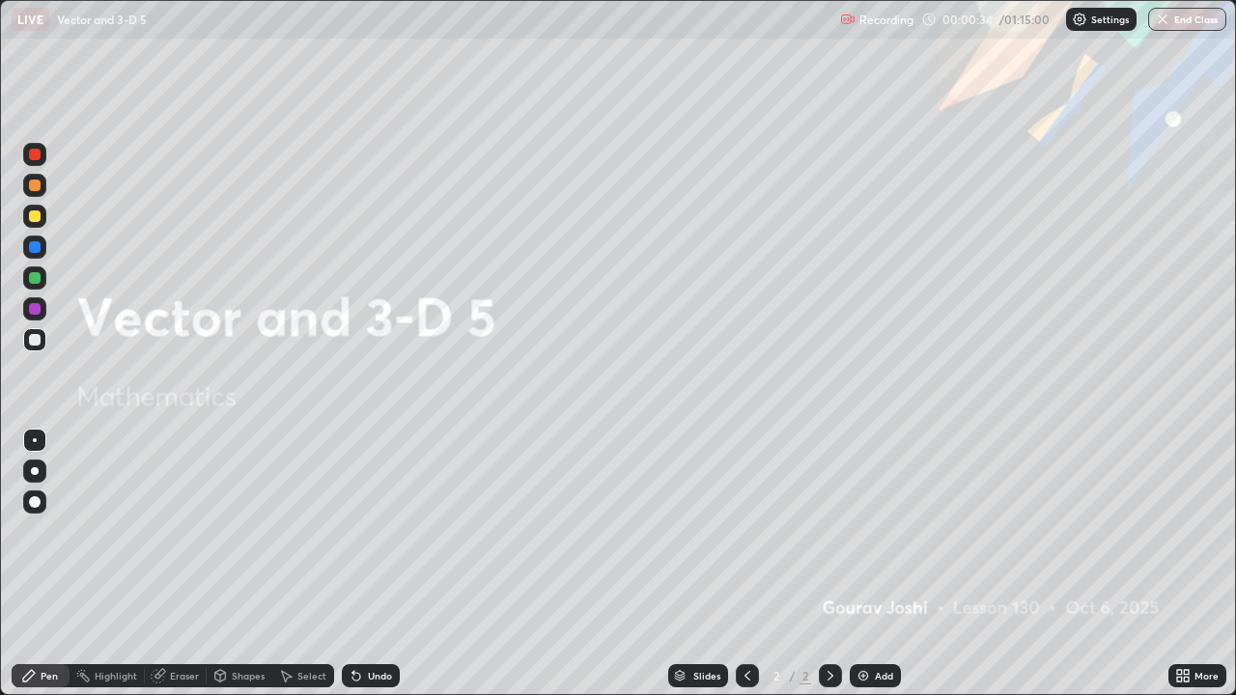
click at [872, 564] on div "Add" at bounding box center [875, 675] width 51 height 23
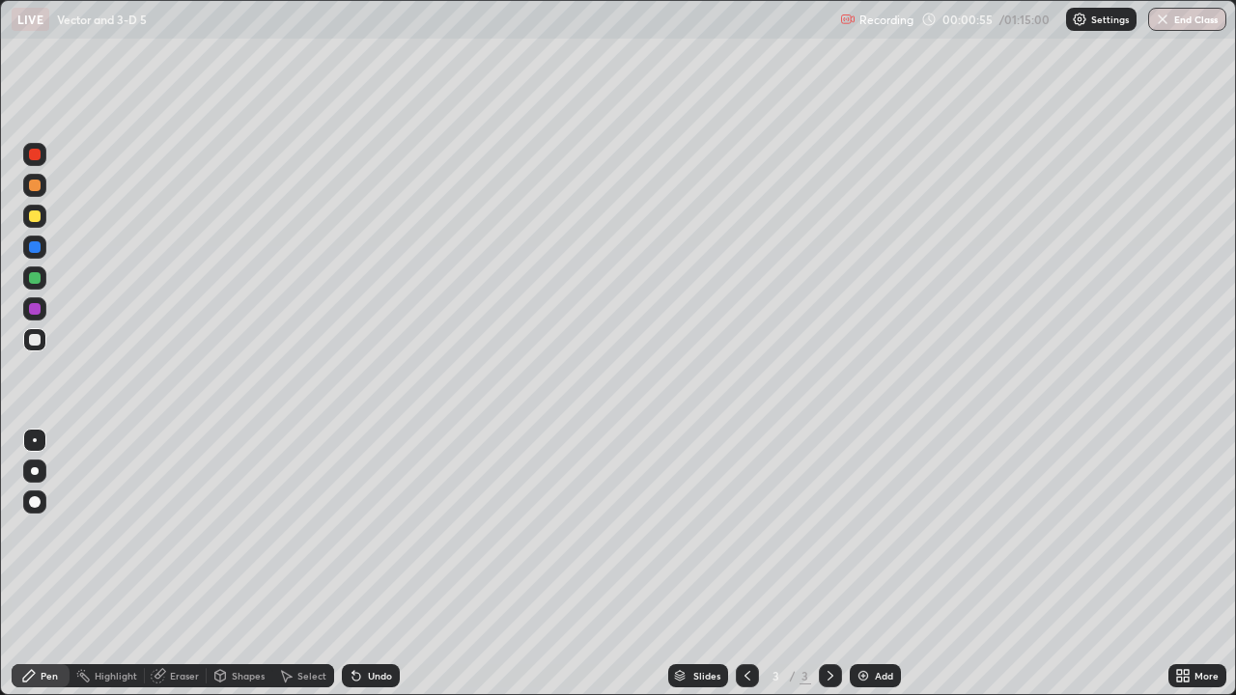
click at [37, 243] on div at bounding box center [35, 247] width 12 height 12
click at [37, 214] on div at bounding box center [35, 216] width 12 height 12
click at [39, 250] on div at bounding box center [35, 247] width 12 height 12
click at [26, 345] on div at bounding box center [34, 339] width 23 height 23
click at [30, 221] on div at bounding box center [35, 216] width 12 height 12
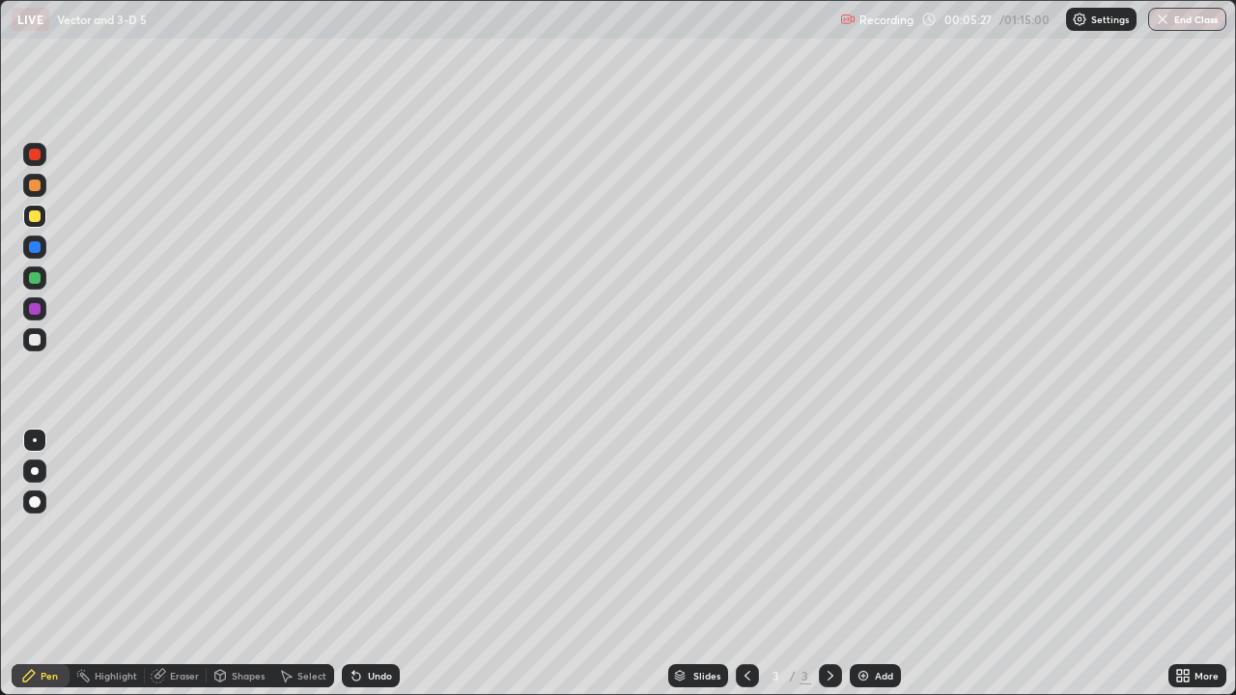
click at [861, 564] on img at bounding box center [862, 675] width 15 height 15
click at [37, 343] on div at bounding box center [35, 340] width 12 height 12
click at [38, 221] on div at bounding box center [35, 216] width 12 height 12
click at [32, 344] on div at bounding box center [35, 340] width 12 height 12
click at [377, 564] on div "Undo" at bounding box center [380, 676] width 24 height 10
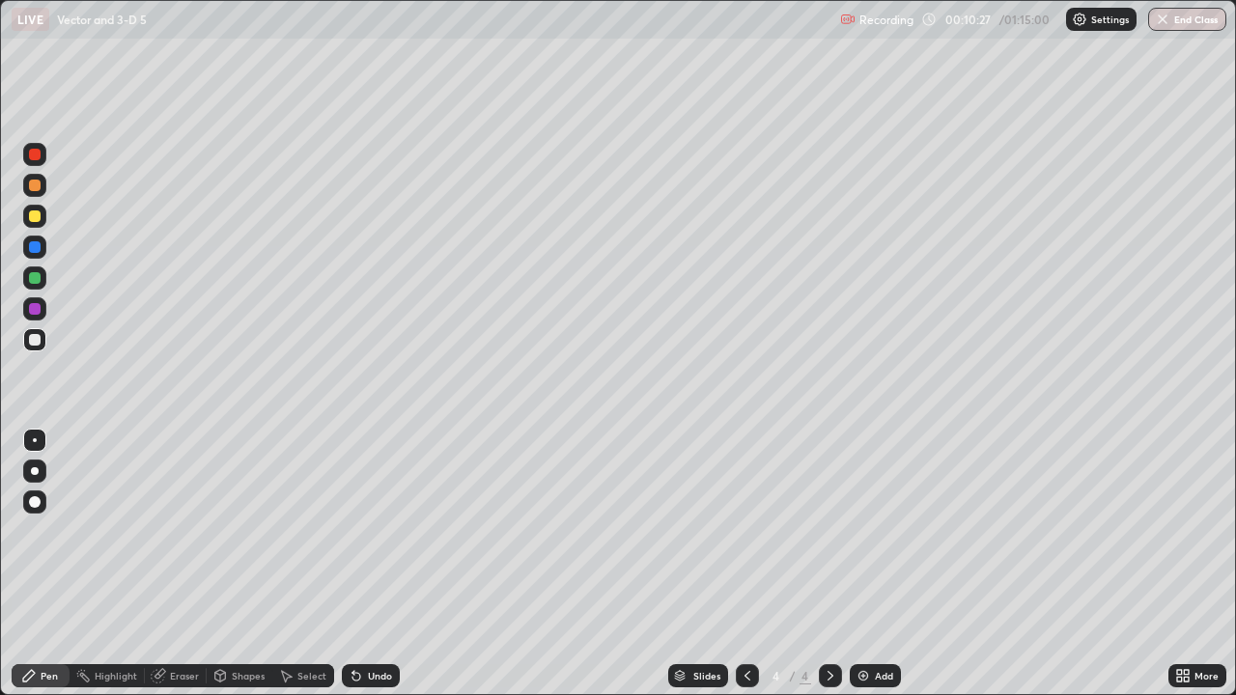
click at [377, 564] on div "Undo" at bounding box center [380, 676] width 24 height 10
click at [374, 564] on div "Undo" at bounding box center [371, 675] width 58 height 23
click at [376, 564] on div "Undo" at bounding box center [380, 676] width 24 height 10
click at [370, 564] on div "Undo" at bounding box center [380, 676] width 24 height 10
click at [877, 564] on div "Add" at bounding box center [884, 676] width 18 height 10
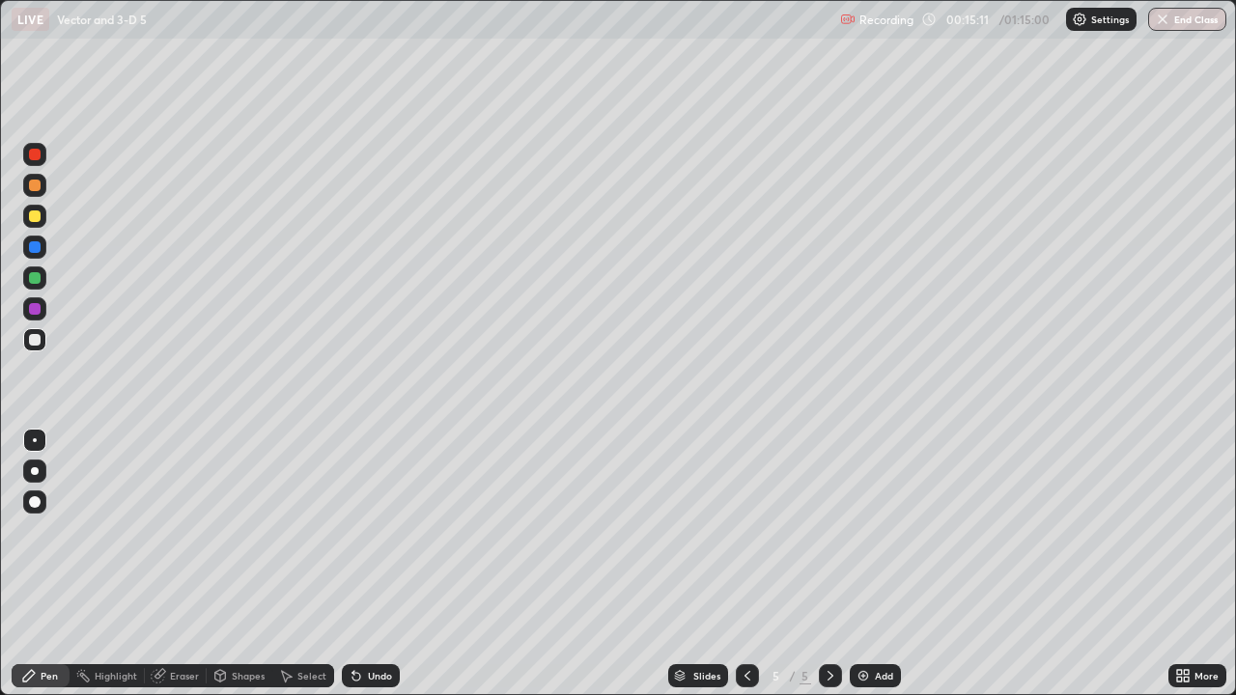
click at [37, 221] on div at bounding box center [35, 216] width 12 height 12
click at [388, 564] on div "Undo" at bounding box center [380, 676] width 24 height 10
click at [393, 564] on div "Undo" at bounding box center [371, 675] width 58 height 23
click at [35, 341] on div at bounding box center [35, 340] width 12 height 12
click at [872, 564] on div "Add" at bounding box center [875, 675] width 51 height 23
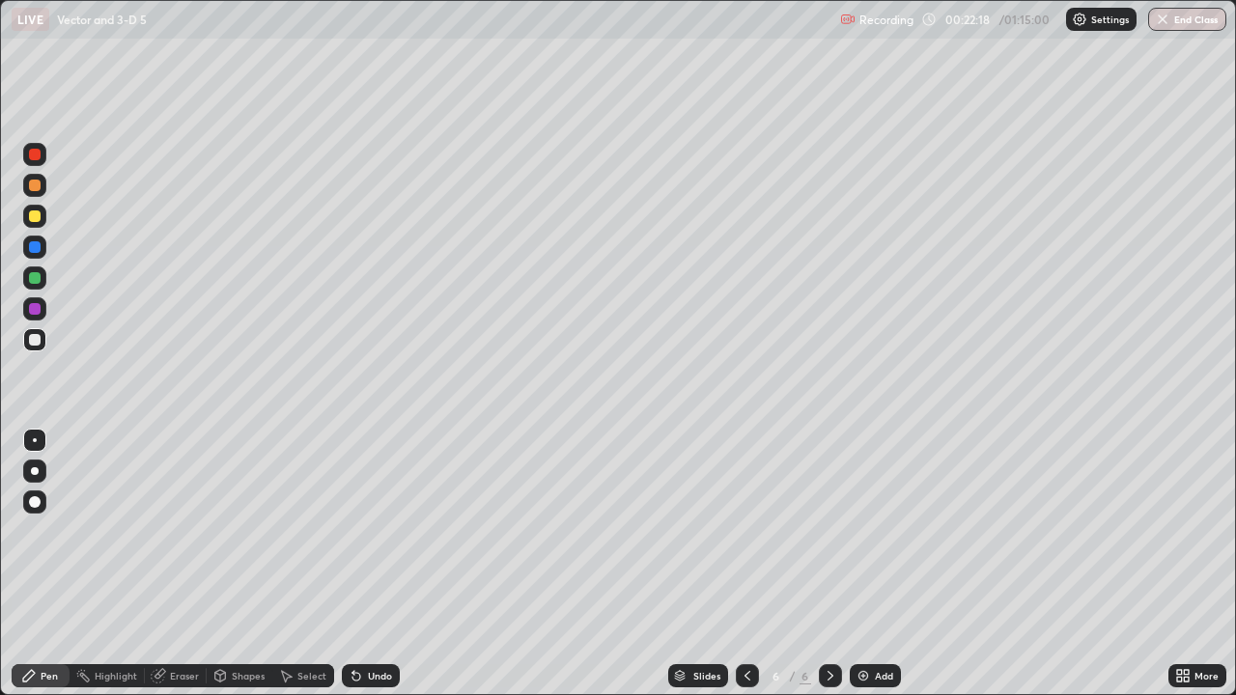
click at [369, 564] on div "Undo" at bounding box center [371, 675] width 58 height 23
click at [34, 163] on div at bounding box center [34, 154] width 23 height 23
click at [33, 332] on div at bounding box center [34, 339] width 23 height 23
click at [30, 249] on div at bounding box center [35, 247] width 12 height 12
click at [857, 564] on img at bounding box center [862, 675] width 15 height 15
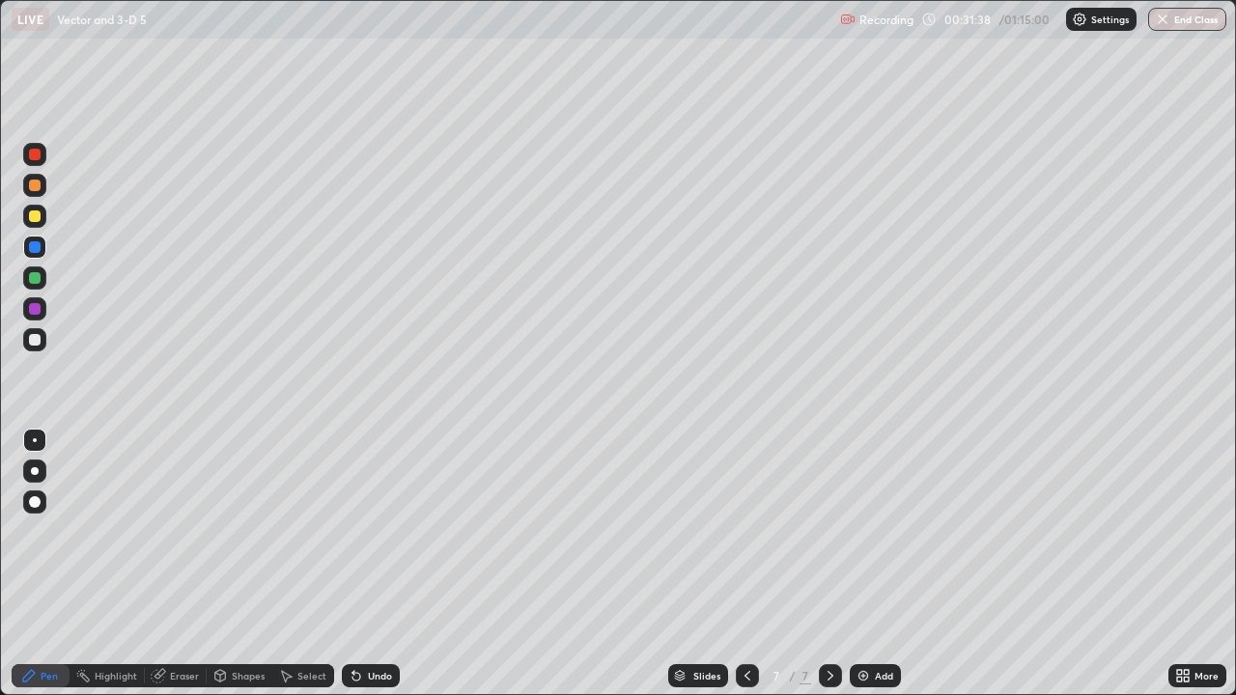
click at [33, 334] on div at bounding box center [35, 340] width 12 height 12
click at [193, 564] on div "Eraser" at bounding box center [184, 676] width 29 height 10
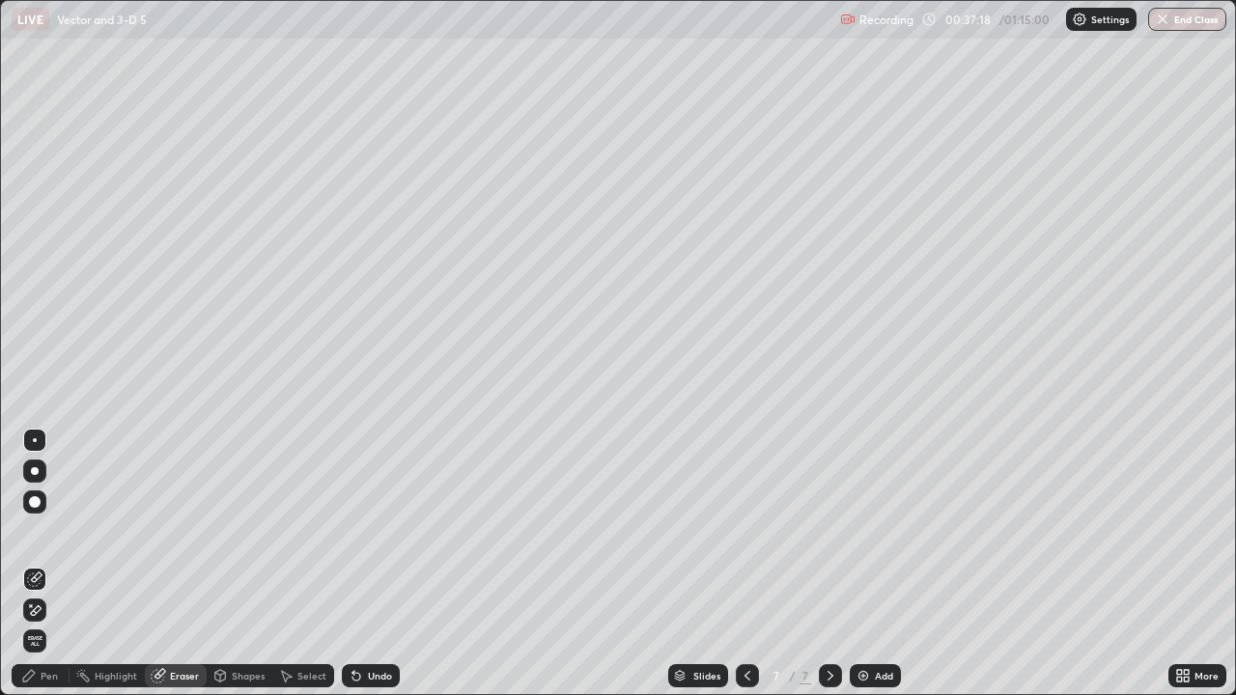
click at [55, 564] on div "Pen" at bounding box center [49, 676] width 17 height 10
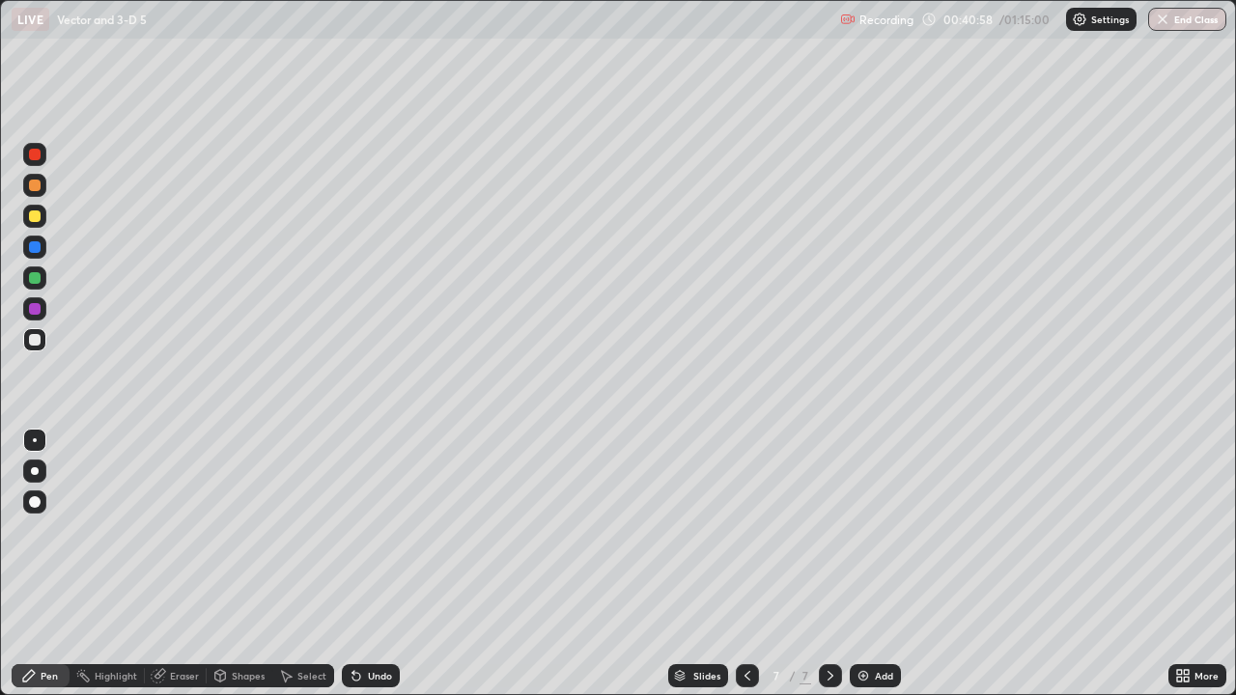
click at [369, 564] on div "Undo" at bounding box center [380, 676] width 24 height 10
click at [40, 276] on div at bounding box center [35, 278] width 12 height 12
click at [870, 564] on div "Add" at bounding box center [875, 675] width 51 height 23
click at [45, 343] on div at bounding box center [34, 339] width 23 height 23
click at [39, 280] on div at bounding box center [35, 278] width 12 height 12
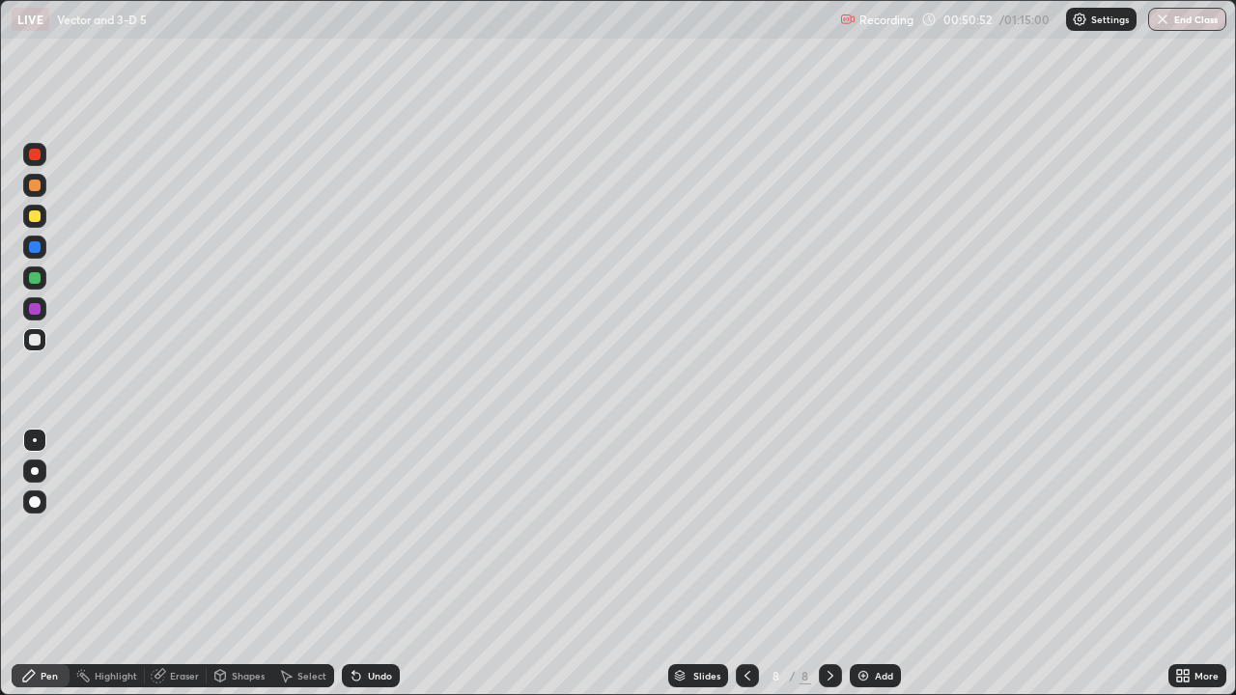
click at [37, 282] on div at bounding box center [35, 278] width 12 height 12
click at [39, 338] on div at bounding box center [35, 340] width 12 height 12
click at [360, 564] on div "Undo" at bounding box center [371, 675] width 58 height 23
click at [358, 564] on icon at bounding box center [356, 675] width 15 height 15
click at [357, 564] on icon at bounding box center [356, 675] width 15 height 15
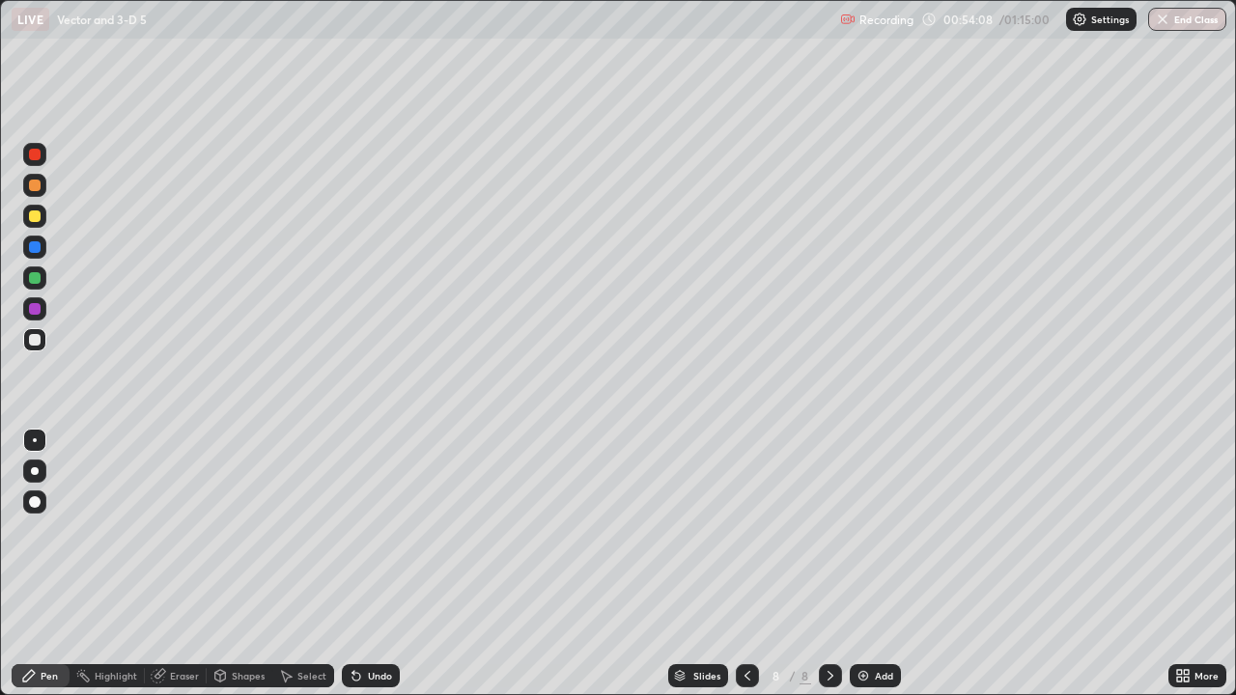
click at [359, 564] on icon at bounding box center [356, 675] width 15 height 15
click at [357, 564] on icon at bounding box center [356, 675] width 15 height 15
click at [353, 564] on icon at bounding box center [356, 677] width 8 height 8
click at [352, 564] on icon at bounding box center [353, 672] width 2 height 2
click at [367, 564] on div "Undo" at bounding box center [371, 675] width 58 height 23
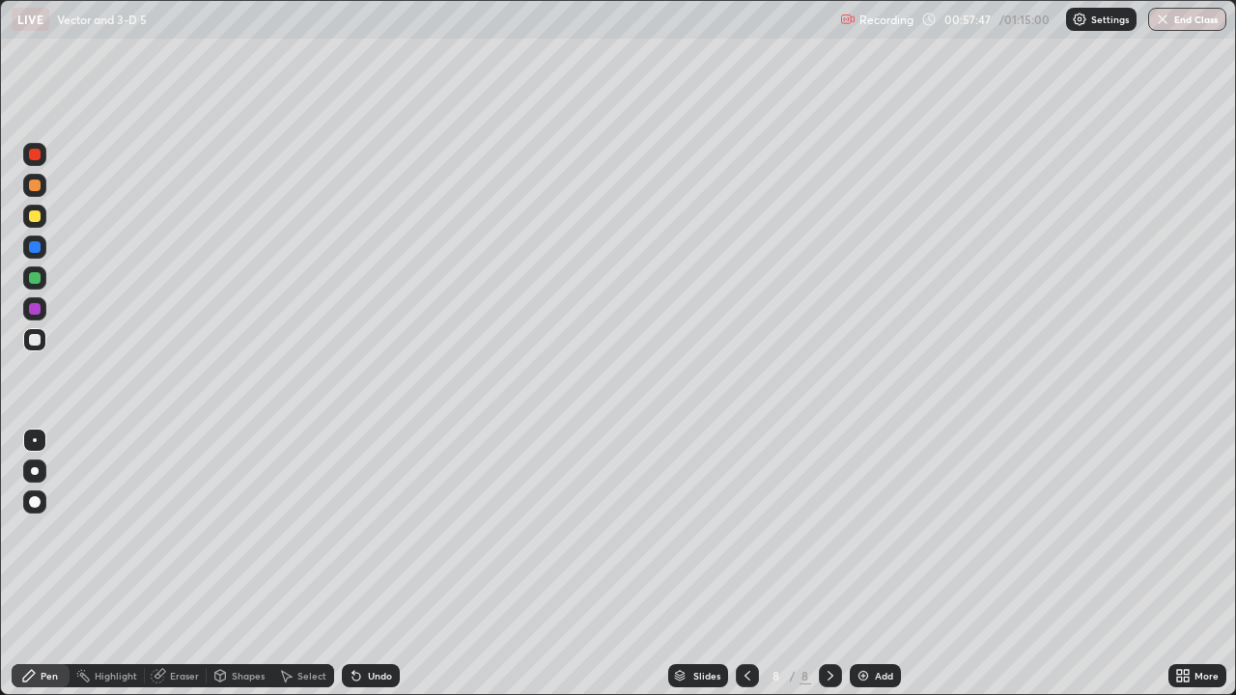
click at [877, 564] on div "Add" at bounding box center [875, 675] width 51 height 23
click at [742, 564] on icon at bounding box center [747, 675] width 15 height 15
click at [827, 564] on icon at bounding box center [830, 675] width 15 height 15
click at [362, 564] on div "Undo" at bounding box center [371, 675] width 58 height 23
click at [379, 564] on div "Undo" at bounding box center [380, 676] width 24 height 10
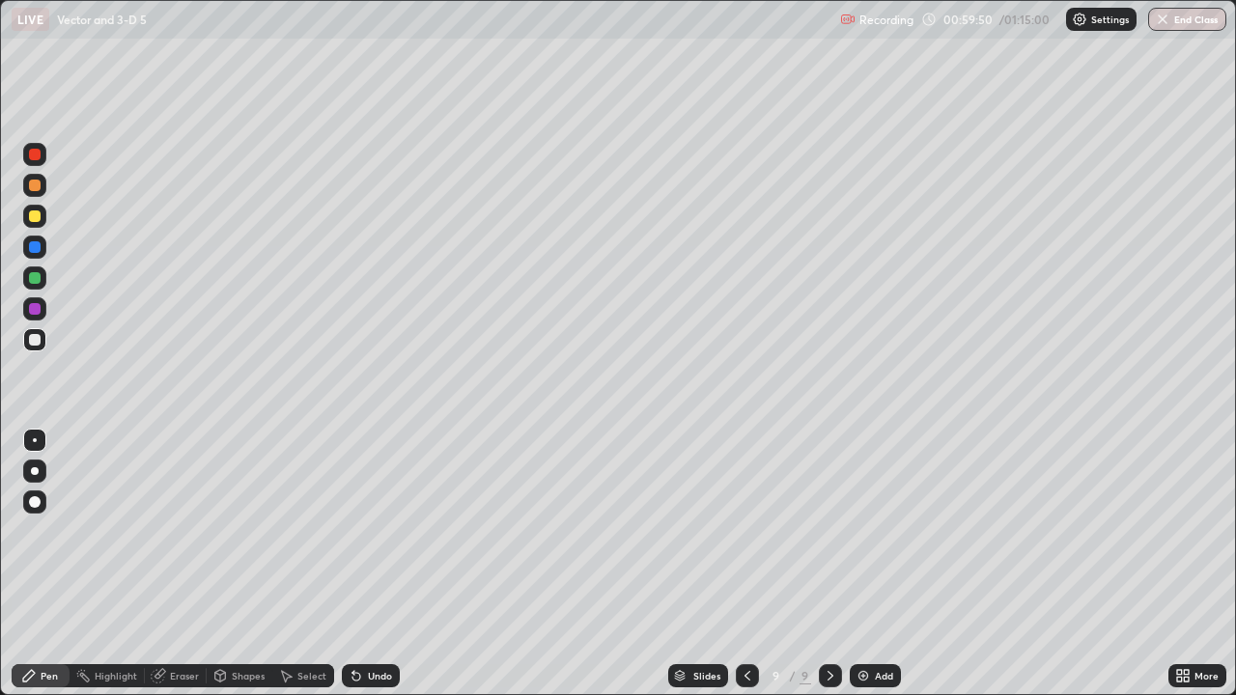
click at [380, 564] on div "Undo" at bounding box center [380, 676] width 24 height 10
click at [378, 564] on div "Undo" at bounding box center [380, 676] width 24 height 10
click at [353, 564] on icon at bounding box center [356, 677] width 8 height 8
click at [35, 156] on div at bounding box center [35, 155] width 12 height 12
click at [44, 339] on div at bounding box center [34, 339] width 23 height 23
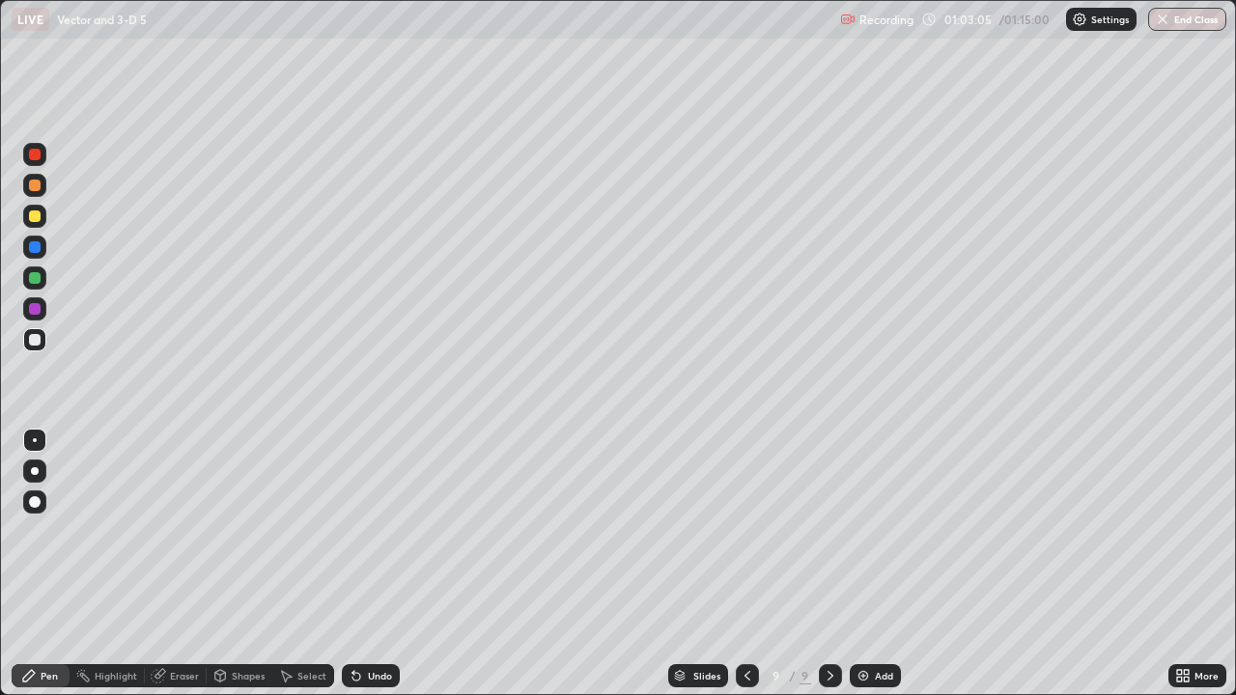
click at [186, 564] on div "Eraser" at bounding box center [184, 676] width 29 height 10
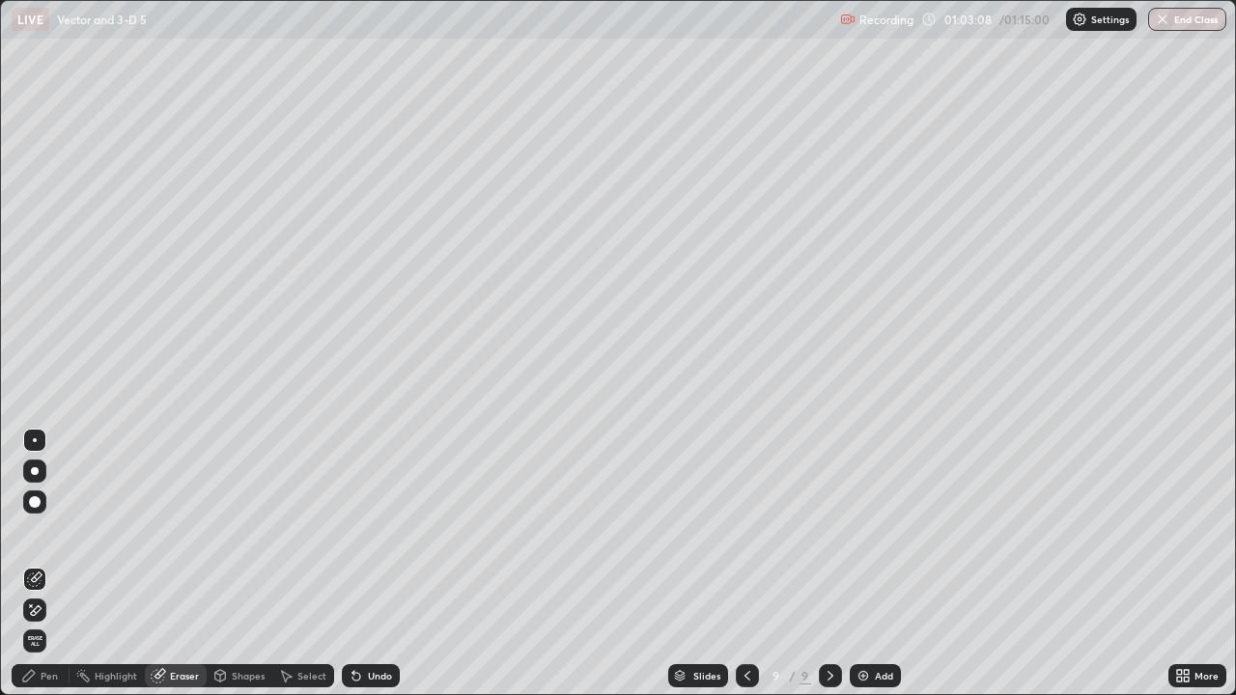
click at [58, 564] on div "Pen" at bounding box center [41, 675] width 58 height 23
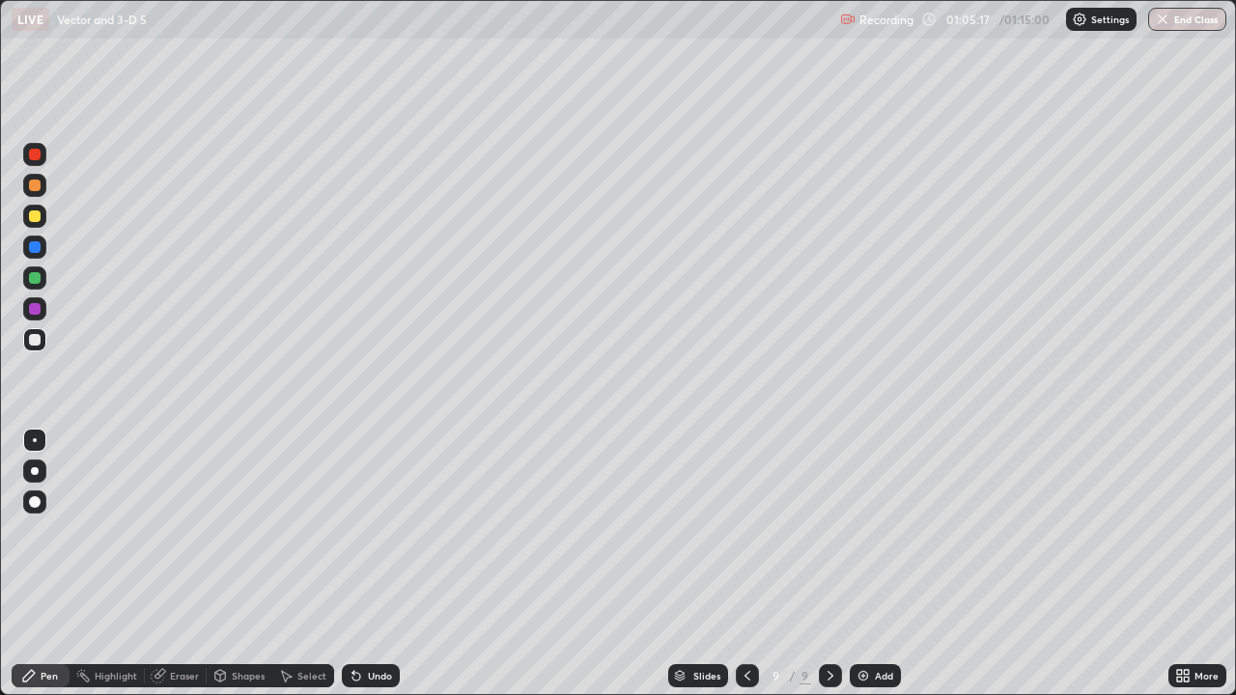
click at [392, 564] on div "Undo" at bounding box center [371, 675] width 58 height 23
click at [1187, 24] on button "End Class" at bounding box center [1187, 19] width 78 height 23
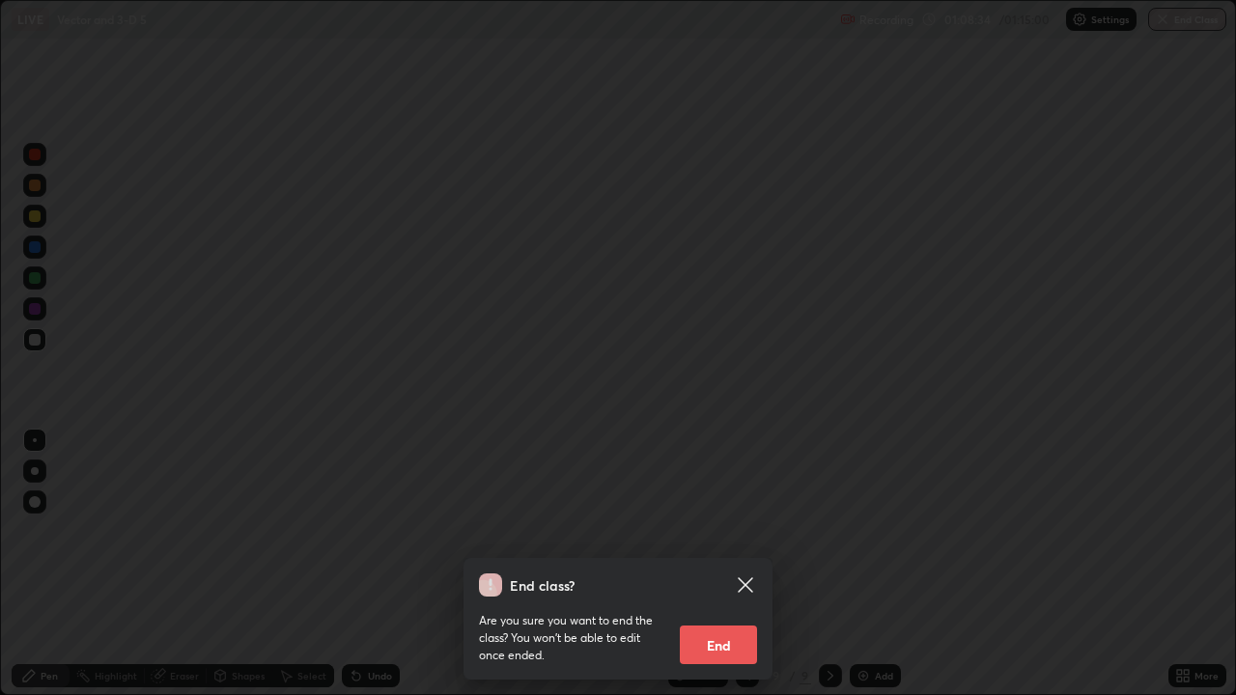
click at [736, 564] on button "End" at bounding box center [718, 645] width 77 height 39
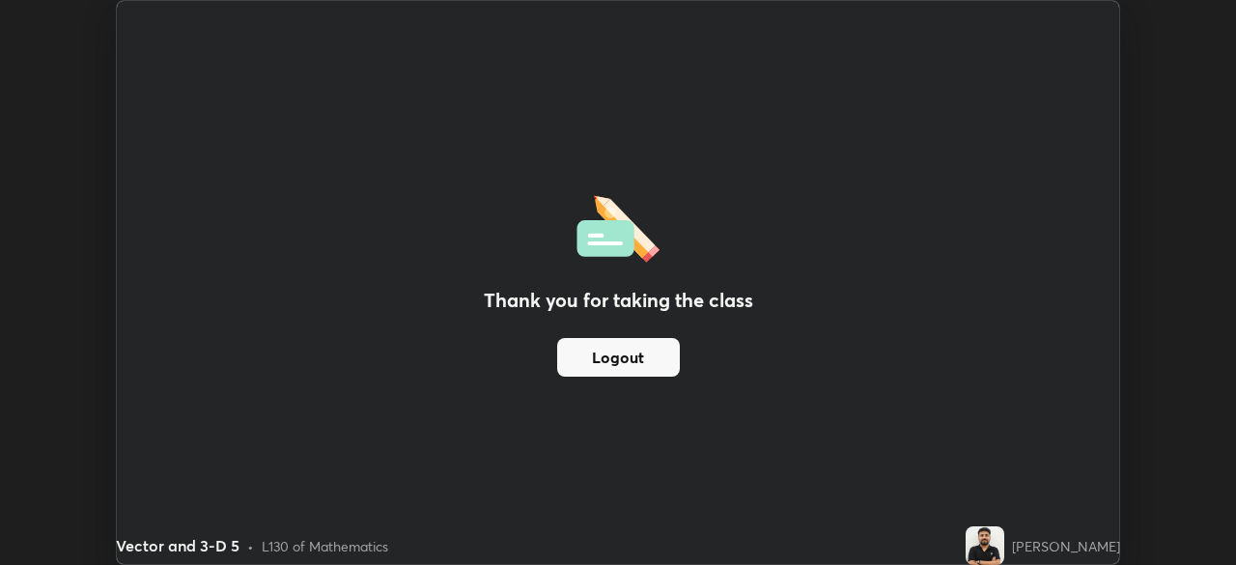
scroll to position [95990, 95319]
